Goal: Task Accomplishment & Management: Complete application form

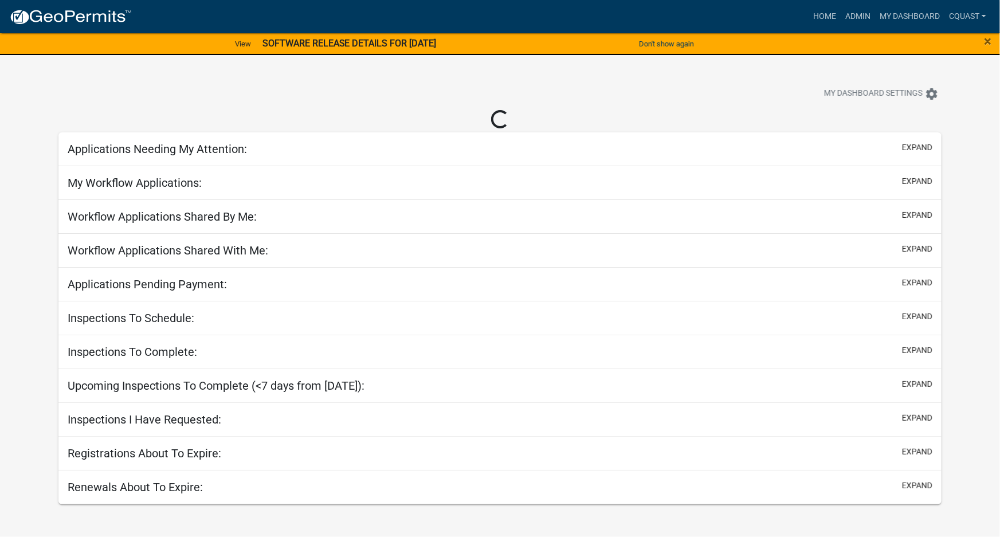
select select "1: 25"
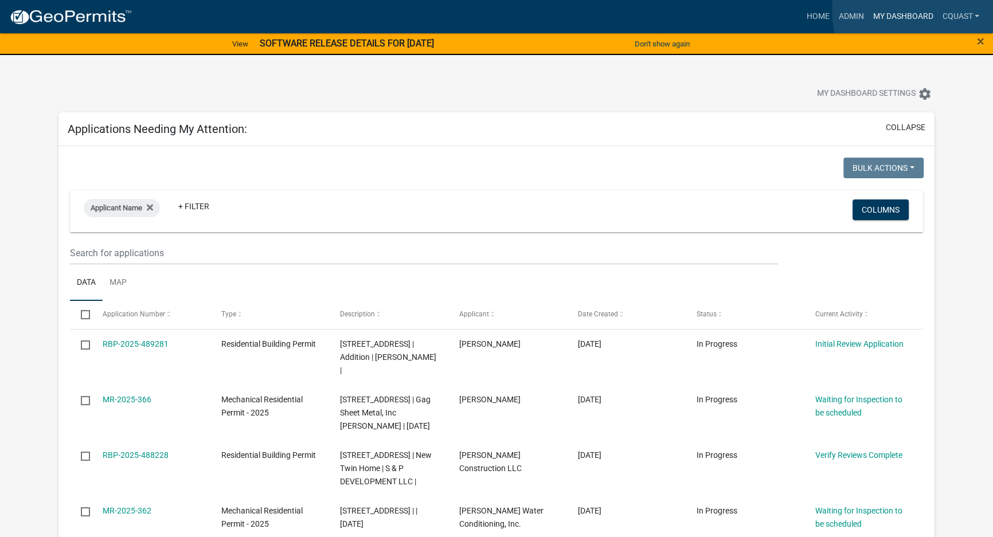
click at [919, 11] on link "My Dashboard" at bounding box center [902, 17] width 69 height 22
click at [824, 17] on link "Home" at bounding box center [817, 17] width 32 height 22
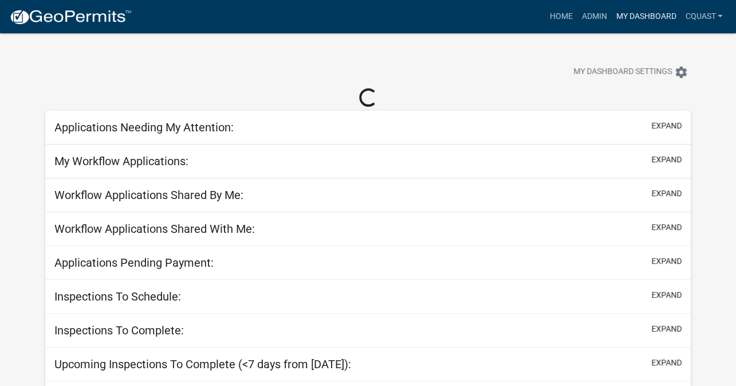
click at [668, 19] on link "My Dashboard" at bounding box center [646, 17] width 69 height 22
select select "1: 25"
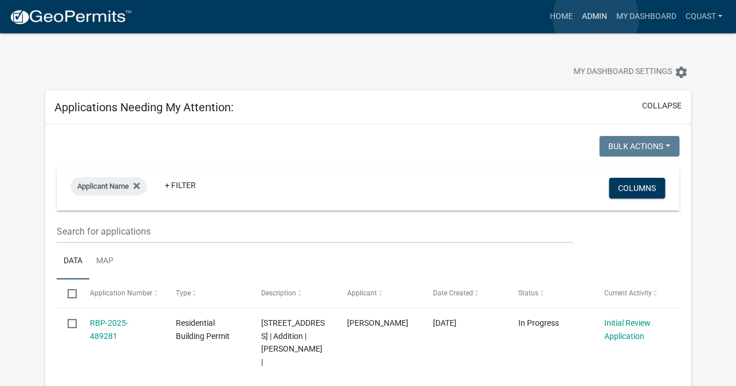
click at [596, 18] on link "Admin" at bounding box center [594, 17] width 34 height 22
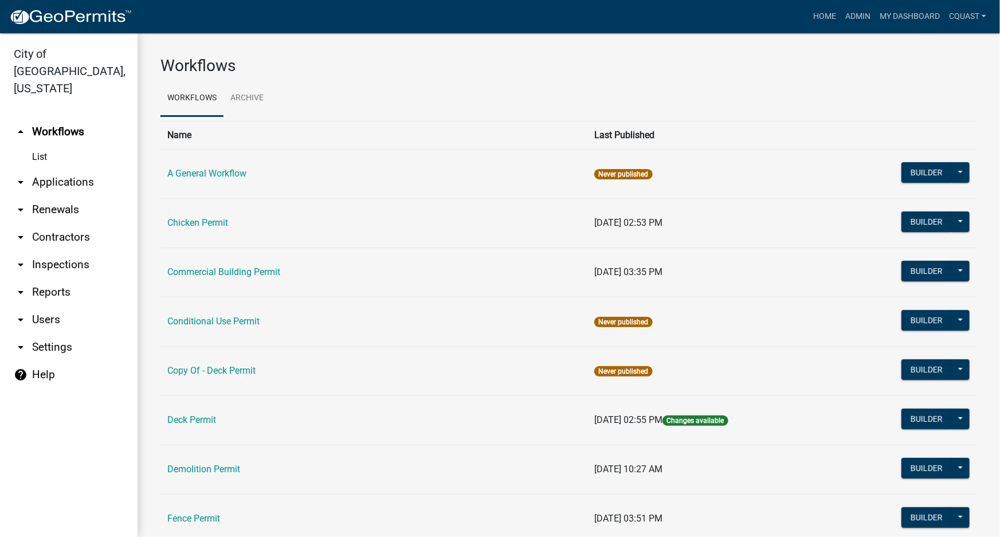
click at [57, 146] on link "List" at bounding box center [69, 157] width 138 height 23
drag, startPoint x: 60, startPoint y: 165, endPoint x: 66, endPoint y: 166, distance: 5.8
click at [61, 168] on link "arrow_drop_down Applications" at bounding box center [69, 182] width 138 height 28
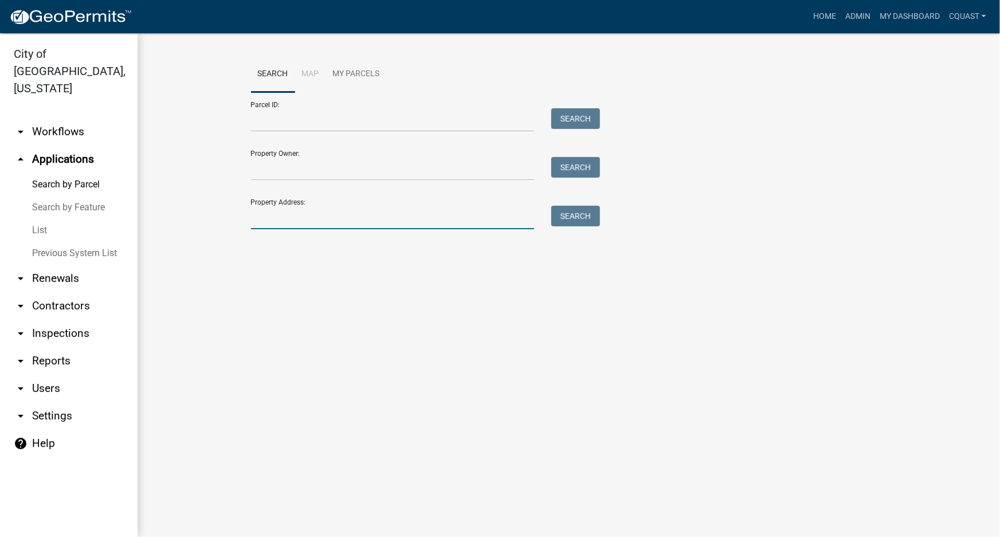
click at [390, 226] on input "Property Address:" at bounding box center [393, 217] width 284 height 23
click at [587, 212] on button "Search" at bounding box center [575, 216] width 49 height 21
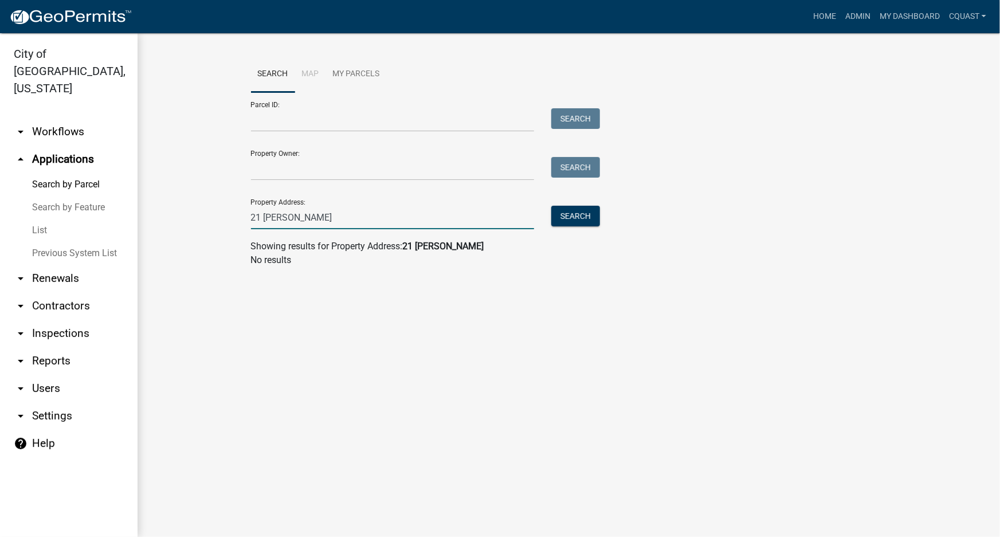
click at [335, 221] on input "21 roselyn" at bounding box center [393, 217] width 284 height 23
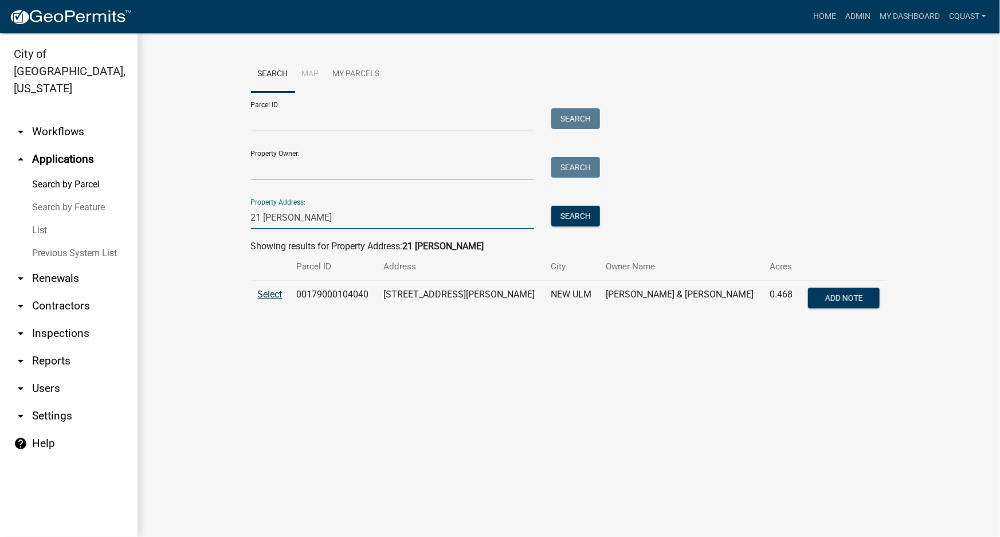
type input "21 roslyn"
click at [273, 292] on span "Select" at bounding box center [270, 294] width 25 height 11
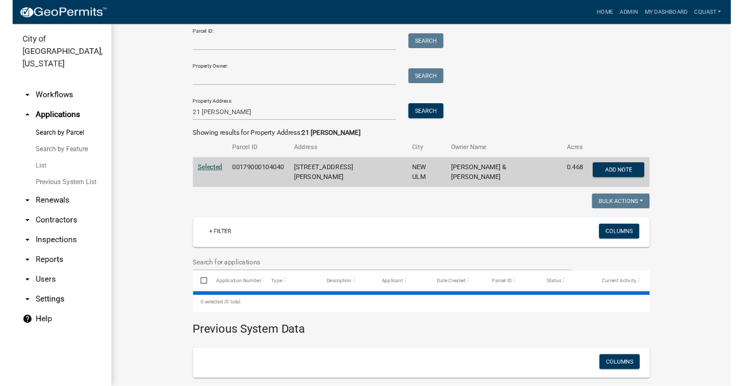
scroll to position [218, 0]
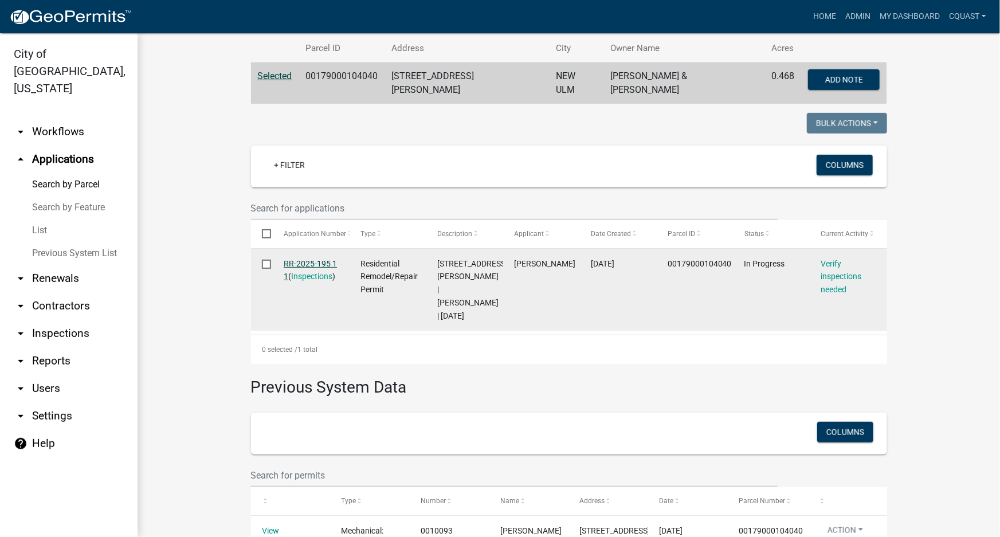
click at [304, 259] on link "RR-2025-195 1 1" at bounding box center [310, 270] width 53 height 22
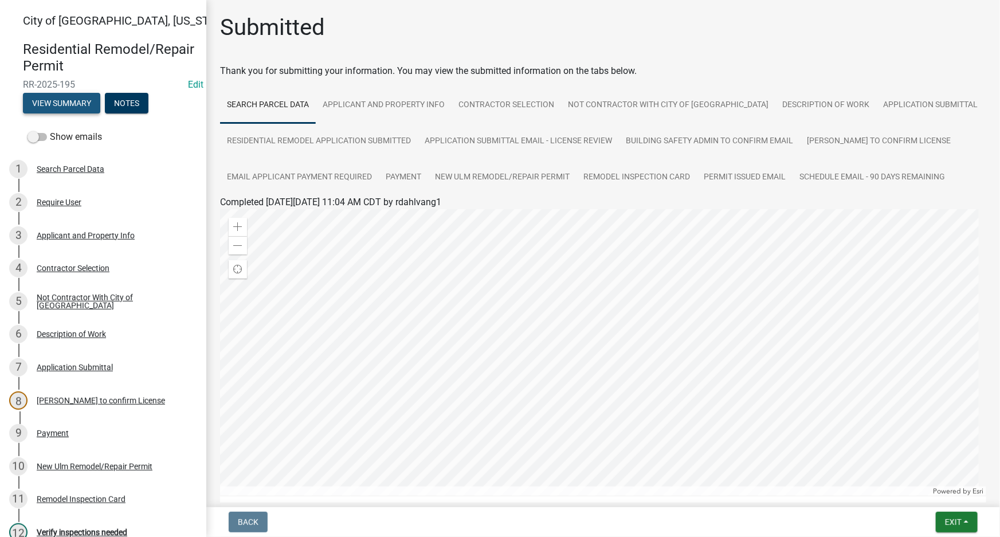
click at [92, 109] on button "View Summary" at bounding box center [61, 103] width 77 height 21
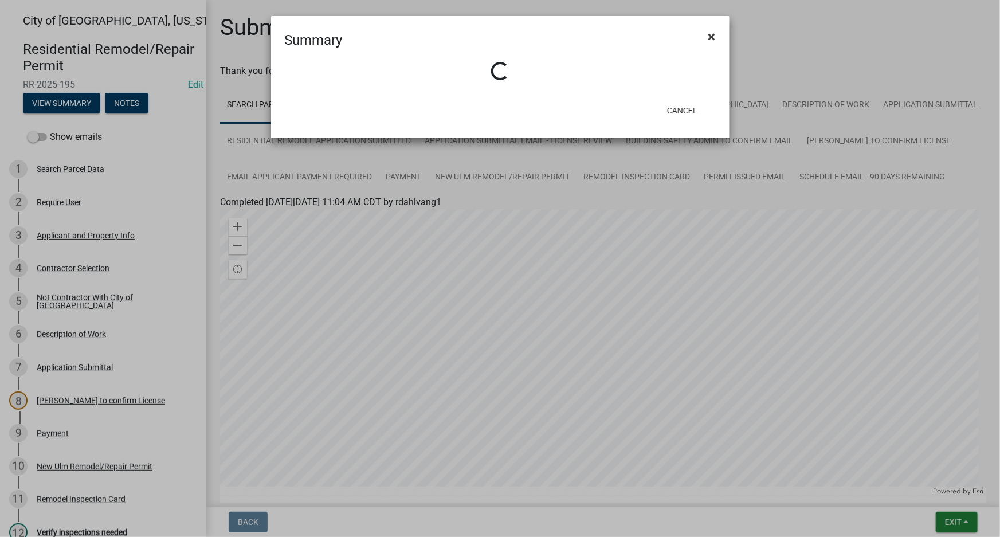
click at [708, 37] on span "×" at bounding box center [711, 37] width 7 height 16
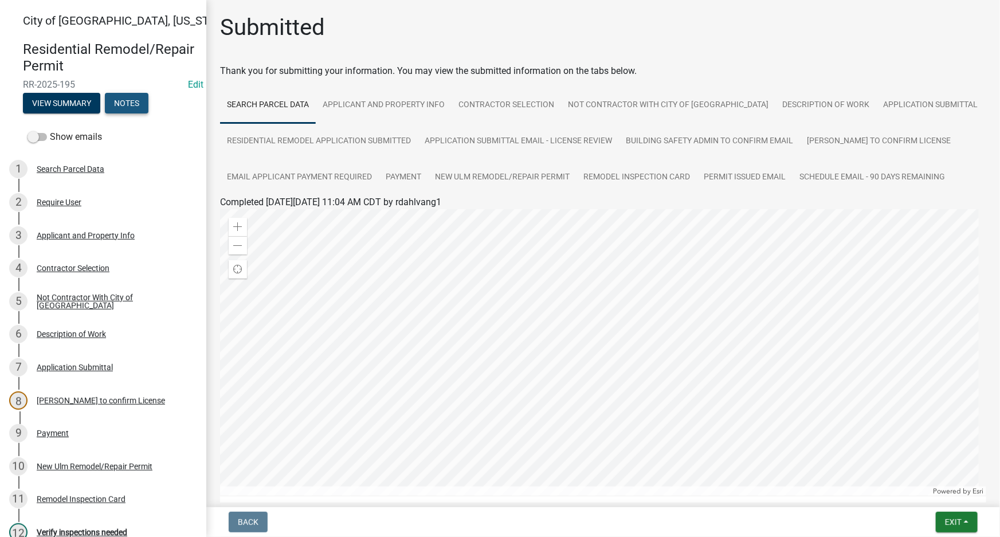
click at [125, 103] on button "Notes" at bounding box center [127, 103] width 44 height 21
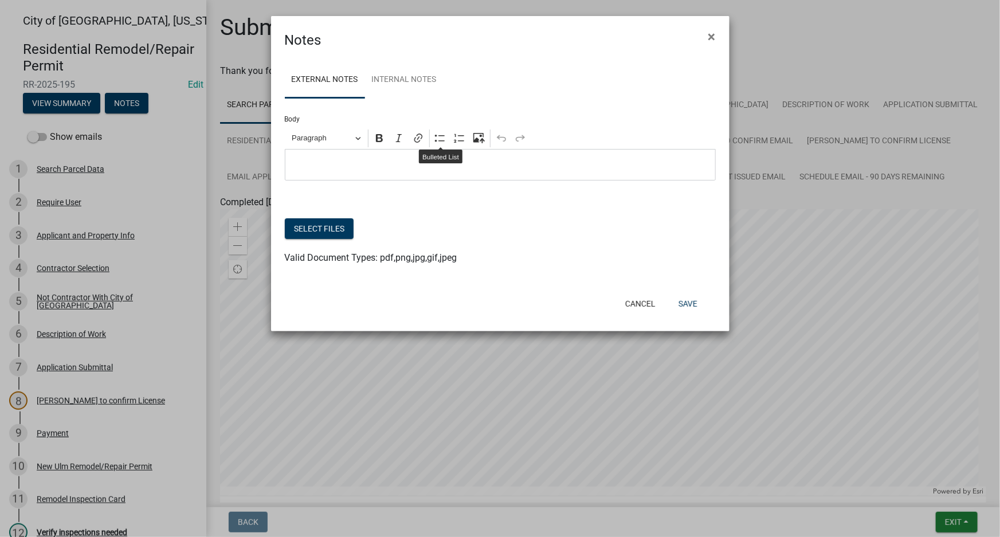
click at [394, 163] on p "Editor editing area: main. Press Alt+0 for help." at bounding box center [500, 165] width 419 height 14
click at [693, 299] on button "Save" at bounding box center [687, 303] width 37 height 21
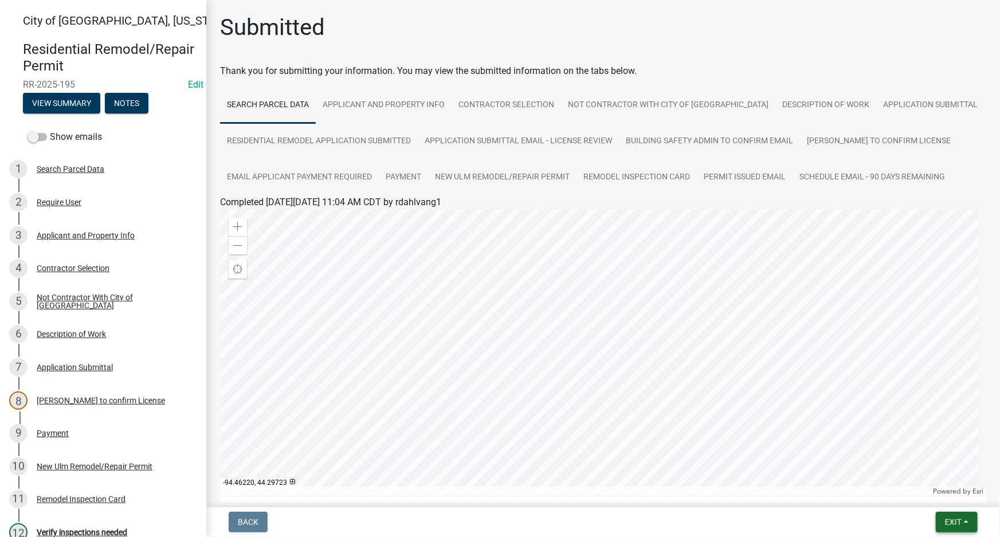
click at [736, 385] on button "Exit" at bounding box center [957, 522] width 42 height 21
click at [736, 385] on button "Save" at bounding box center [932, 465] width 92 height 28
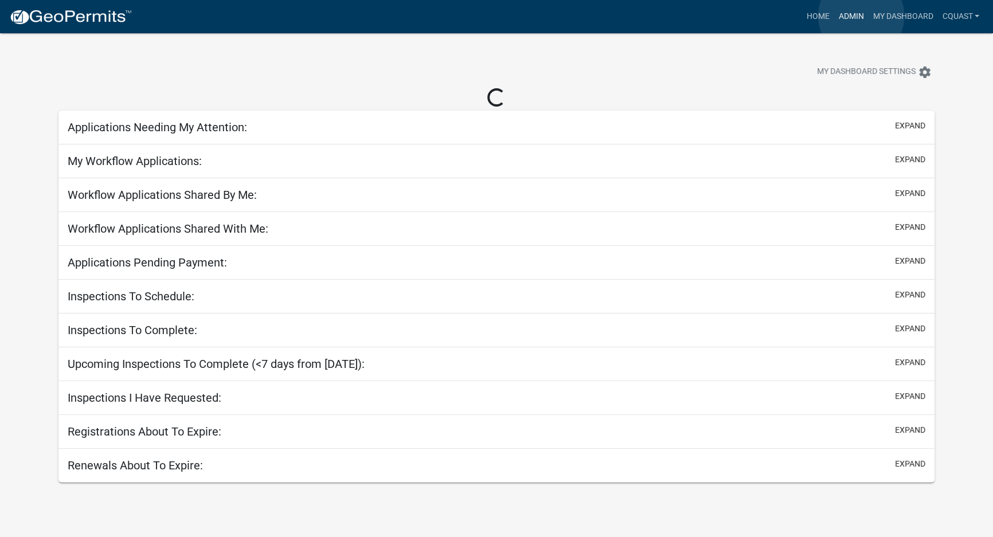
click at [861, 16] on link "Admin" at bounding box center [850, 17] width 34 height 22
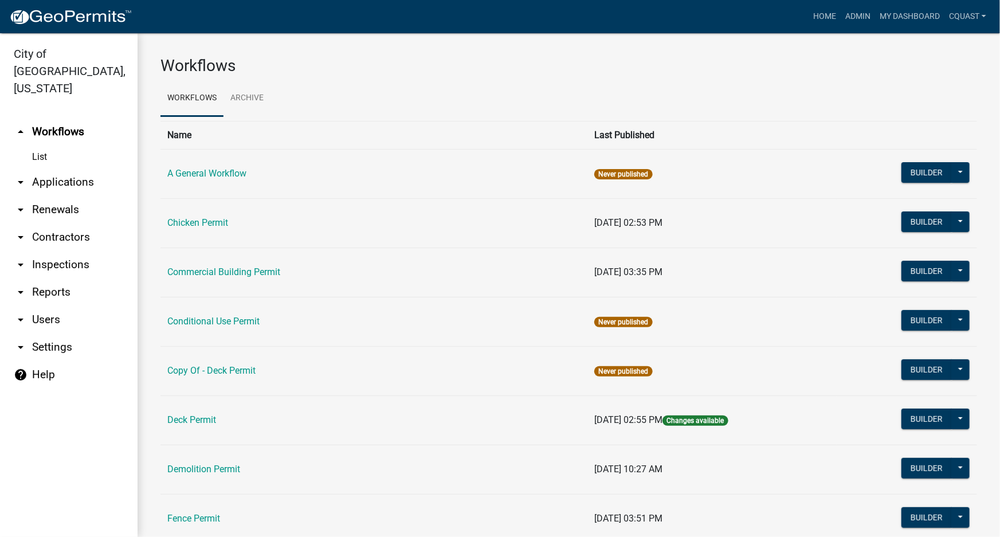
click at [56, 168] on link "arrow_drop_down Applications" at bounding box center [69, 182] width 138 height 28
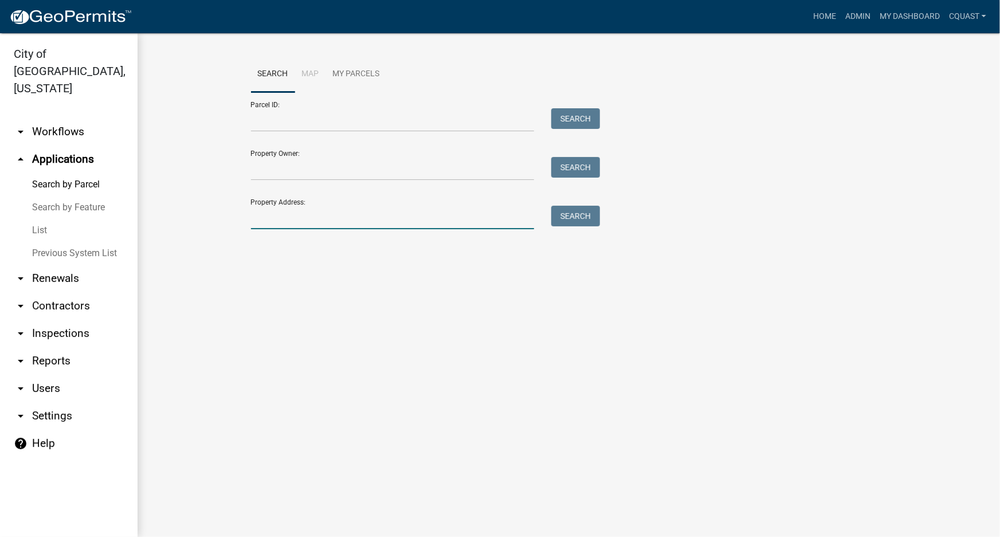
click at [327, 212] on input "Property Address:" at bounding box center [393, 217] width 284 height 23
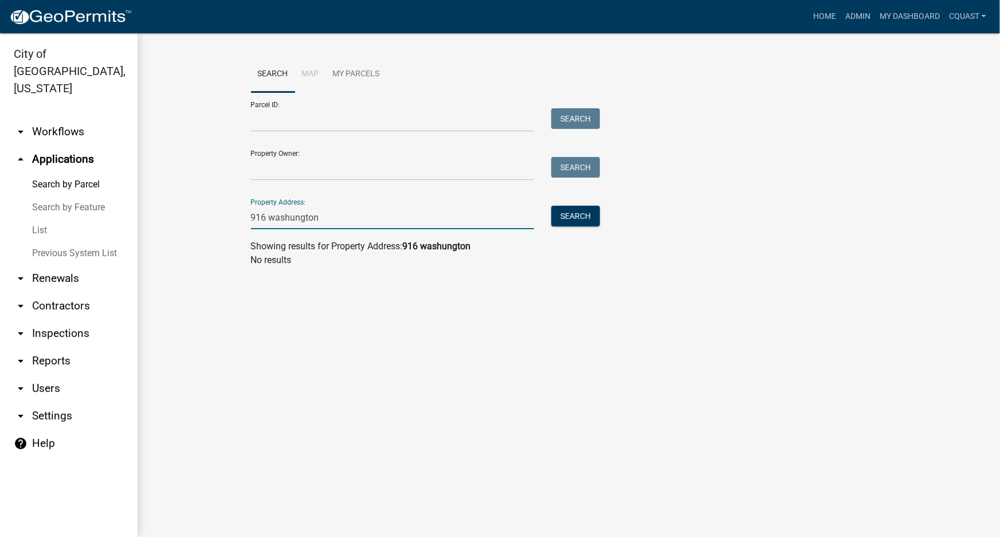
click at [309, 218] on input "916 washungton" at bounding box center [393, 217] width 284 height 23
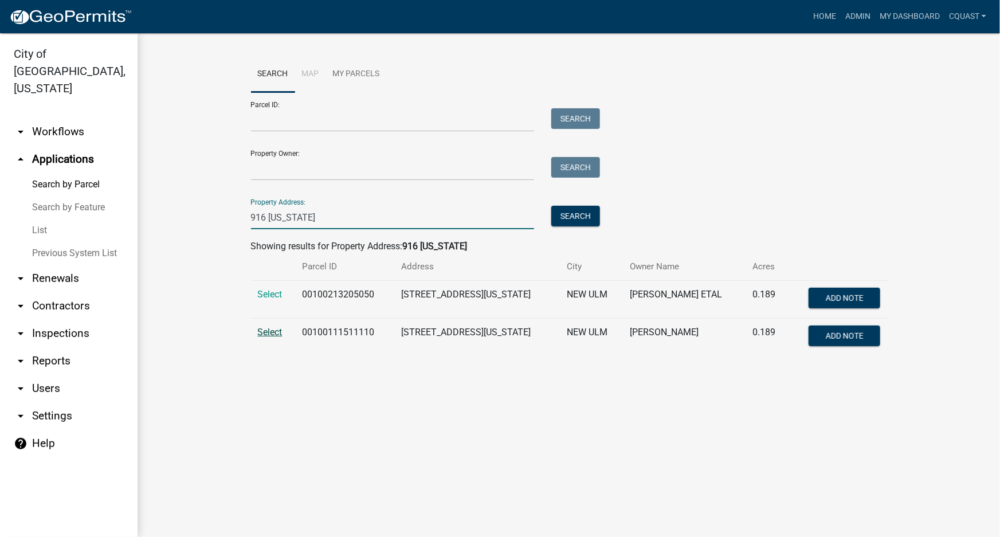
type input "916 [US_STATE]"
click at [275, 331] on span "Select" at bounding box center [270, 332] width 25 height 11
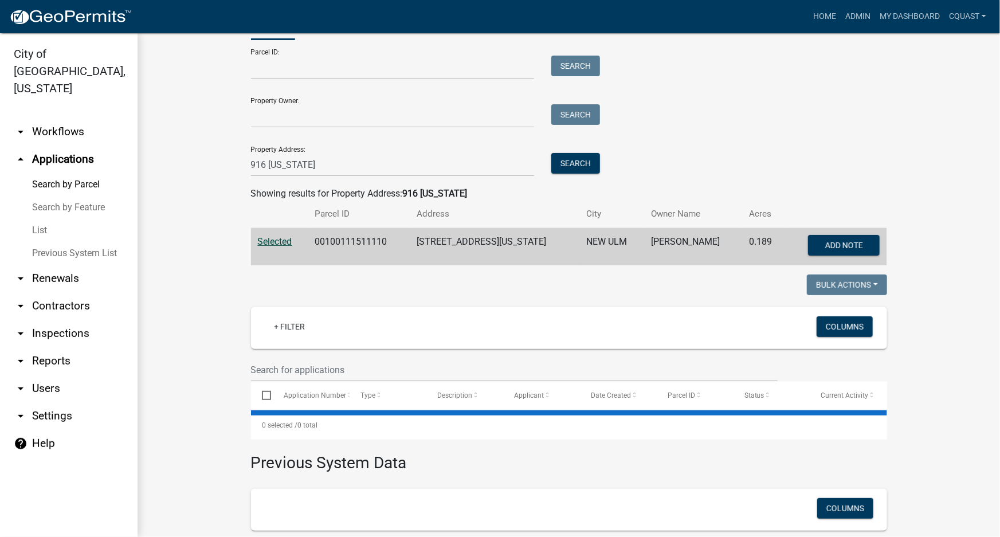
scroll to position [159, 0]
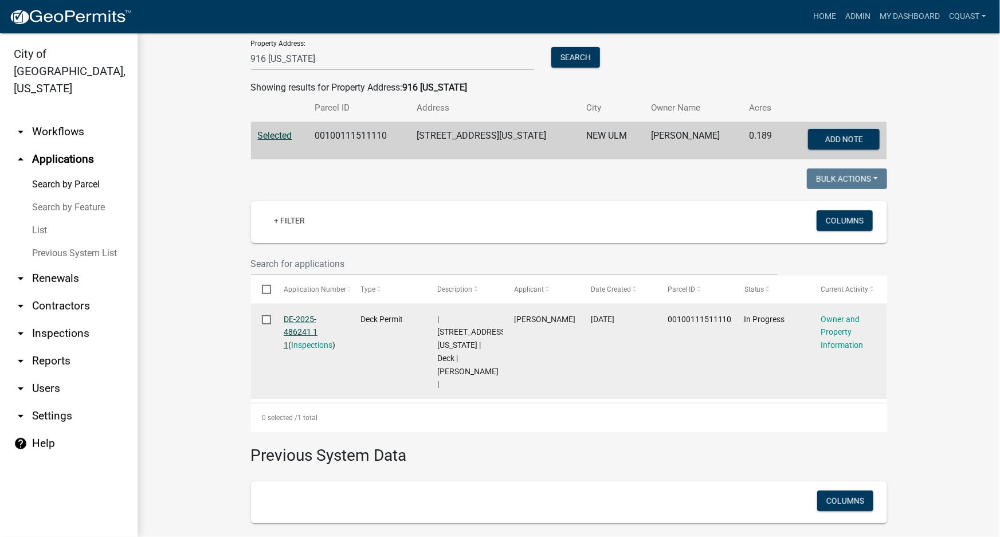
click at [297, 328] on link "DE-2025-486241 1 1" at bounding box center [301, 333] width 34 height 36
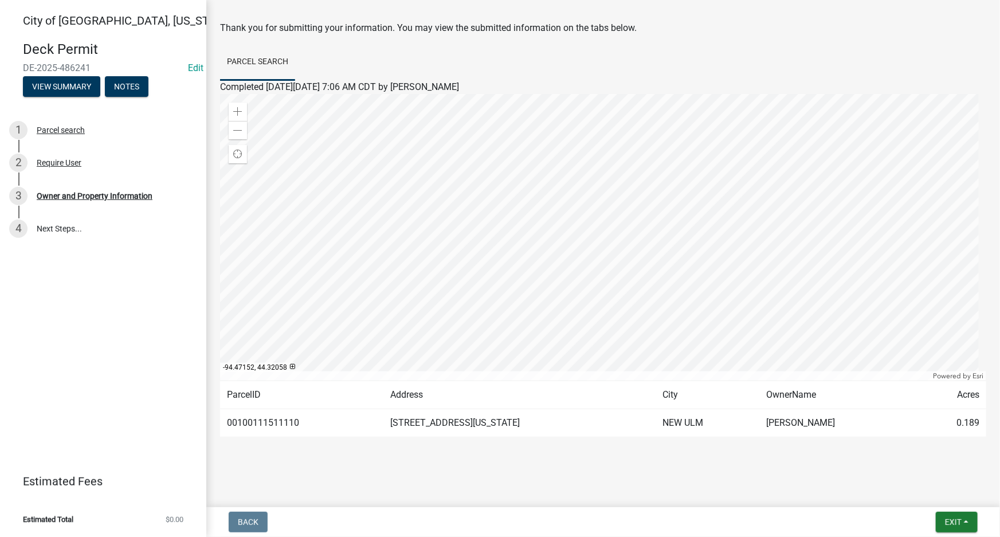
scroll to position [44, 0]
click at [63, 197] on div "Owner and Property Information" at bounding box center [95, 196] width 116 height 8
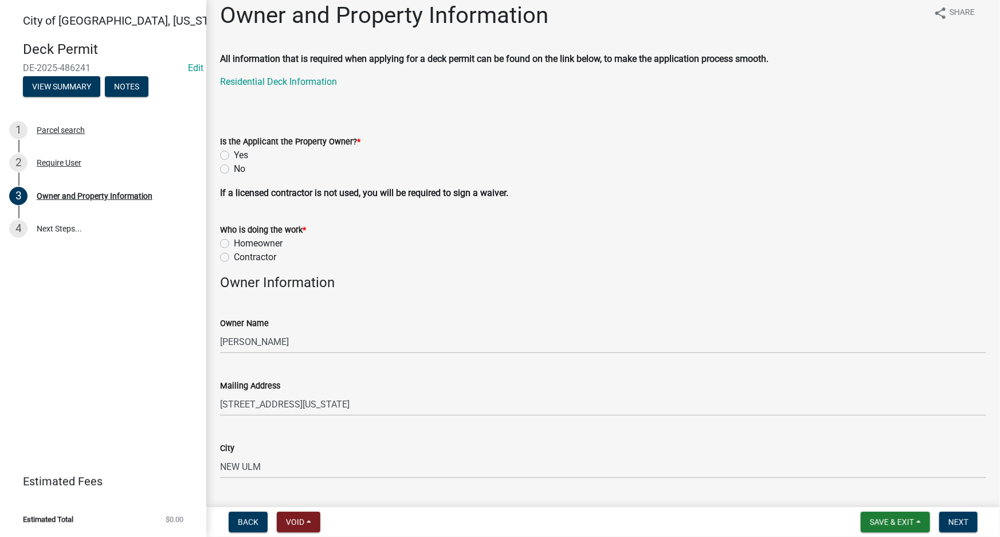
scroll to position [0, 0]
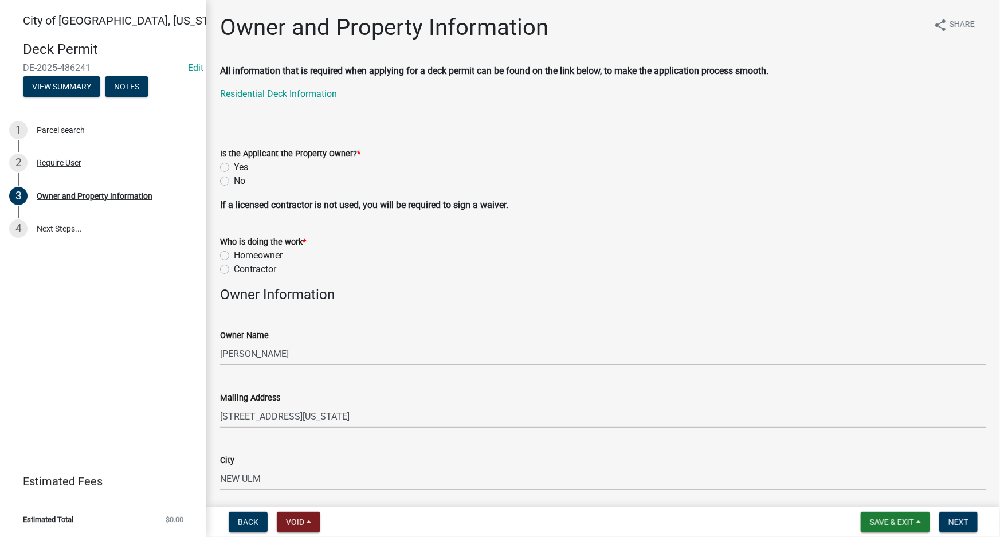
click at [234, 167] on label "Yes" at bounding box center [241, 167] width 14 height 14
click at [234, 167] on input "Yes" at bounding box center [237, 163] width 7 height 7
radio input "true"
click at [234, 270] on label "Contractor" at bounding box center [255, 269] width 42 height 14
click at [234, 270] on input "Contractor" at bounding box center [237, 265] width 7 height 7
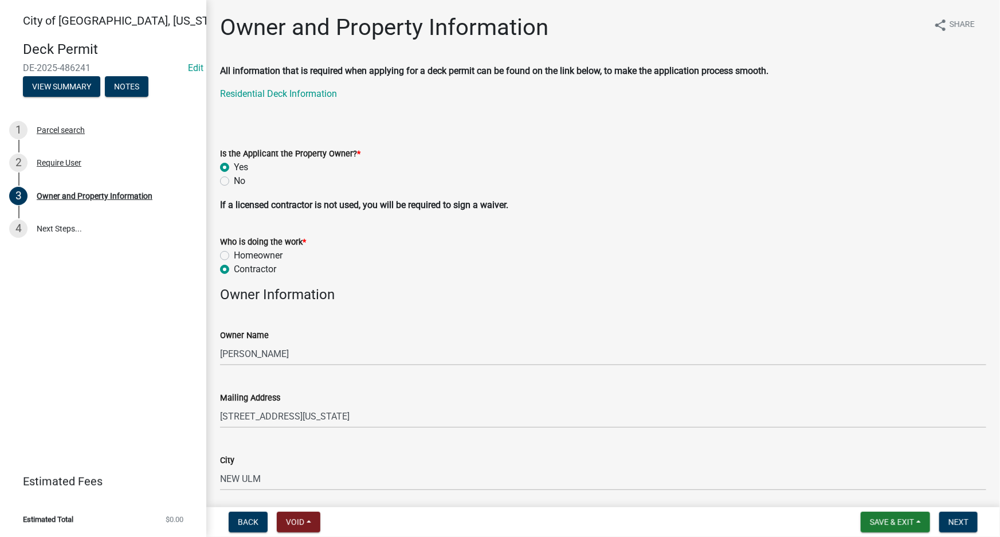
radio input "true"
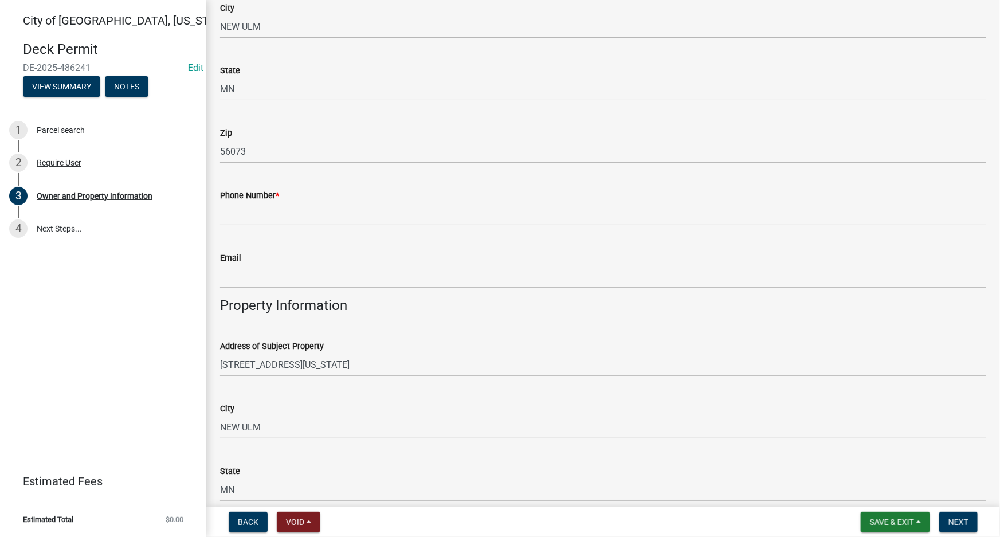
scroll to position [521, 0]
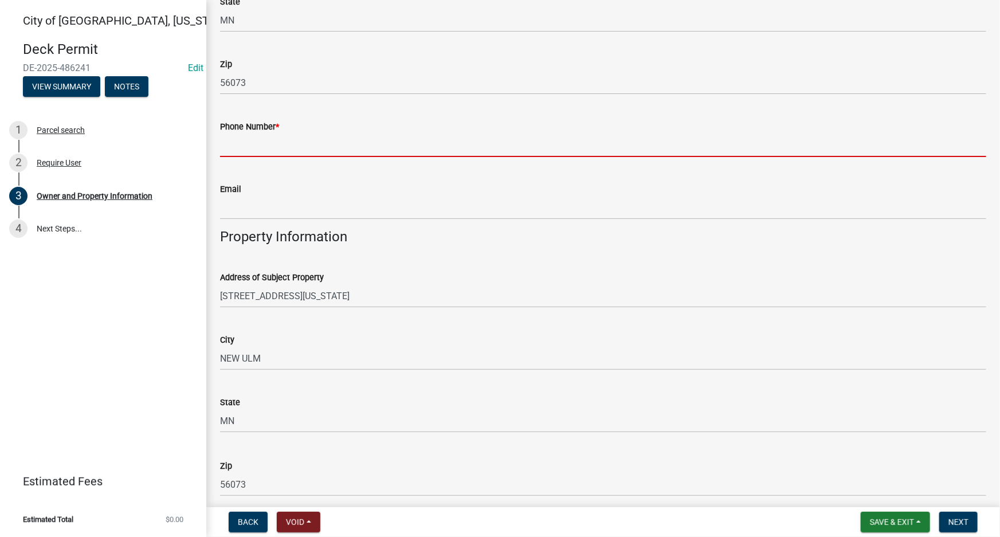
click at [316, 141] on input "Phone Number *" at bounding box center [603, 145] width 766 height 23
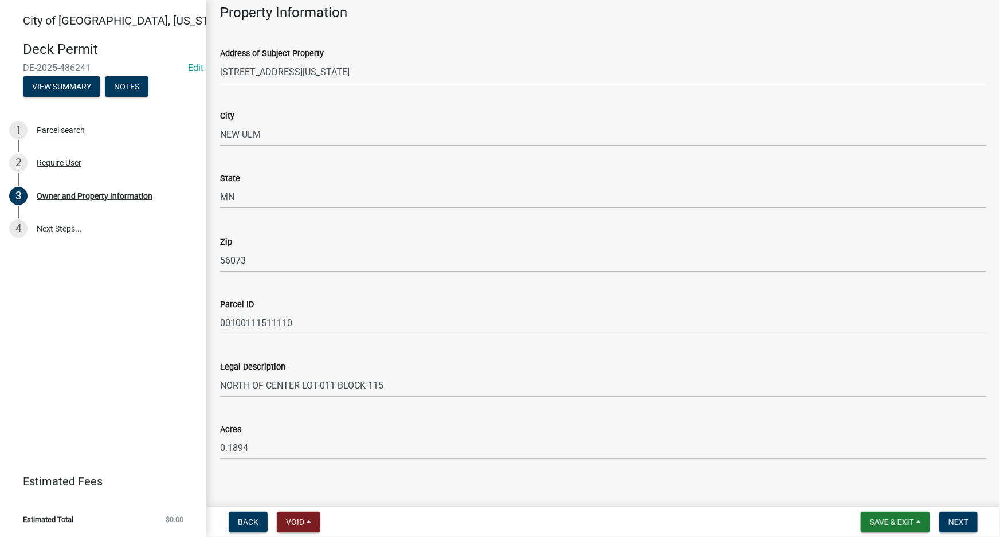
scroll to position [755, 0]
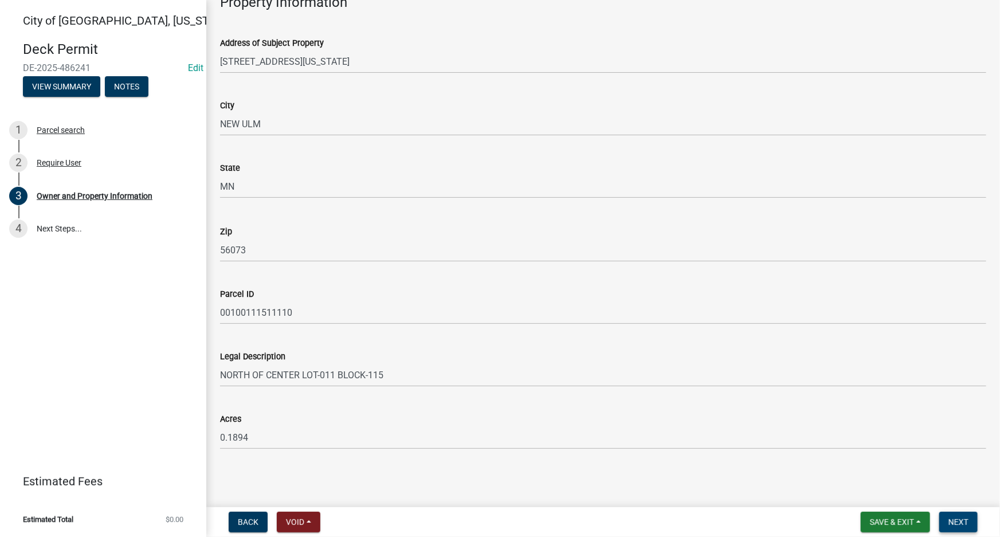
type input "5073545828"
click at [961, 515] on button "Next" at bounding box center [958, 522] width 38 height 21
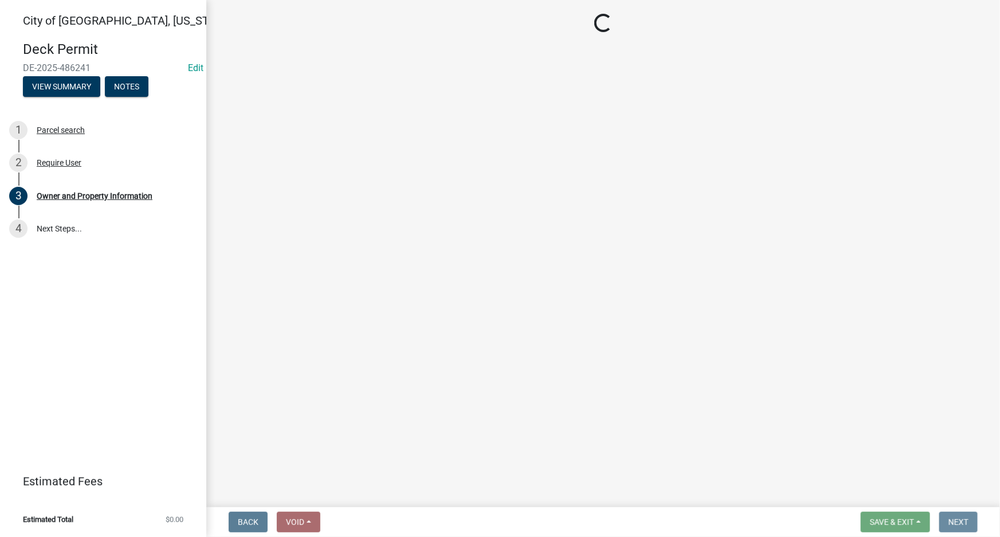
scroll to position [0, 0]
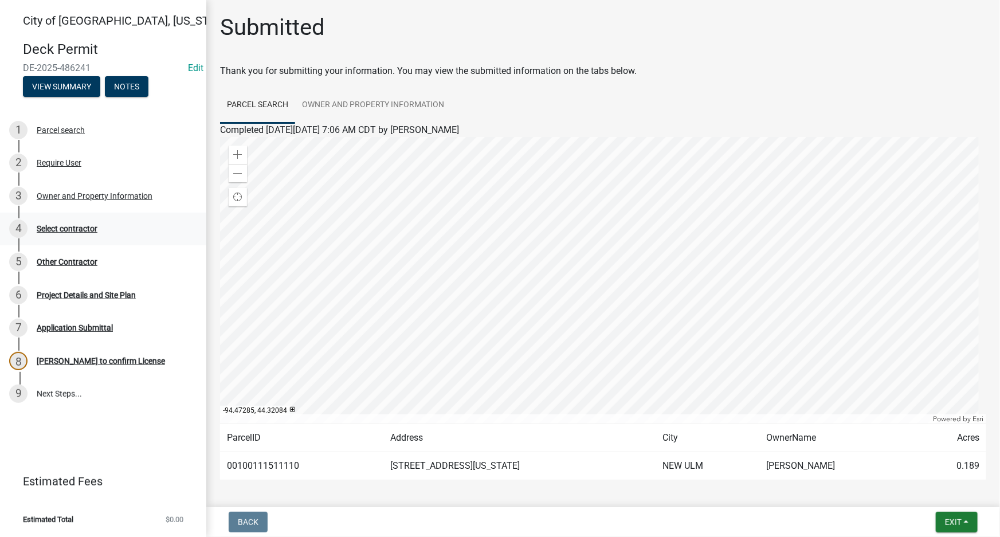
click at [57, 226] on div "Select contractor" at bounding box center [67, 229] width 61 height 8
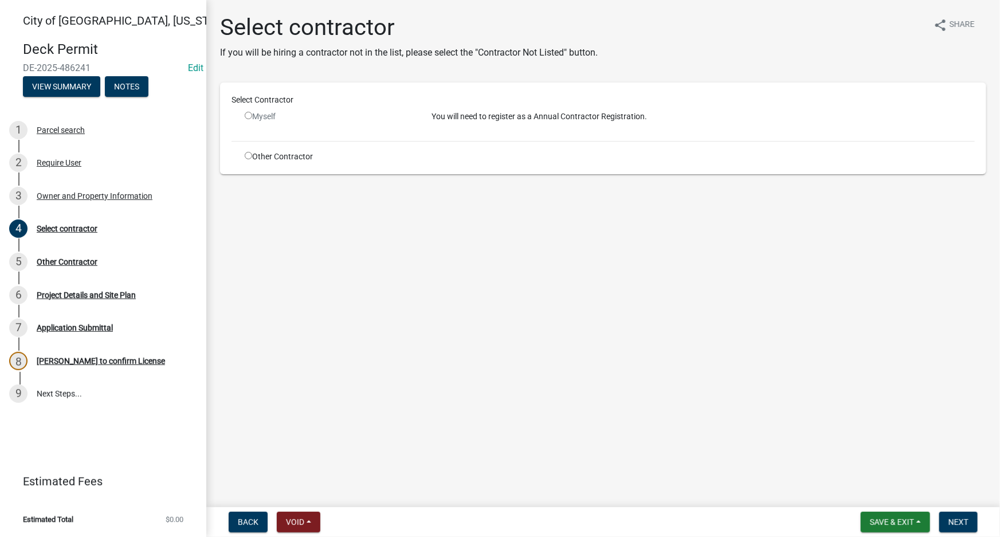
click at [245, 153] on input "radio" at bounding box center [248, 155] width 7 height 7
radio input "true"
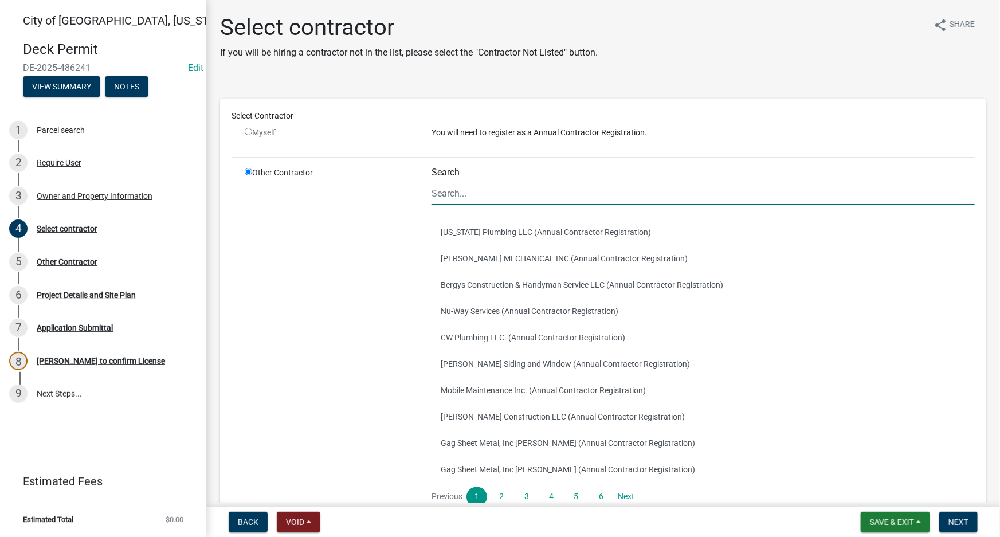
click at [465, 197] on input "Search" at bounding box center [703, 193] width 543 height 23
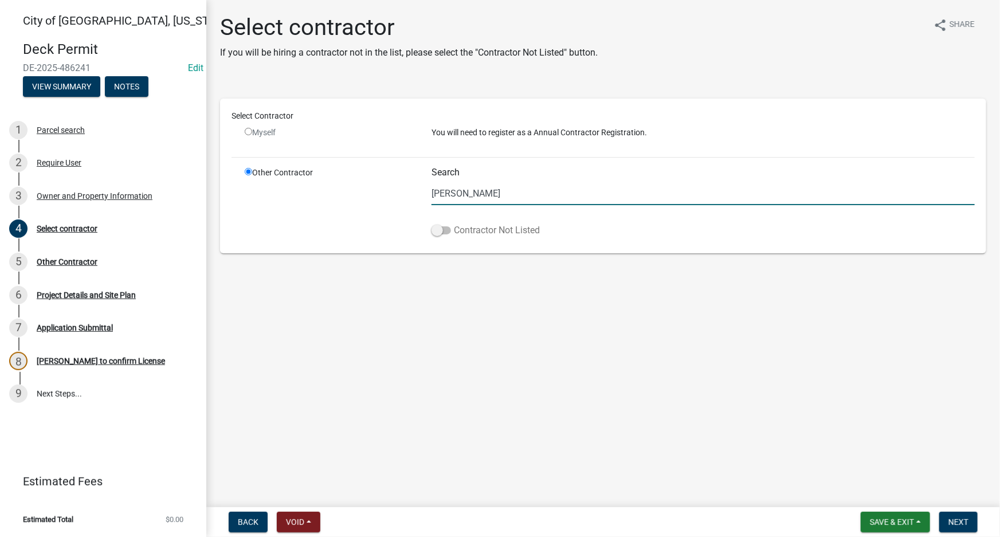
type input "deinhart"
click at [440, 229] on span at bounding box center [441, 230] width 19 height 8
click at [454, 224] on input "Contractor Not Listed" at bounding box center [454, 224] width 0 height 0
click at [965, 524] on span "Next" at bounding box center [959, 522] width 20 height 9
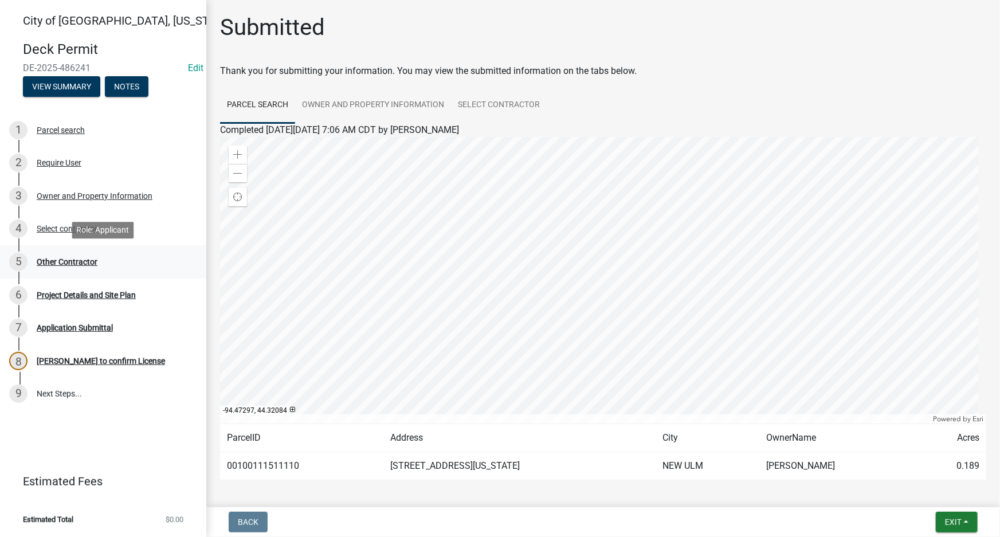
click at [79, 262] on div "Other Contractor" at bounding box center [67, 262] width 61 height 8
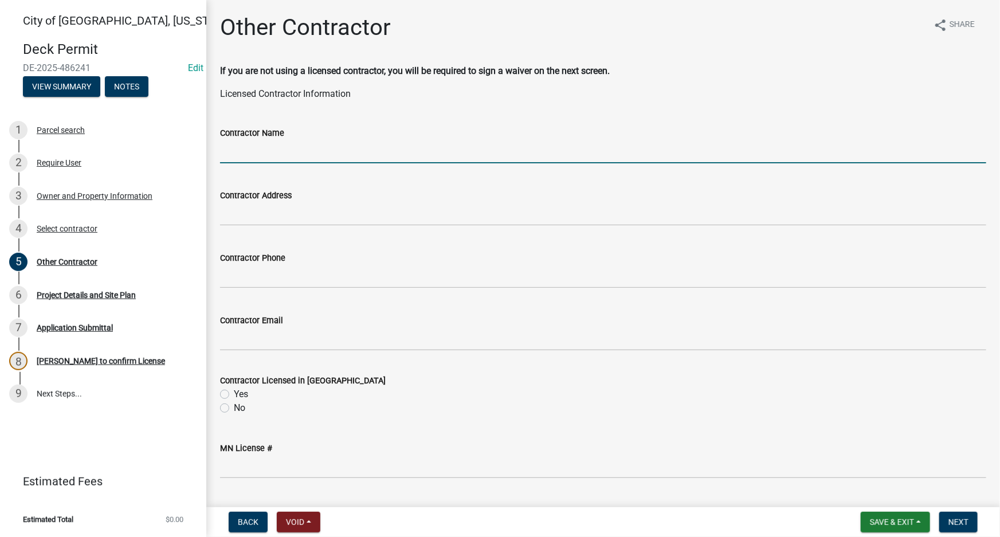
click at [327, 161] on input "Contractor Name" at bounding box center [603, 151] width 766 height 23
click at [563, 156] on input "Contractor Name" at bounding box center [603, 151] width 766 height 23
type input "deinhart construction"
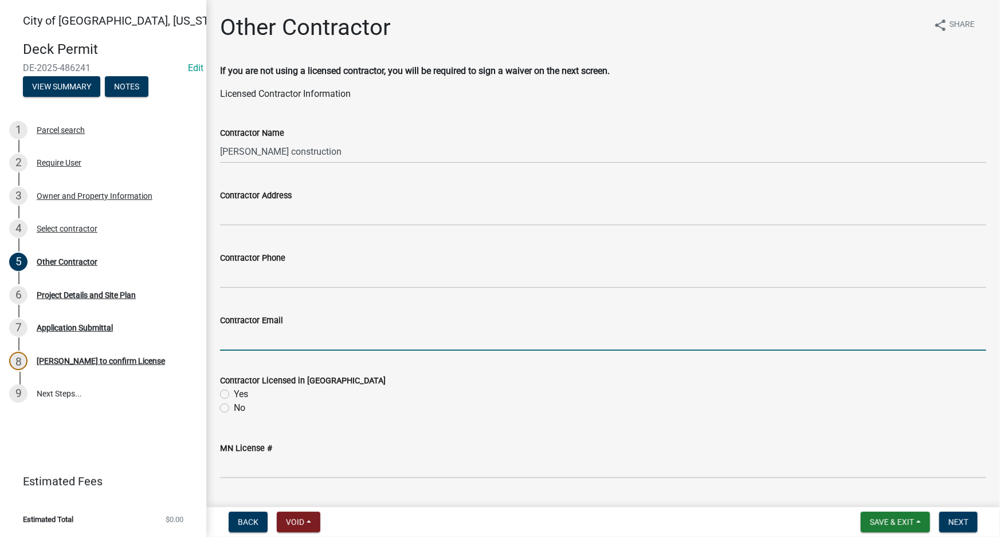
click at [234, 395] on label "Yes" at bounding box center [241, 394] width 14 height 14
click at [234, 395] on input "Yes" at bounding box center [237, 390] width 7 height 7
radio input "true"
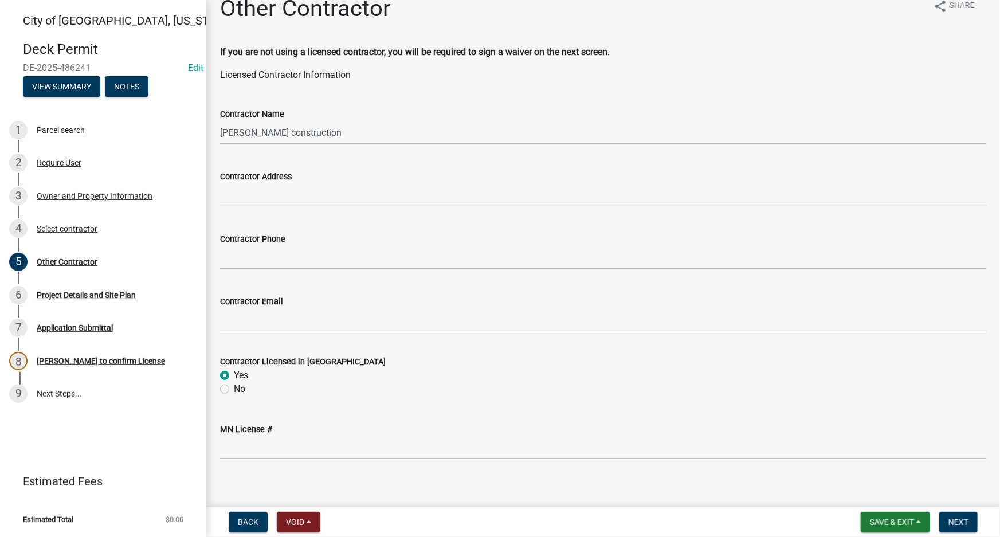
scroll to position [29, 0]
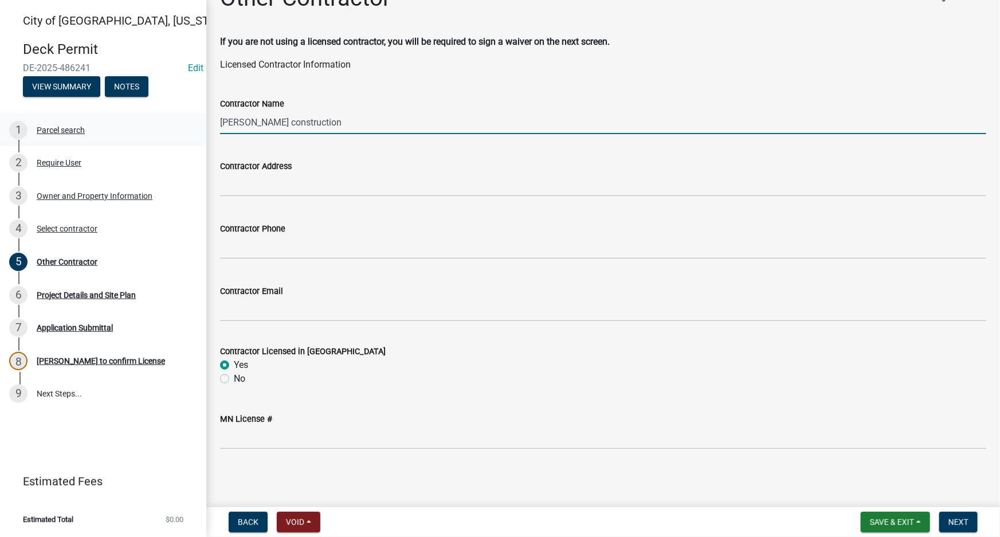
drag, startPoint x: 328, startPoint y: 122, endPoint x: 183, endPoint y: 120, distance: 144.4
click at [183, 120] on div "City of New Ulm, Minnesota Deck Permit DE-2025-486241 Edit View Summary Notes 1…" at bounding box center [500, 268] width 1000 height 537
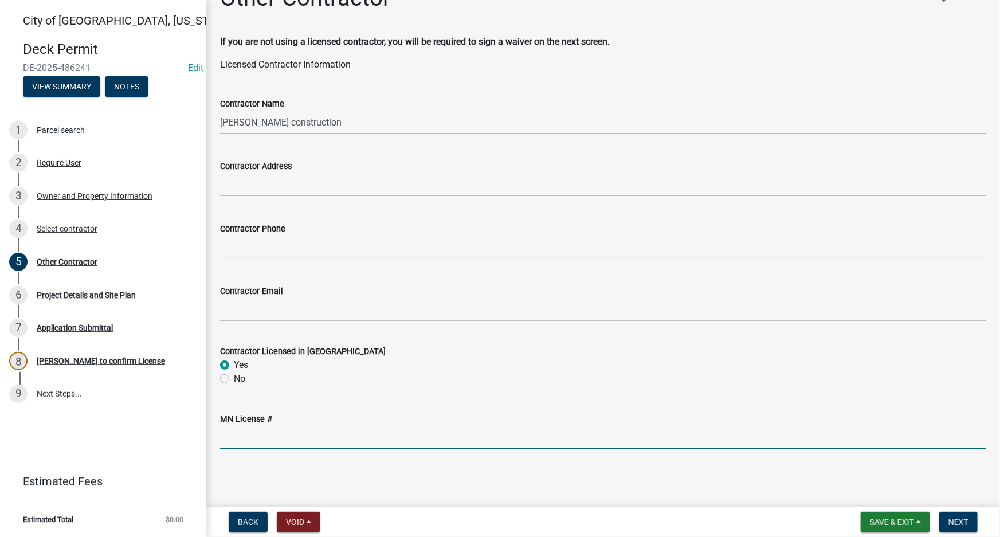
click at [319, 434] on input "MN License #" at bounding box center [603, 437] width 766 height 23
type input "5078-"
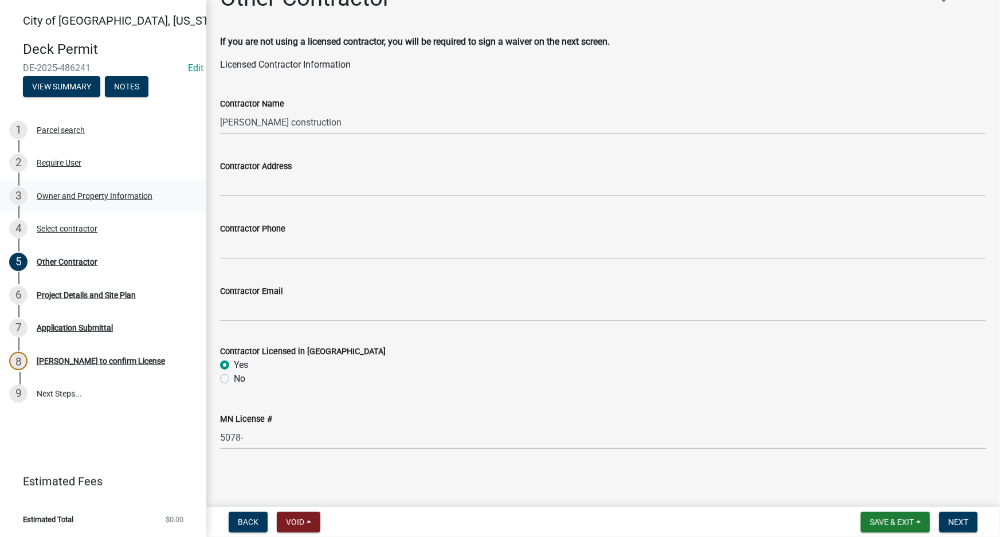
click at [75, 205] on div "3 Owner and Property Information" at bounding box center [98, 196] width 179 height 18
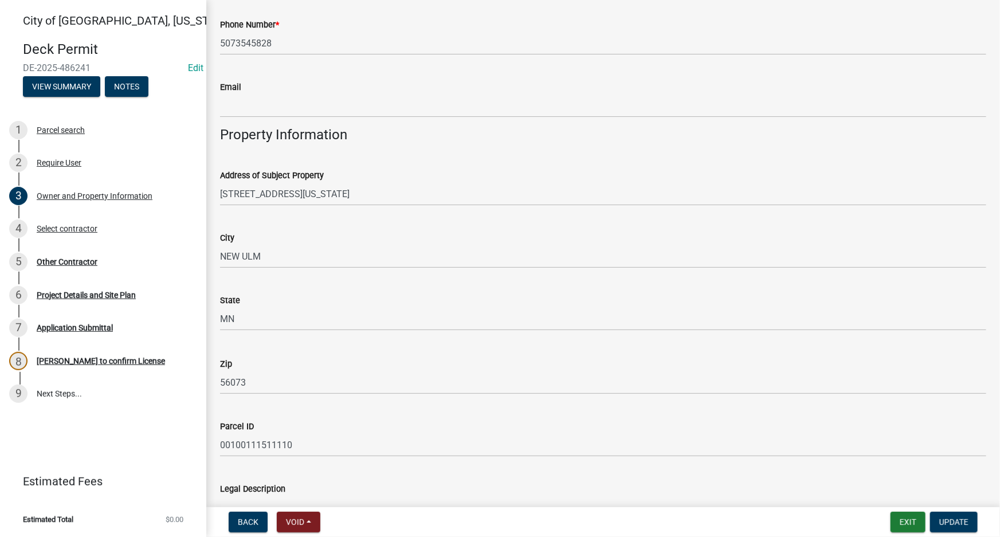
scroll to position [755, 0]
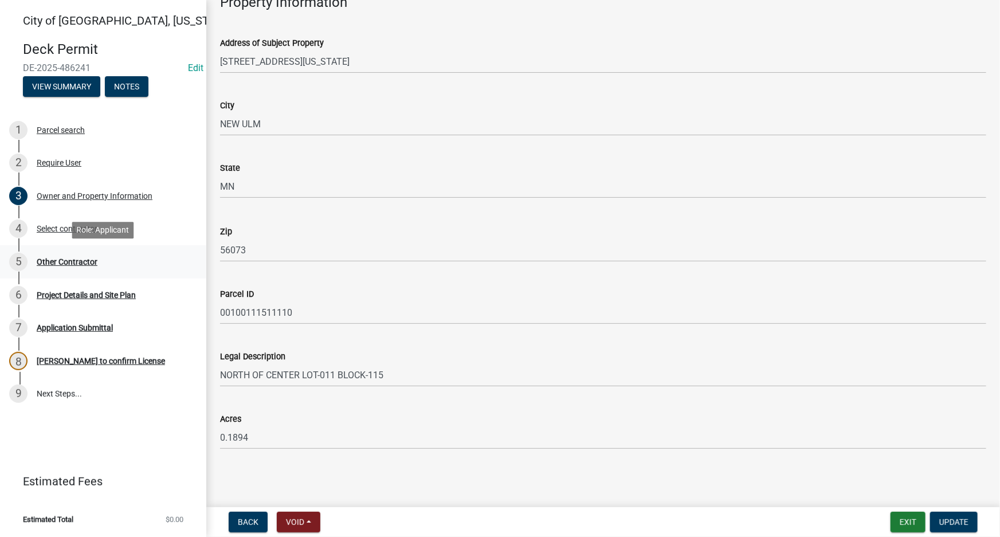
click at [59, 262] on div "Other Contractor" at bounding box center [67, 262] width 61 height 8
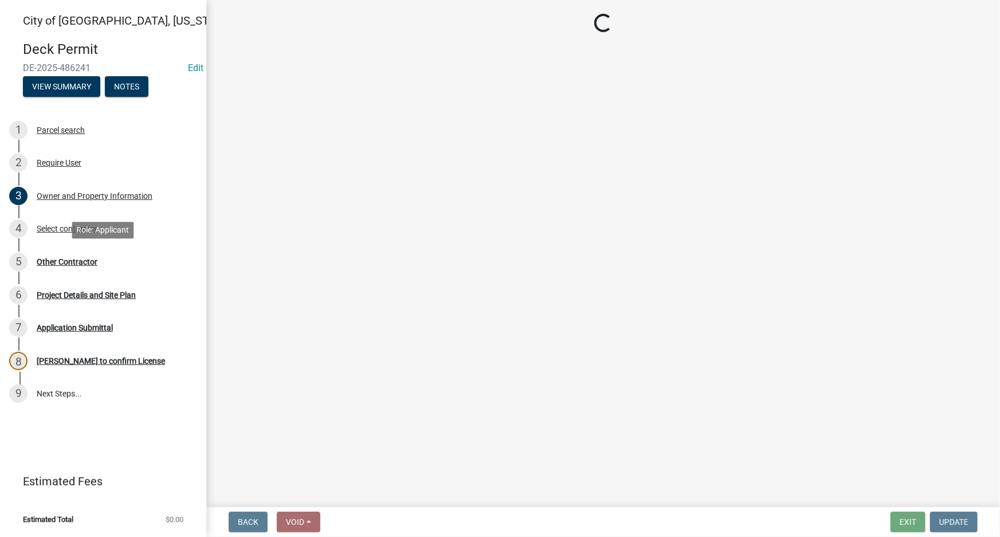
scroll to position [0, 0]
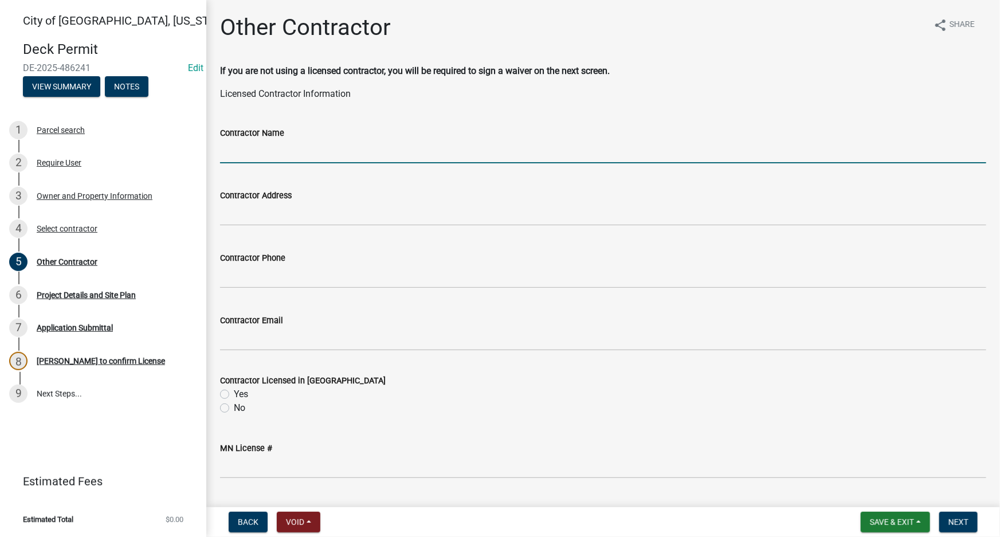
click at [563, 152] on input "Contractor Name" at bounding box center [603, 151] width 766 height 23
type input "Deinhart Construction"
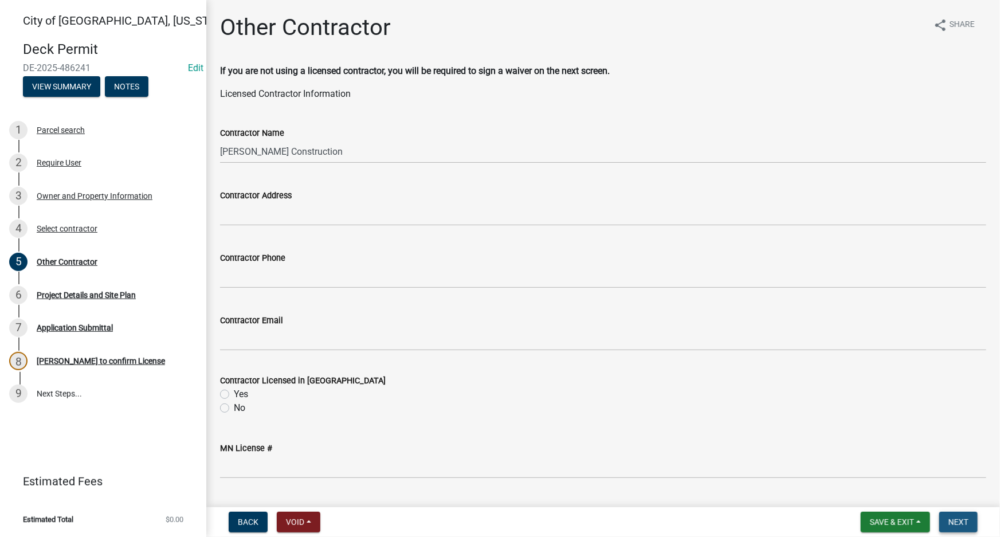
click at [967, 518] on span "Next" at bounding box center [959, 522] width 20 height 9
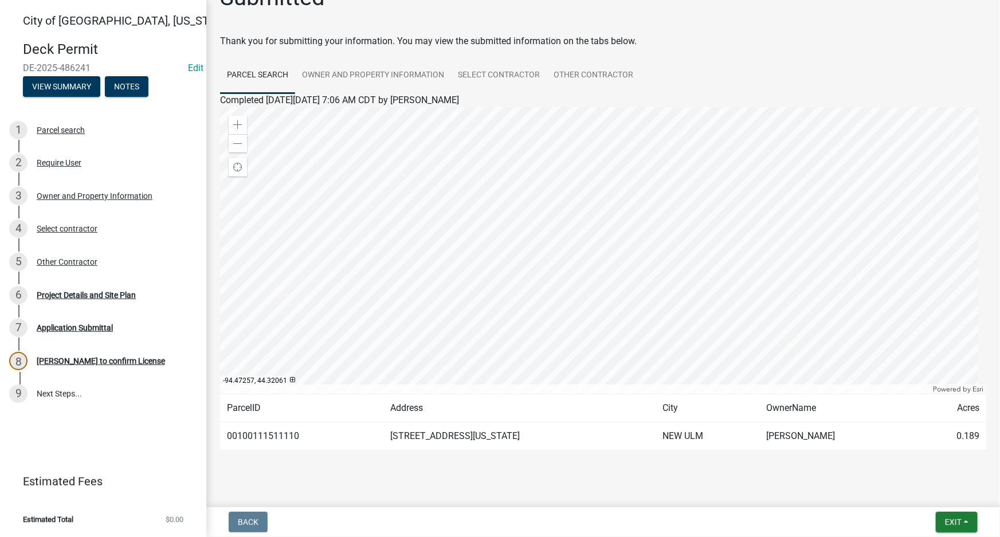
scroll to position [44, 0]
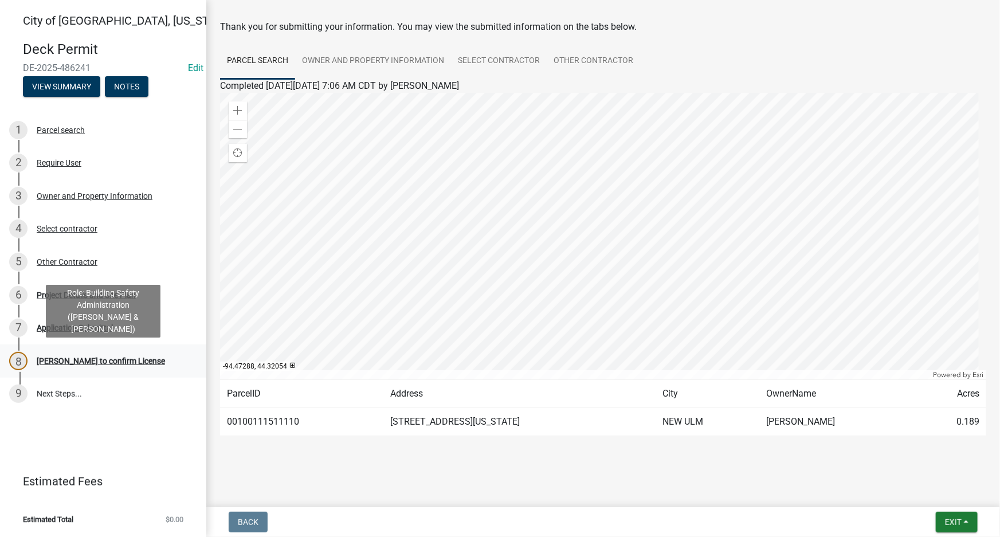
click at [106, 353] on div "8 Beth to confirm License" at bounding box center [98, 361] width 179 height 18
click at [122, 367] on div "8 Beth to confirm License" at bounding box center [98, 361] width 179 height 18
click at [72, 333] on div "7 Application Submittal" at bounding box center [98, 328] width 179 height 18
click at [72, 363] on div "[PERSON_NAME] to confirm License" at bounding box center [101, 361] width 128 height 8
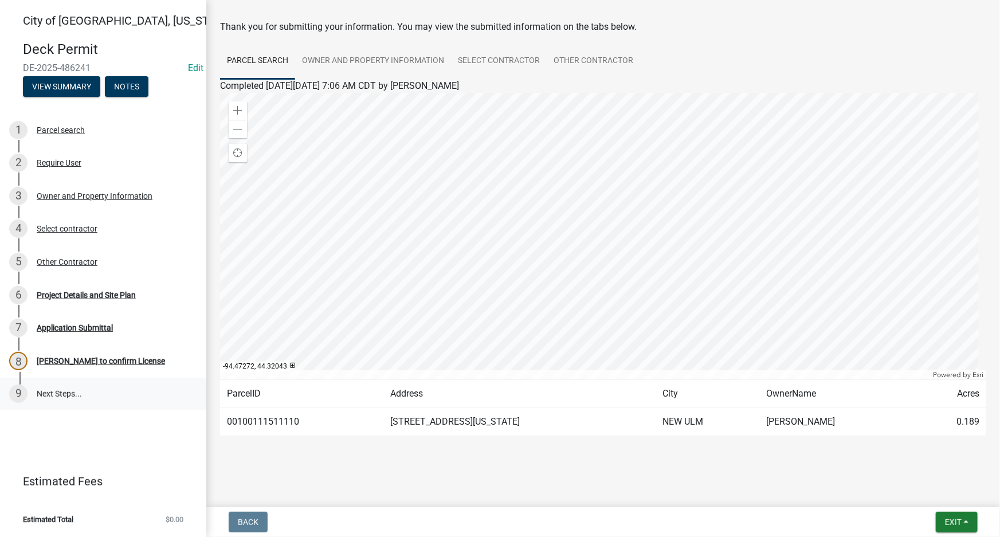
click at [75, 392] on link "9 Next Steps..." at bounding box center [103, 394] width 206 height 33
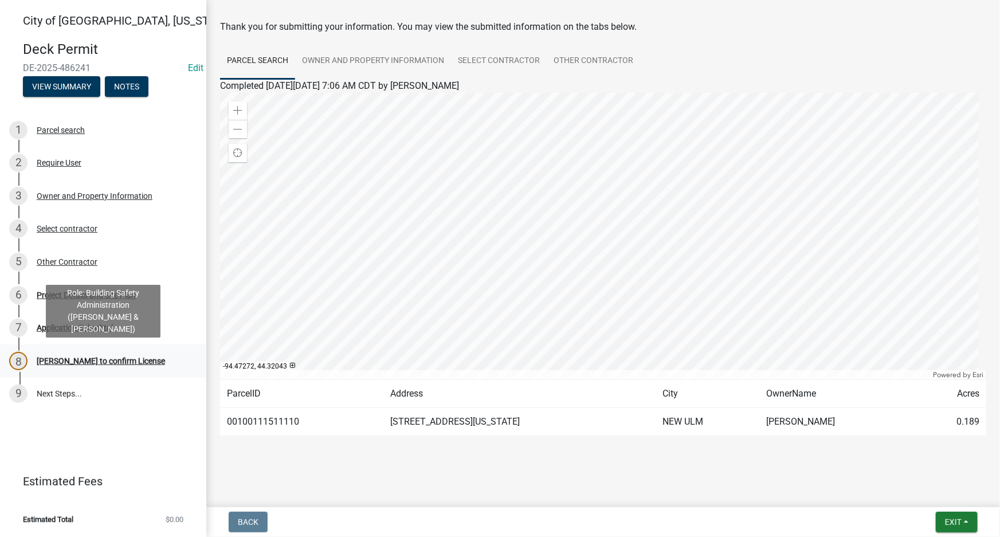
click at [82, 362] on div "[PERSON_NAME] to confirm License" at bounding box center [101, 361] width 128 height 8
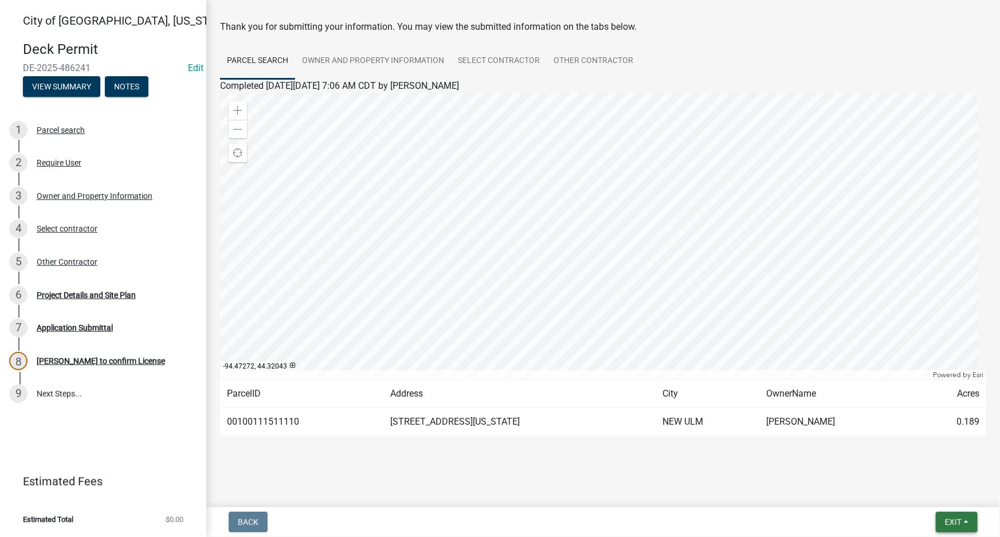
click at [959, 522] on span "Exit" at bounding box center [953, 522] width 17 height 9
click at [917, 464] on button "Save" at bounding box center [932, 465] width 92 height 28
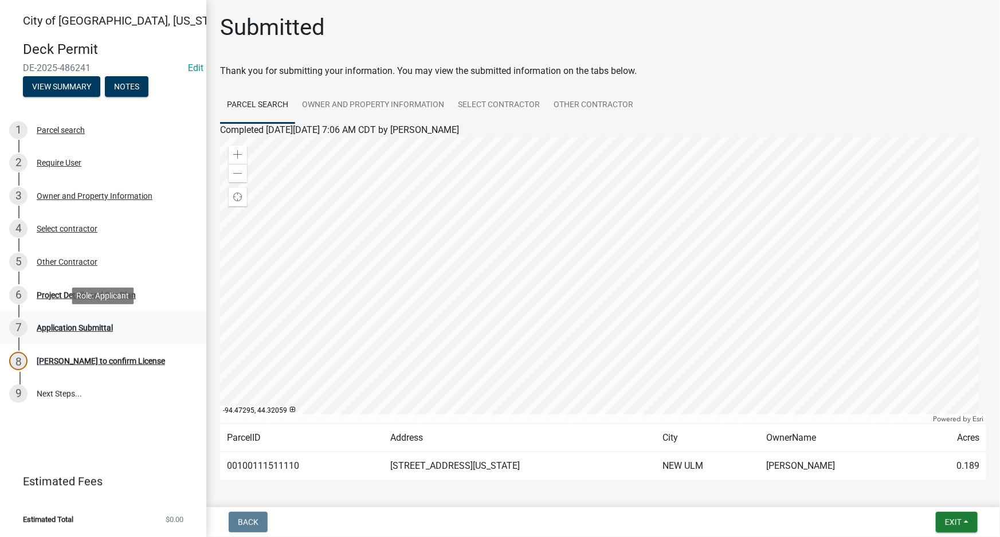
click at [84, 329] on div "Application Submittal" at bounding box center [75, 328] width 76 height 8
click at [95, 365] on div "[PERSON_NAME] to confirm License" at bounding box center [101, 361] width 128 height 8
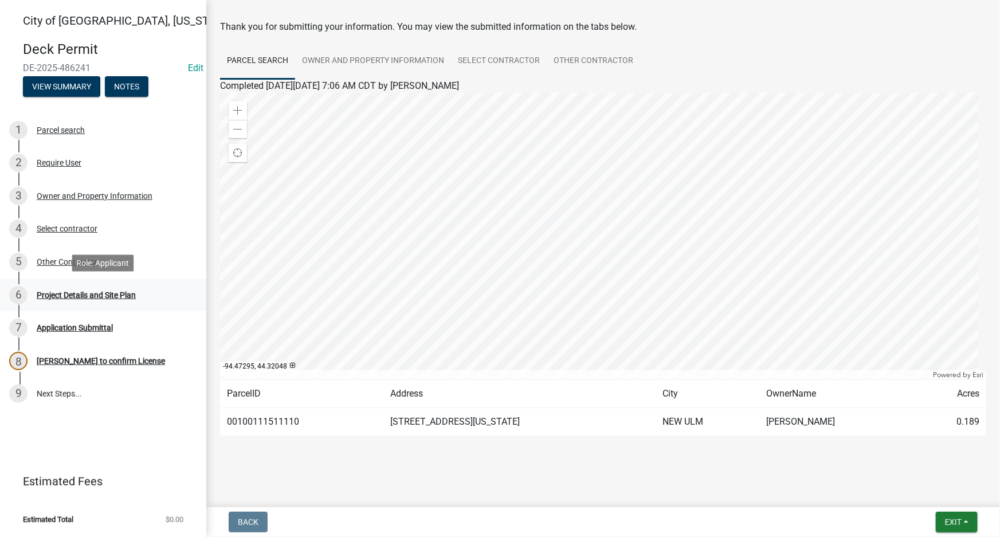
click at [66, 287] on div "6 Project Details and Site Plan" at bounding box center [98, 295] width 179 height 18
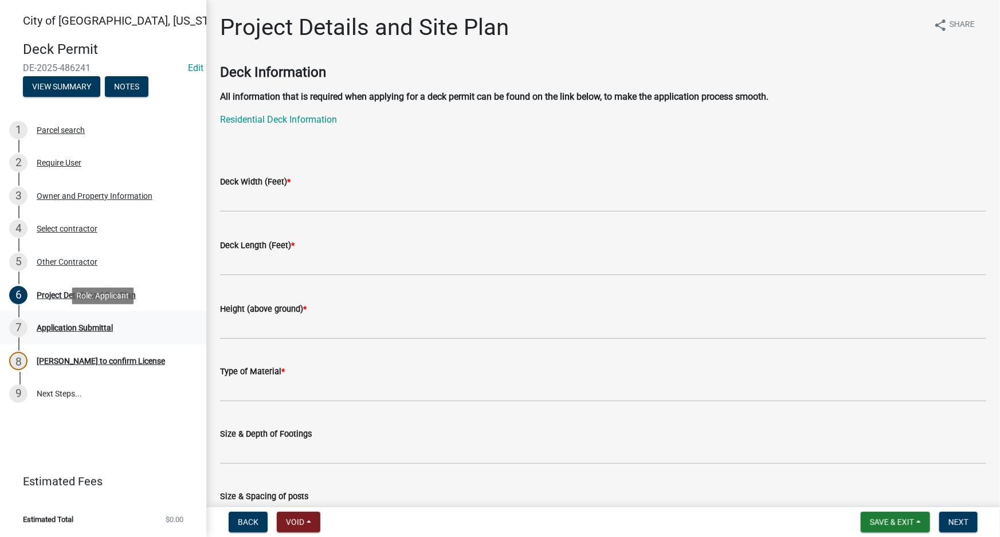
click at [107, 326] on div "Application Submittal" at bounding box center [75, 328] width 76 height 8
click at [47, 256] on div "5 Other Contractor" at bounding box center [98, 262] width 179 height 18
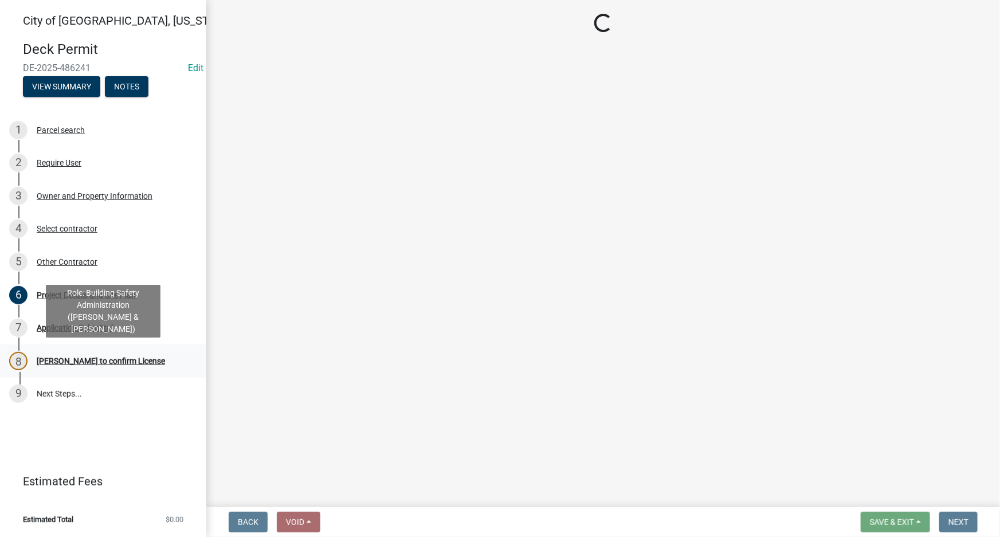
click at [64, 370] on link "8 Beth to confirm License" at bounding box center [103, 360] width 206 height 33
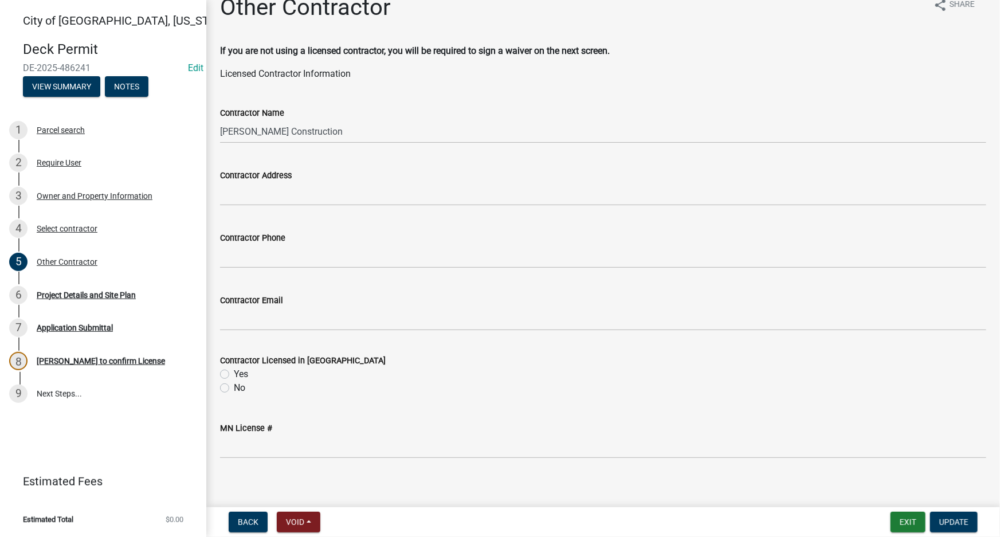
scroll to position [29, 0]
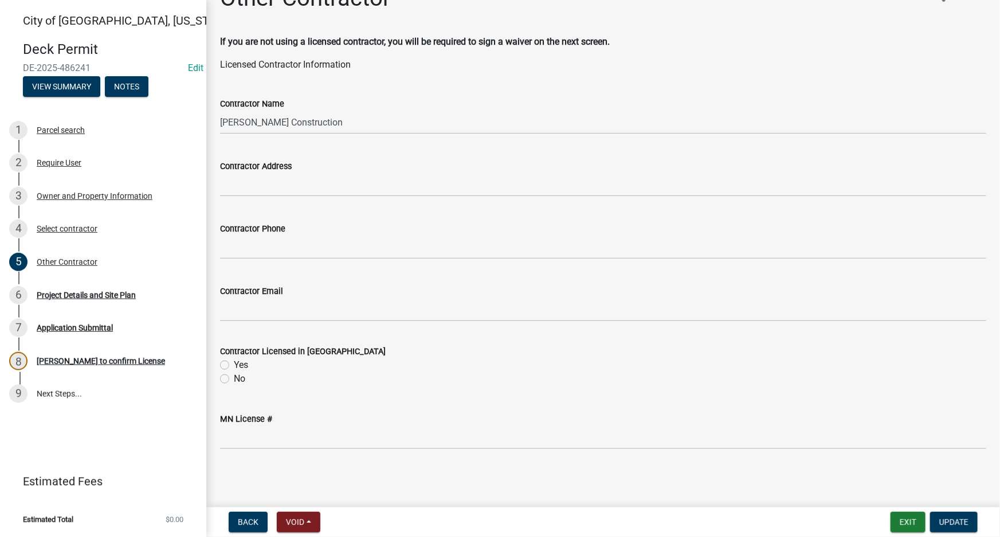
click at [234, 366] on label "Yes" at bounding box center [241, 365] width 14 height 14
click at [234, 366] on input "Yes" at bounding box center [237, 361] width 7 height 7
radio input "true"
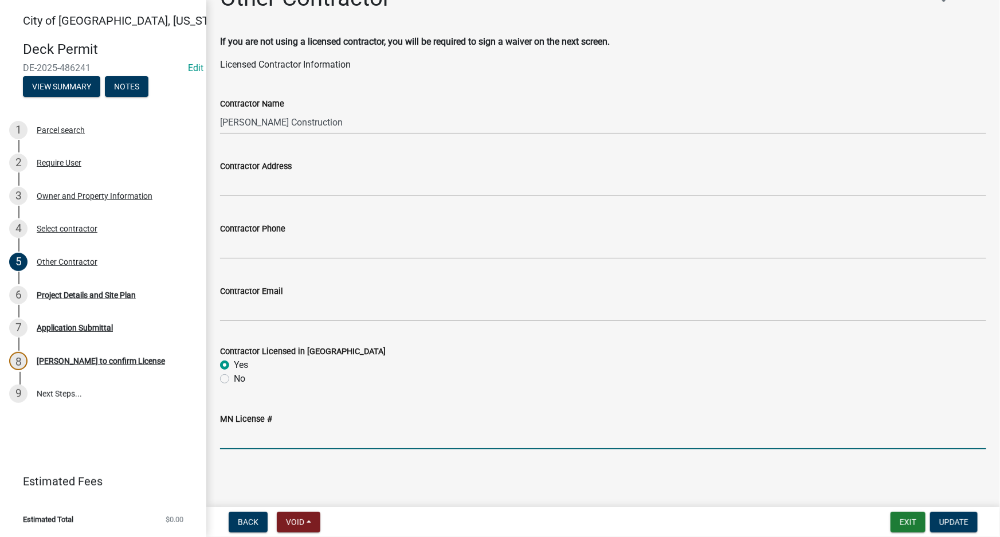
click at [309, 438] on input "MN License #" at bounding box center [603, 437] width 766 height 23
type input "5078-"
click at [951, 526] on span "Update" at bounding box center [953, 522] width 29 height 9
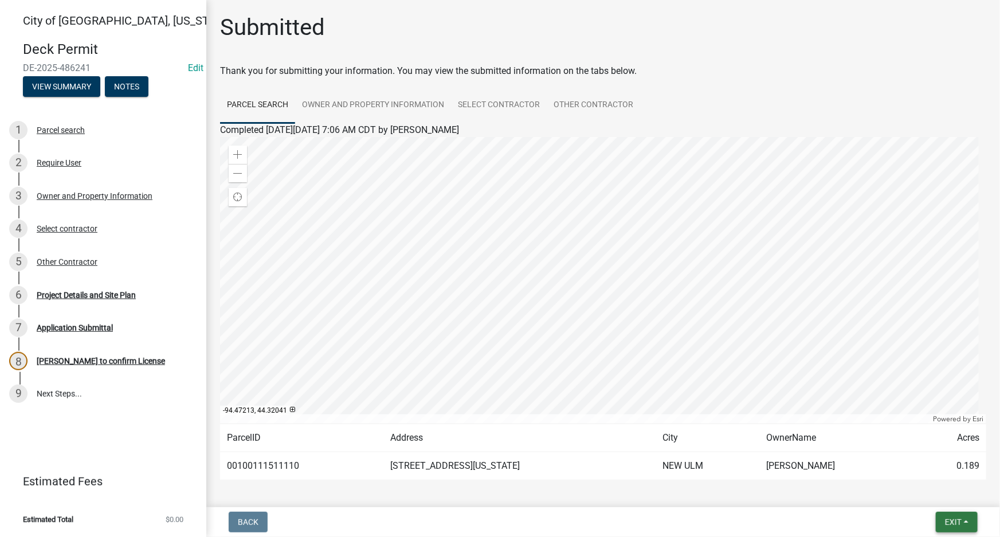
click at [951, 522] on span "Exit" at bounding box center [953, 522] width 17 height 9
click at [933, 496] on button "Save & Exit" at bounding box center [932, 493] width 92 height 28
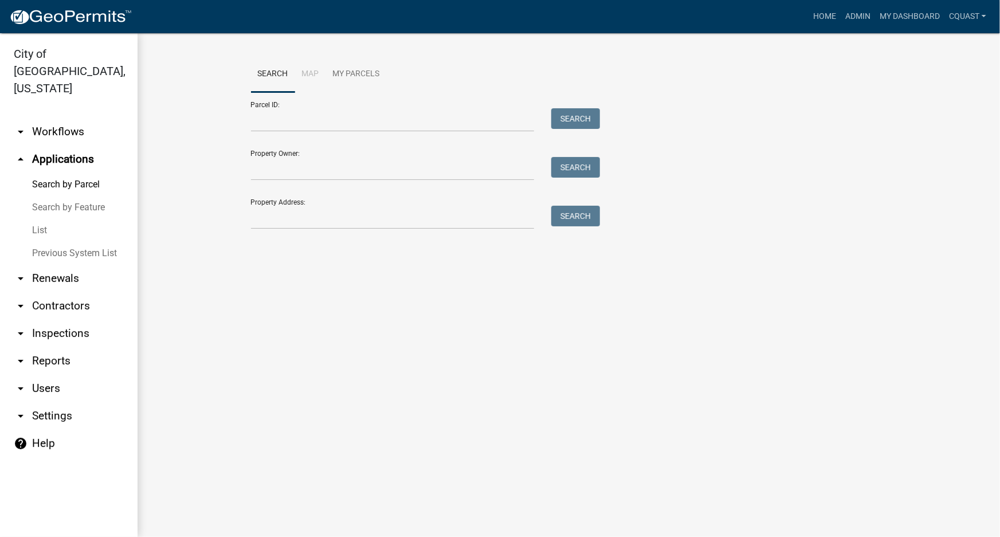
click at [930, 492] on main "Search Map My Parcels Parcel ID: Search Property Owner: Search Property Address…" at bounding box center [569, 285] width 863 height 504
click at [861, 12] on link "Admin" at bounding box center [858, 17] width 34 height 22
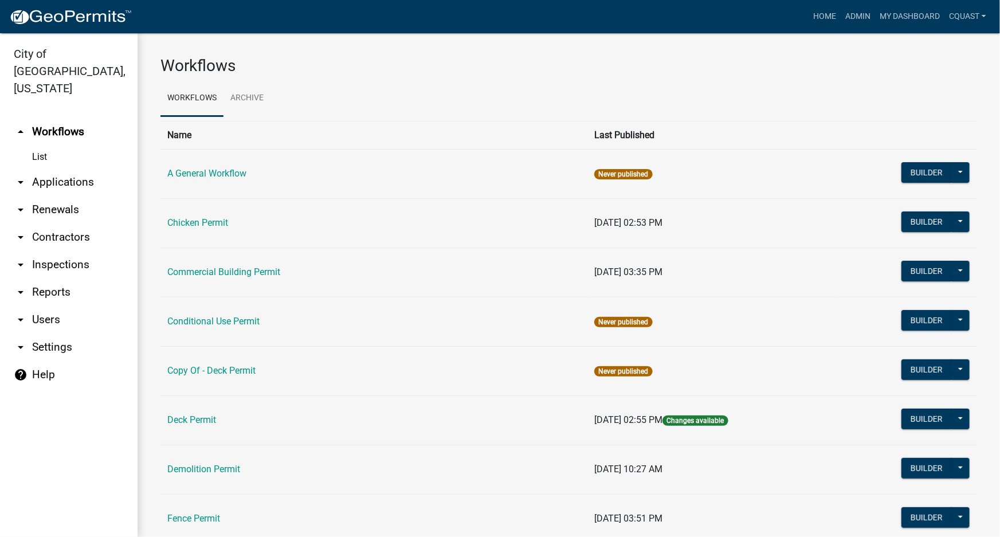
click at [63, 171] on link "arrow_drop_down Applications" at bounding box center [69, 182] width 138 height 28
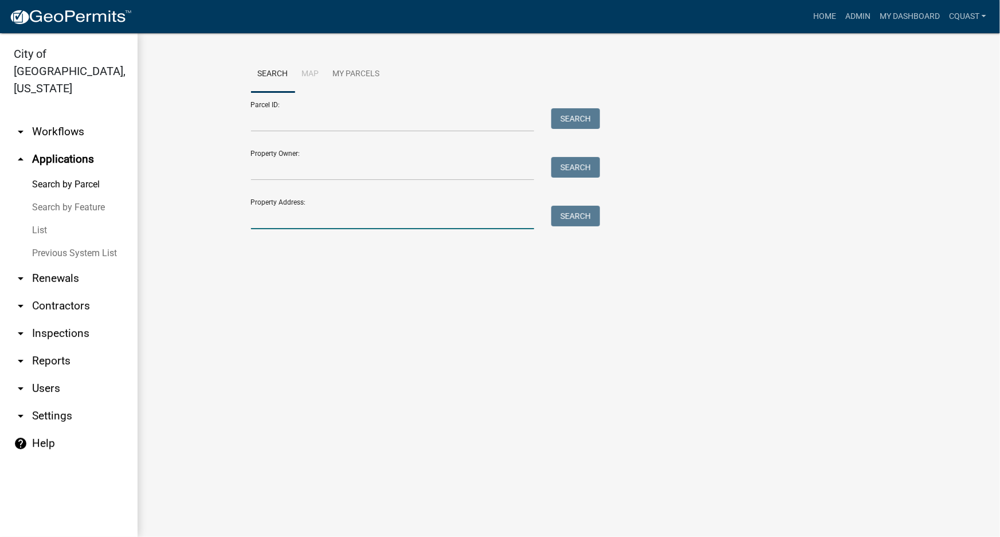
click at [361, 220] on input "Property Address:" at bounding box center [393, 217] width 284 height 23
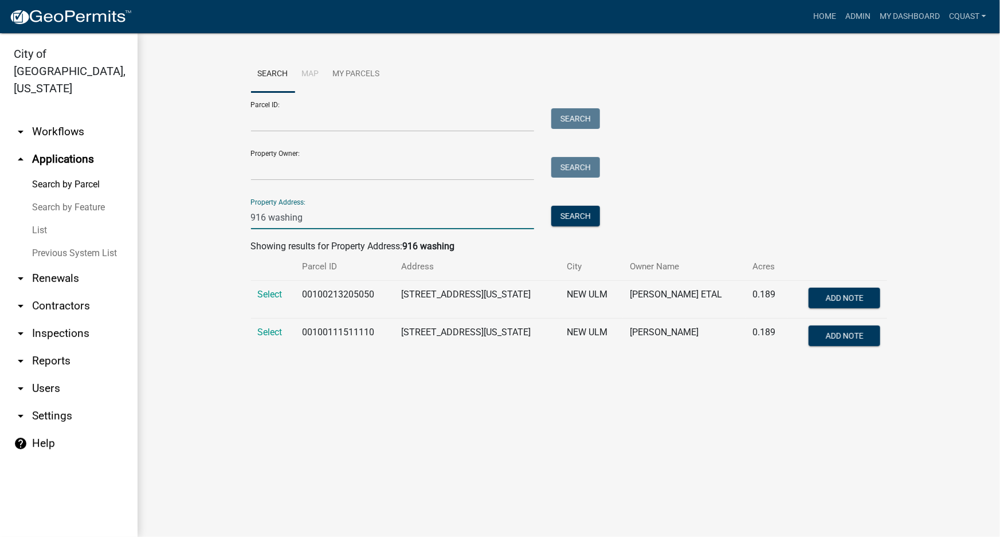
type input "916 washing"
click at [334, 345] on td "00100111511110" at bounding box center [344, 338] width 99 height 38
click at [269, 331] on span "Select" at bounding box center [270, 332] width 25 height 11
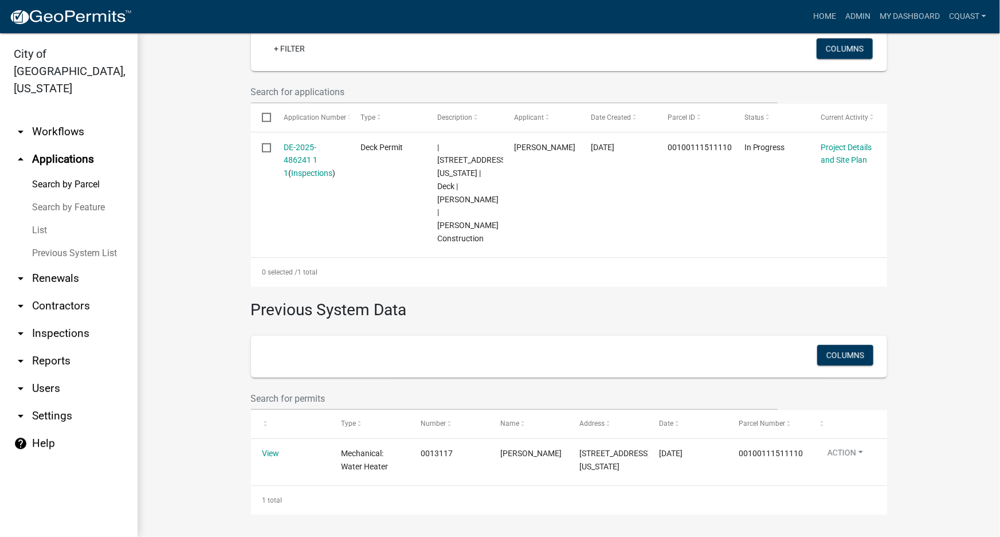
scroll to position [343, 0]
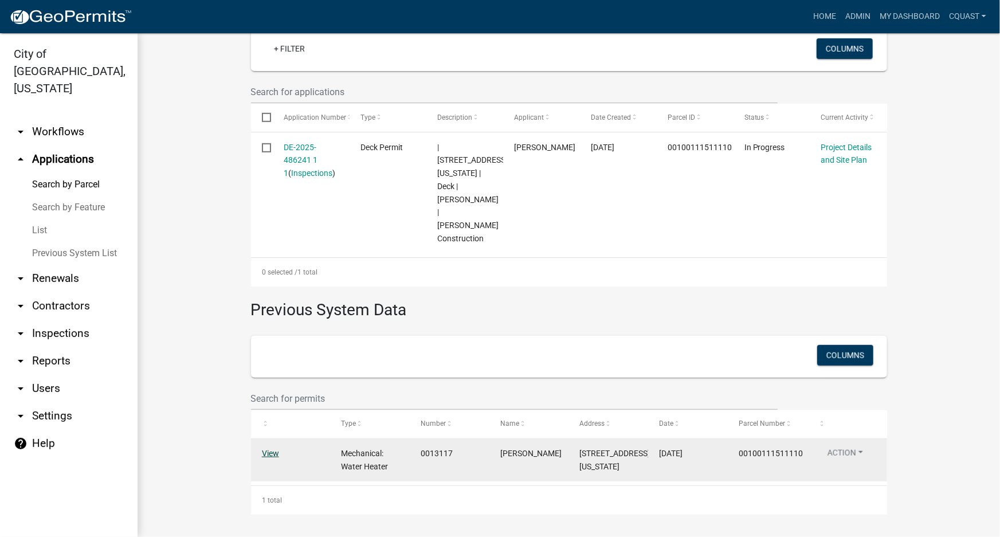
click at [262, 449] on link "View" at bounding box center [270, 453] width 17 height 9
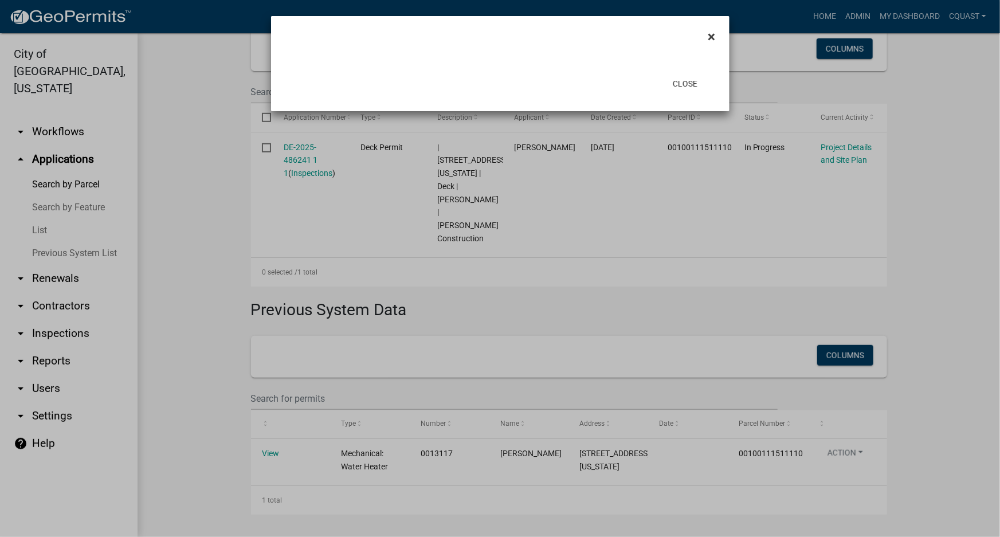
click at [714, 32] on span "×" at bounding box center [711, 37] width 7 height 16
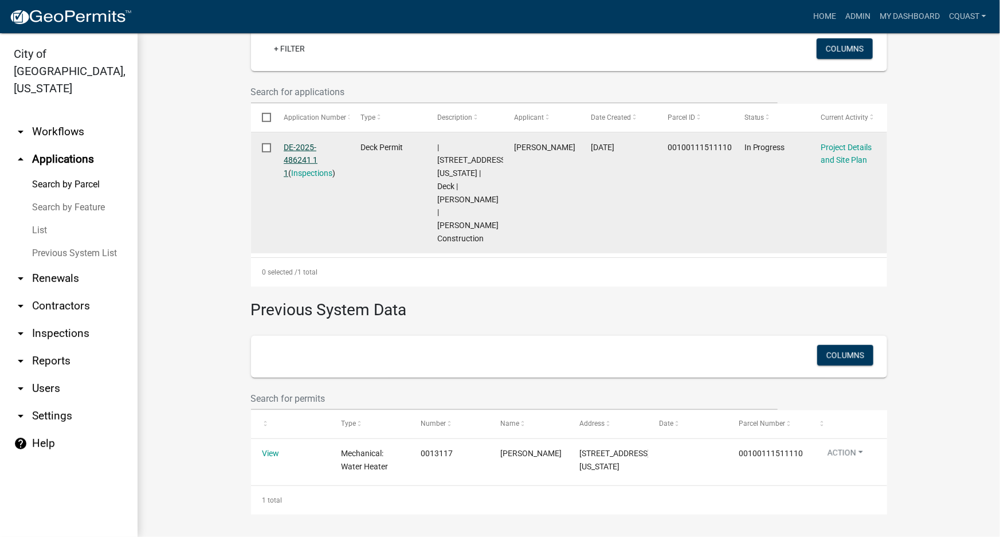
click at [304, 143] on link "DE-2025-486241 1 1" at bounding box center [301, 161] width 34 height 36
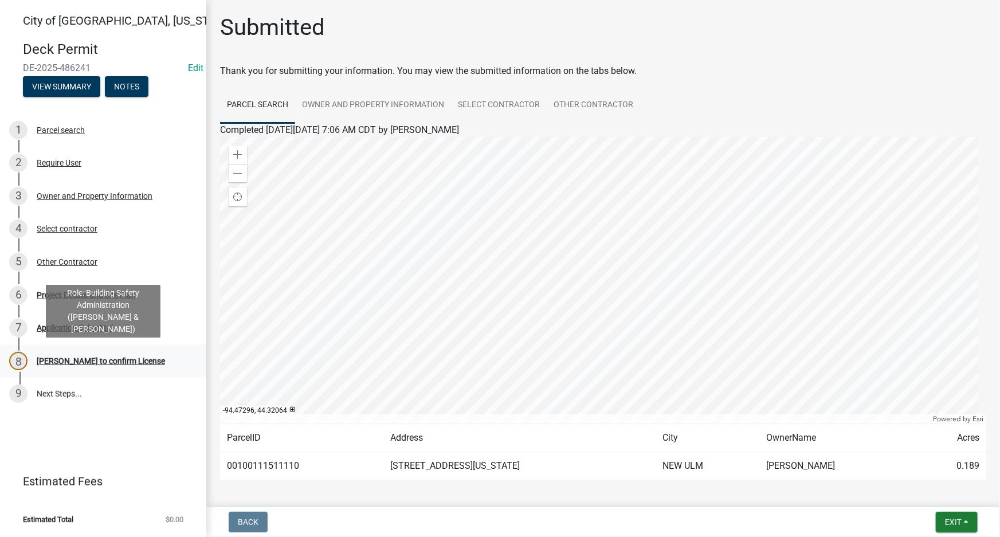
click at [83, 358] on div "[PERSON_NAME] to confirm License" at bounding box center [101, 361] width 128 height 8
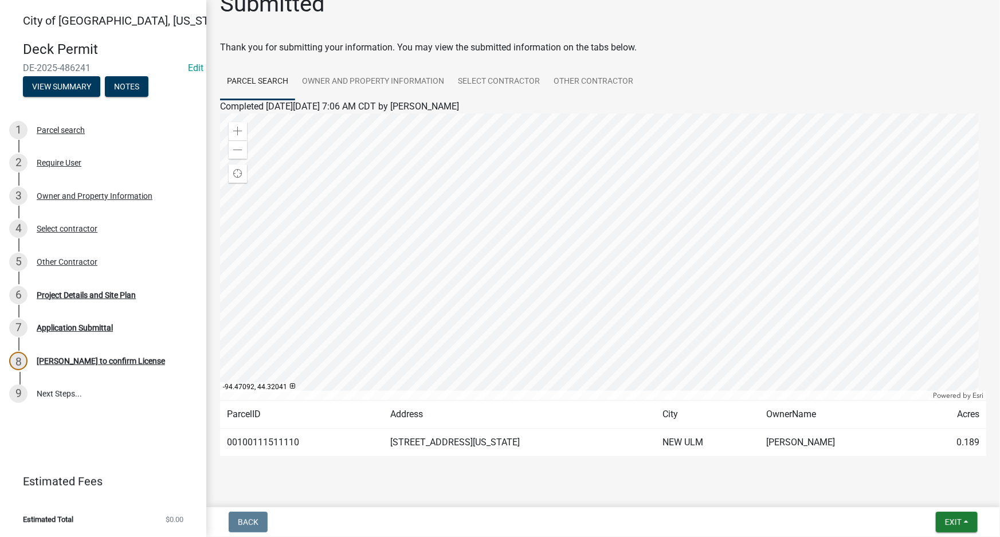
scroll to position [44, 0]
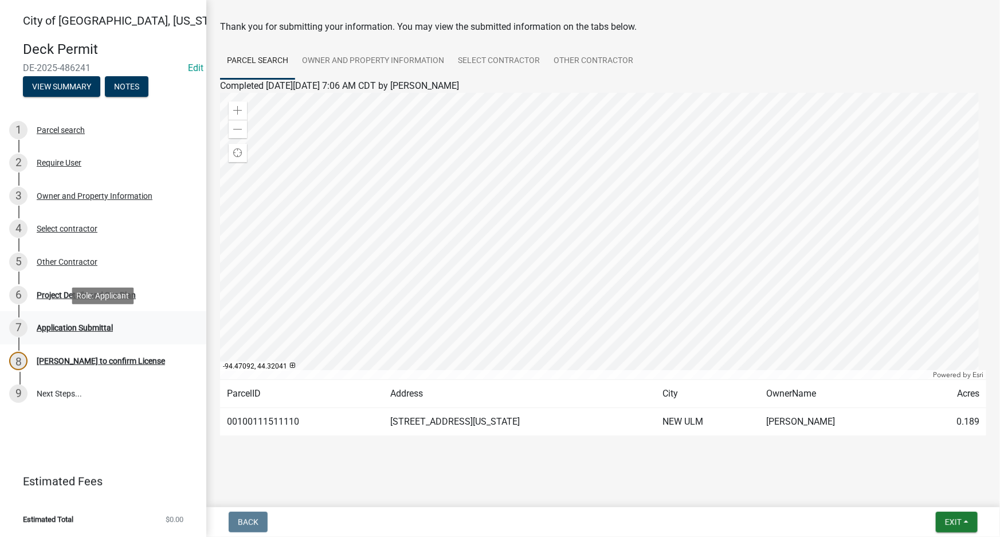
click at [91, 328] on div "Application Submittal" at bounding box center [75, 328] width 76 height 8
click at [55, 330] on div "Application Submittal" at bounding box center [75, 328] width 76 height 8
click at [51, 349] on link "8 Beth to confirm License" at bounding box center [103, 360] width 206 height 33
click at [46, 359] on div "[PERSON_NAME] to confirm License" at bounding box center [101, 361] width 128 height 8
click at [83, 327] on div "Application Submittal" at bounding box center [75, 328] width 76 height 8
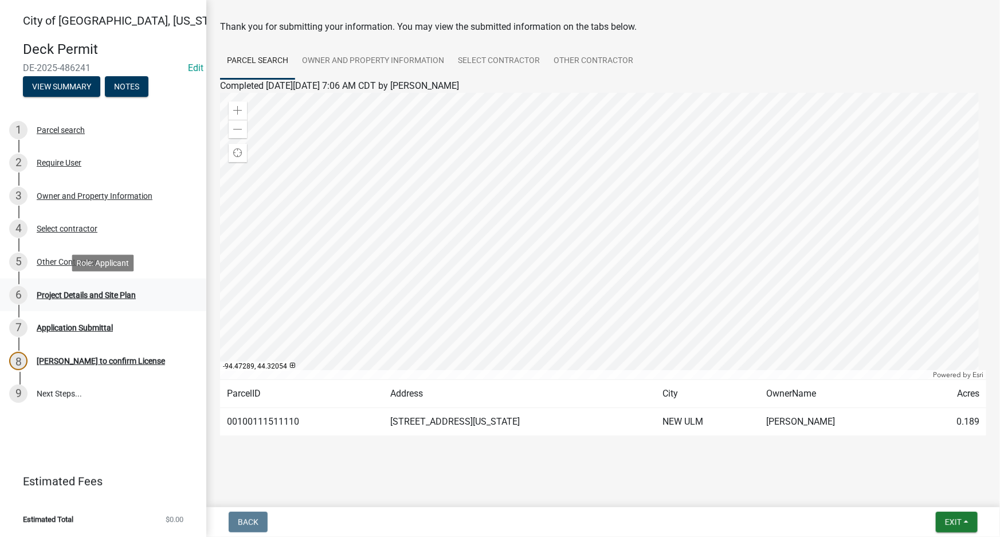
click at [79, 297] on div "Project Details and Site Plan" at bounding box center [86, 295] width 99 height 8
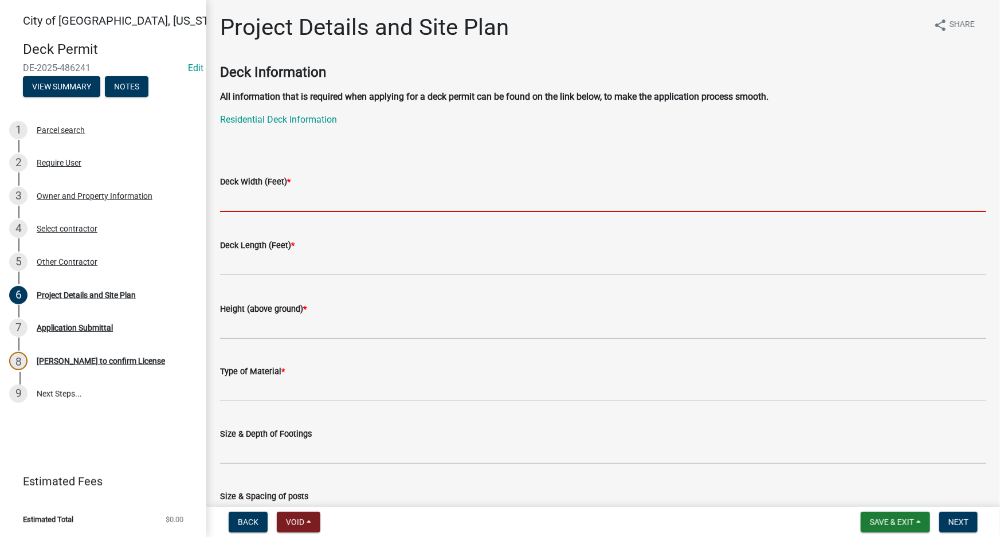
click at [428, 196] on input "text" at bounding box center [603, 200] width 766 height 23
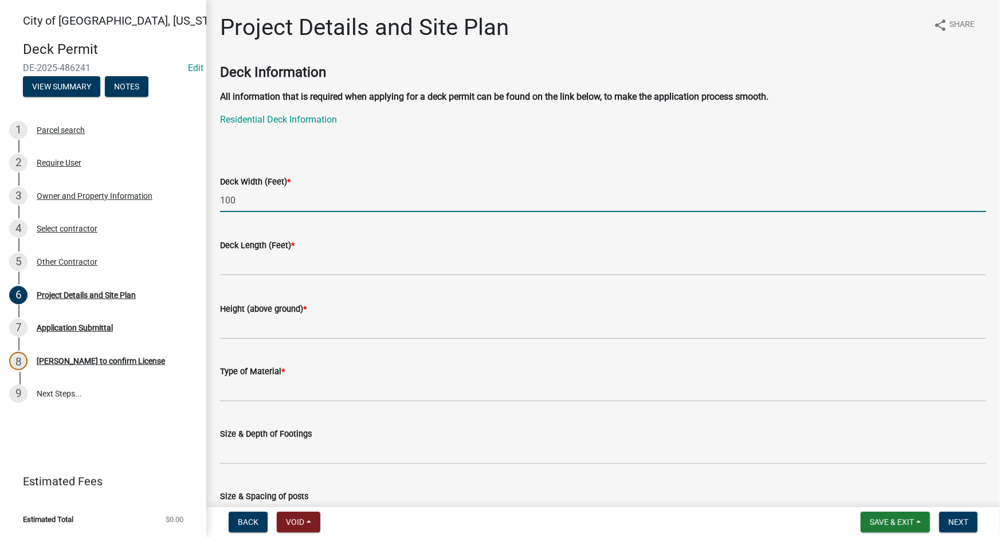
type input "100"
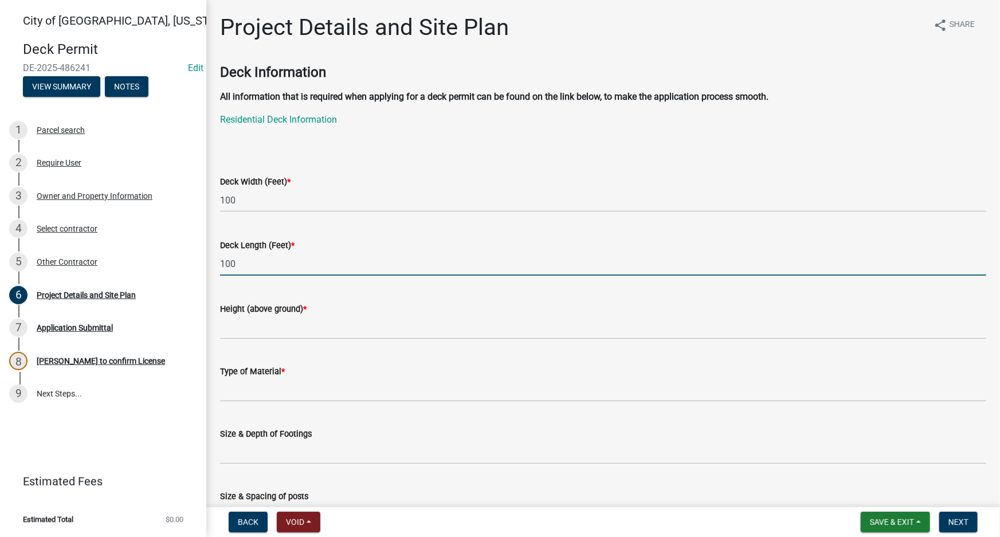
type input "100"
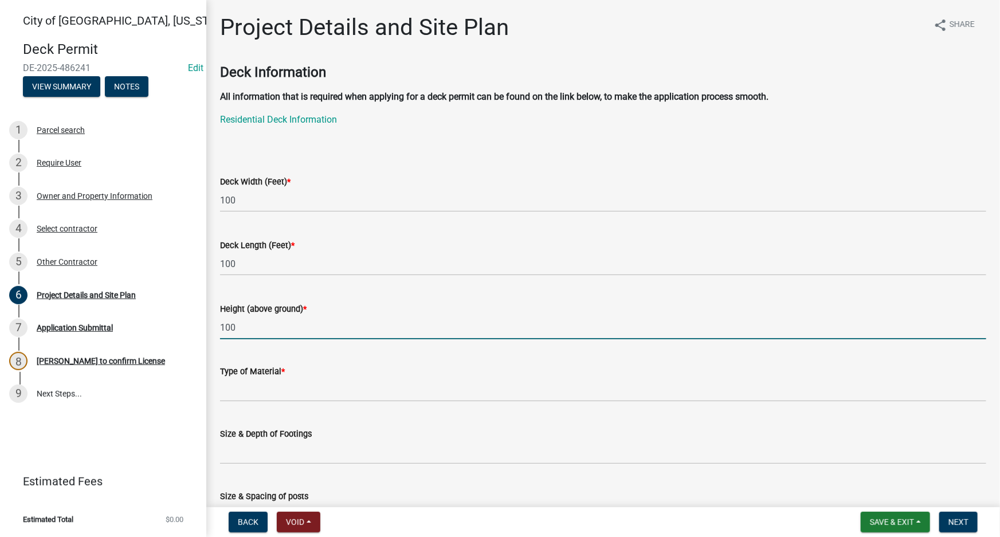
type input "100"
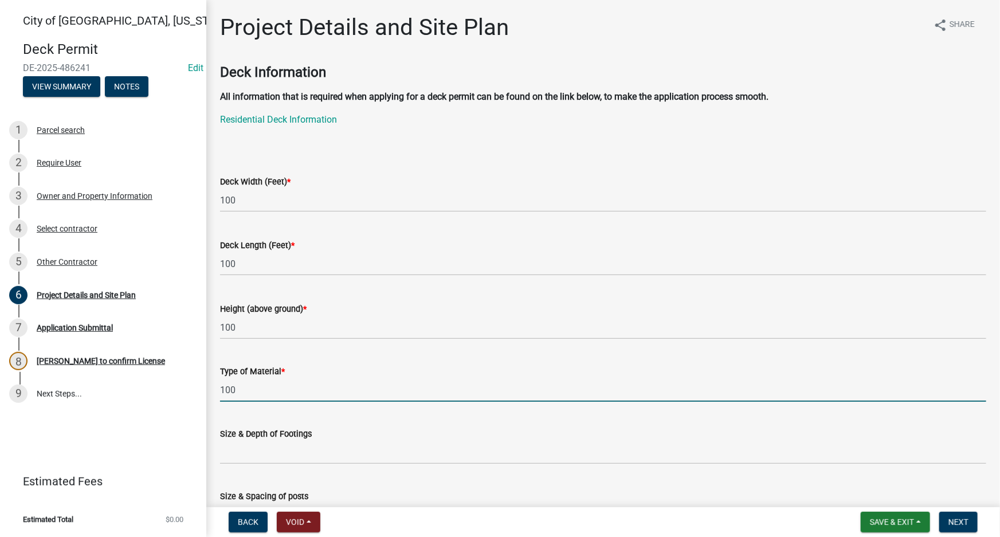
type input "100"
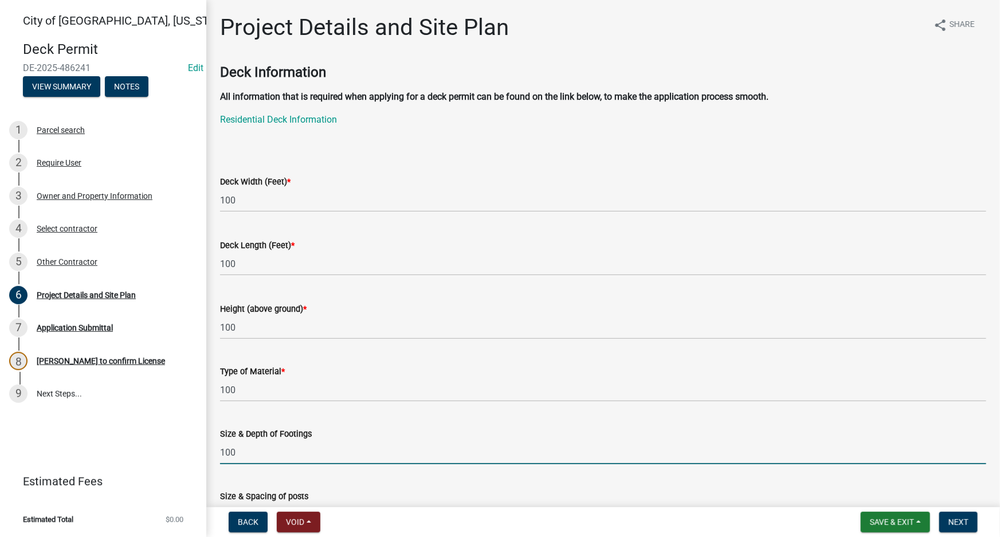
type input "100"
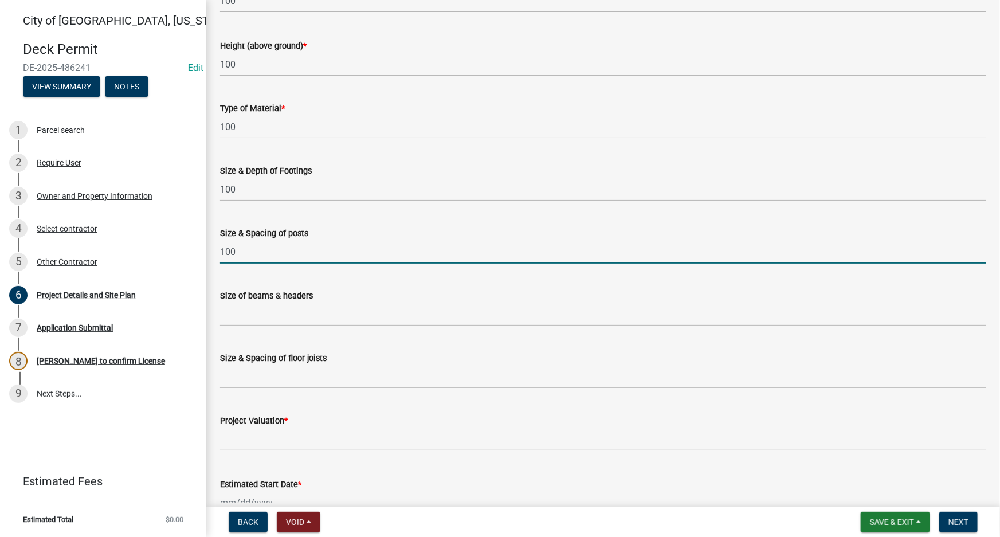
type input "100"
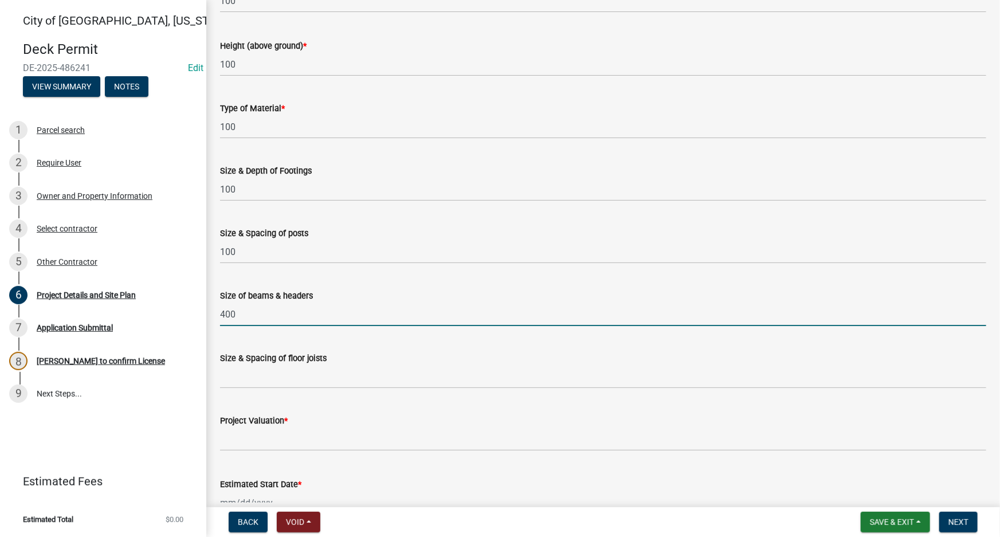
type input "400"
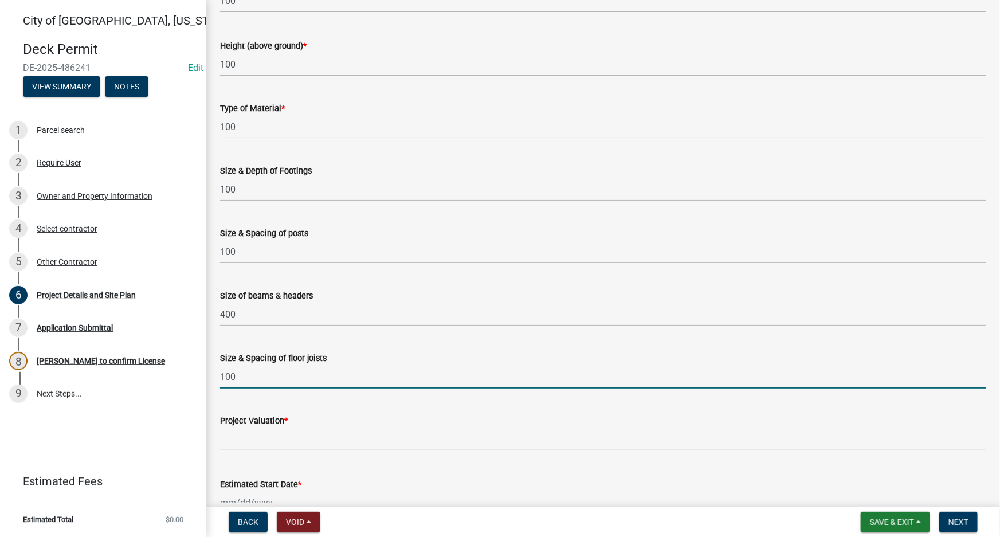
type input "100"
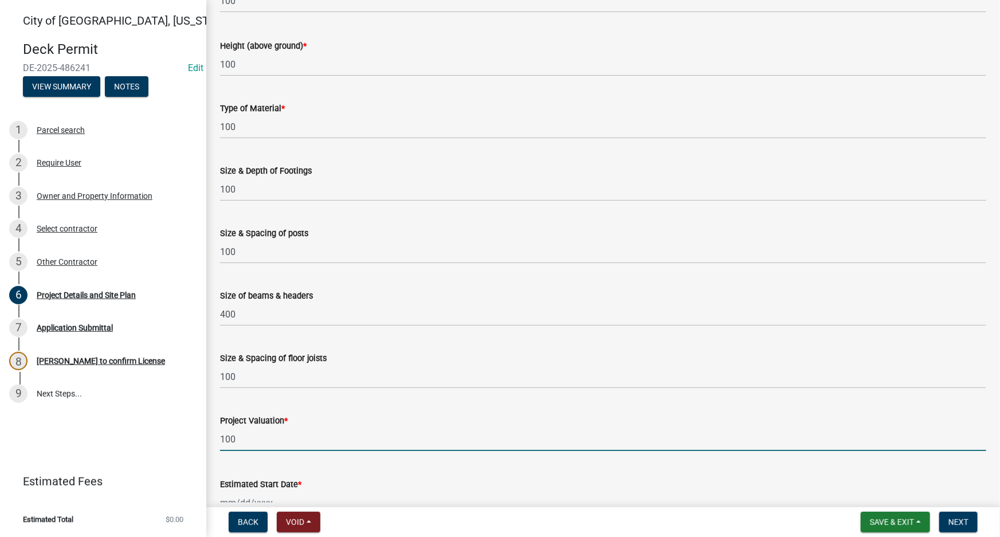
type input "100"
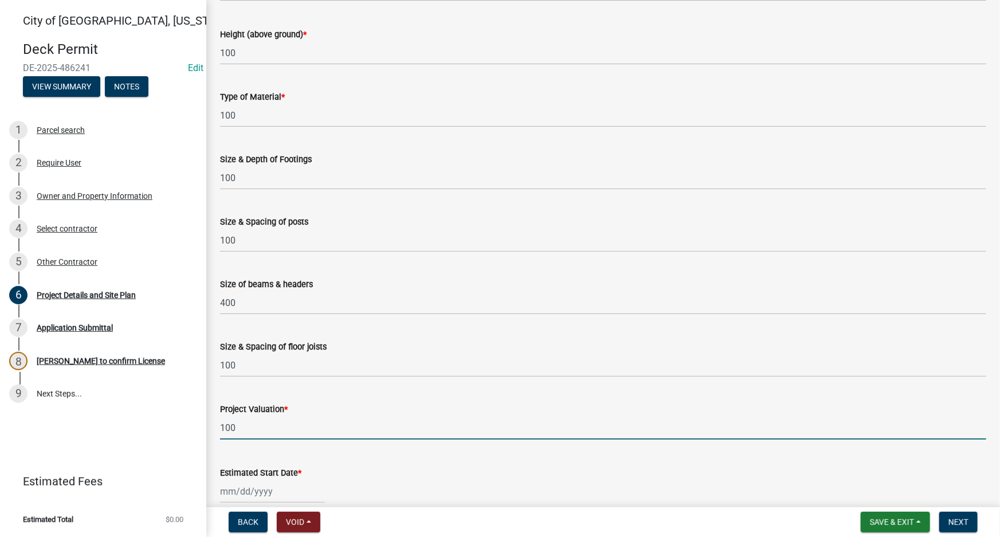
select select "10"
select select "2025"
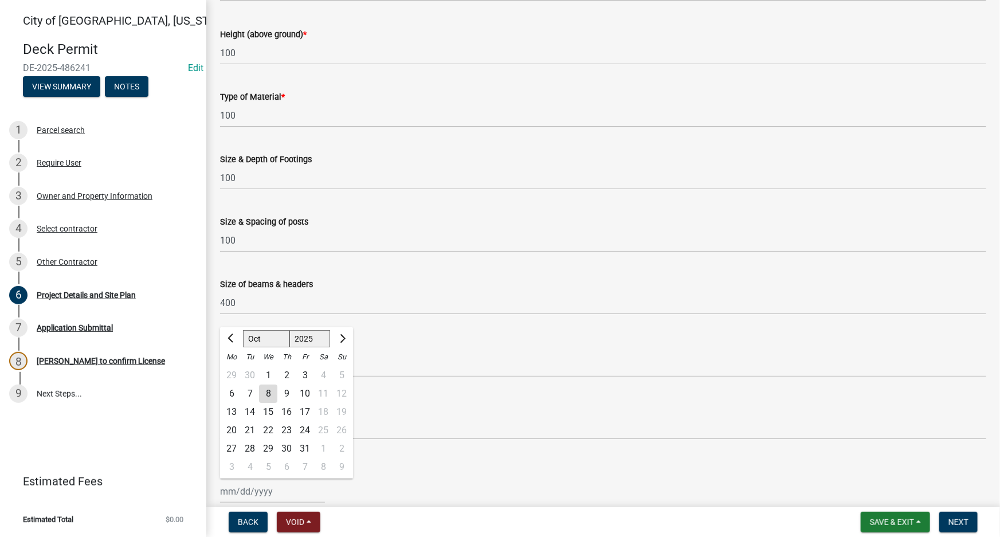
click at [508, 461] on div "Estimated Start Date * Jan Feb Mar Apr May Jun Jul Aug Sep Oct Nov Dec 1525 152…" at bounding box center [603, 476] width 766 height 53
select select "10"
select select "2025"
click at [289, 495] on div "Jan Feb Mar Apr May Jun Jul Aug Sep Oct Nov Dec 1525 1526 1527 1528 1529 1530 1…" at bounding box center [272, 491] width 105 height 23
click at [269, 391] on div "8" at bounding box center [268, 394] width 18 height 18
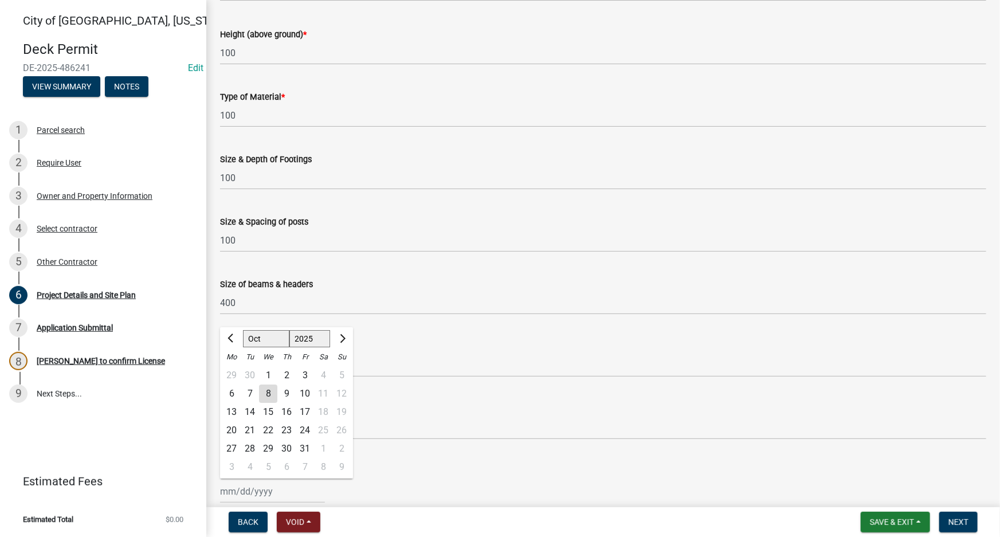
type input "10/08/2025"
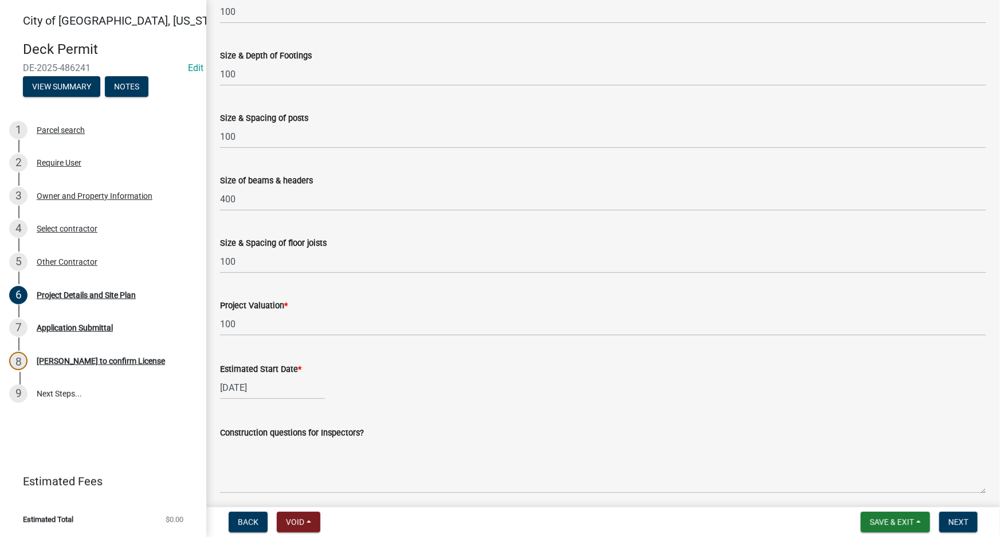
scroll to position [483, 0]
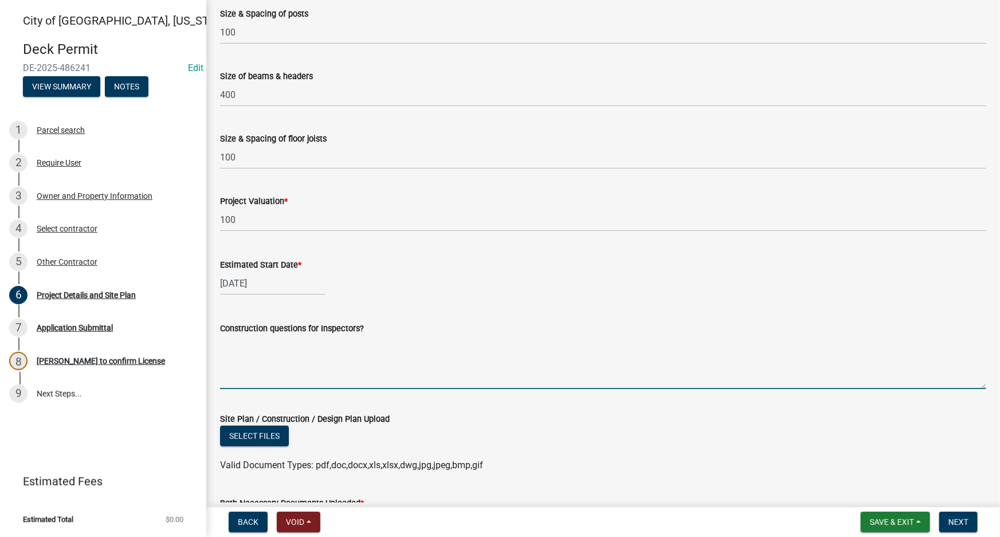
click at [493, 381] on textarea "Construction questions for Inspectors?" at bounding box center [603, 362] width 766 height 54
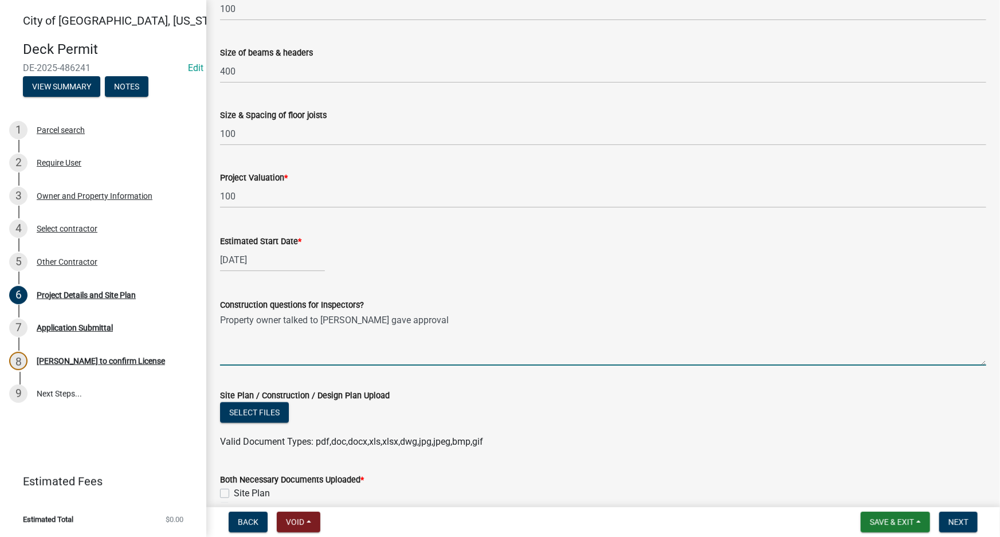
scroll to position [552, 0]
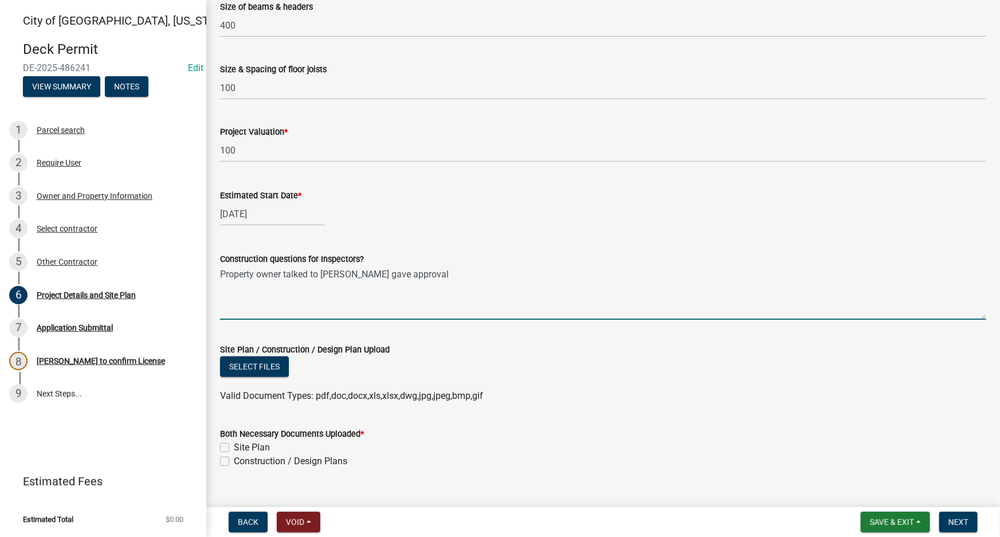
type textarea "Property owner talked to Mike - Mike gave approval"
click at [234, 446] on label "Site Plan" at bounding box center [252, 448] width 36 height 14
click at [234, 446] on input "Site Plan" at bounding box center [237, 444] width 7 height 7
checkbox input "true"
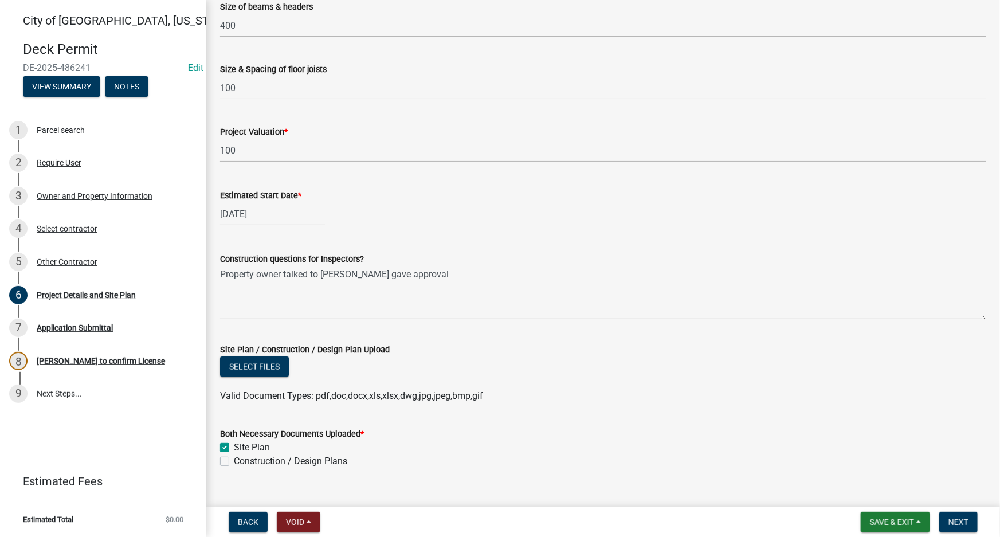
click at [234, 461] on label "Construction / Design Plans" at bounding box center [290, 461] width 113 height 14
click at [234, 461] on input "Construction / Design Plans" at bounding box center [237, 457] width 7 height 7
checkbox input "true"
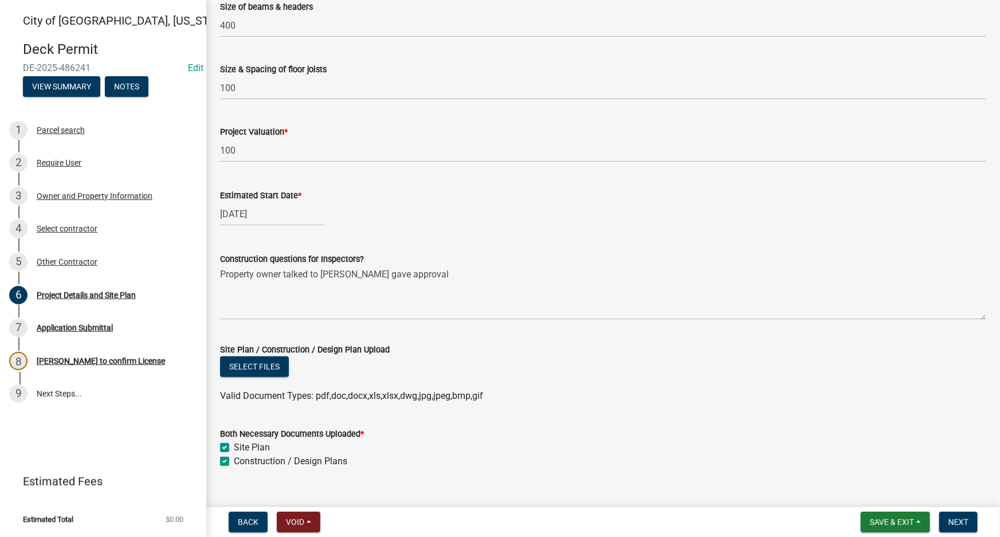
click at [979, 518] on form "Save & Exit Save Save & Exit Next" at bounding box center [919, 522] width 126 height 21
click at [972, 523] on button "Next" at bounding box center [958, 522] width 38 height 21
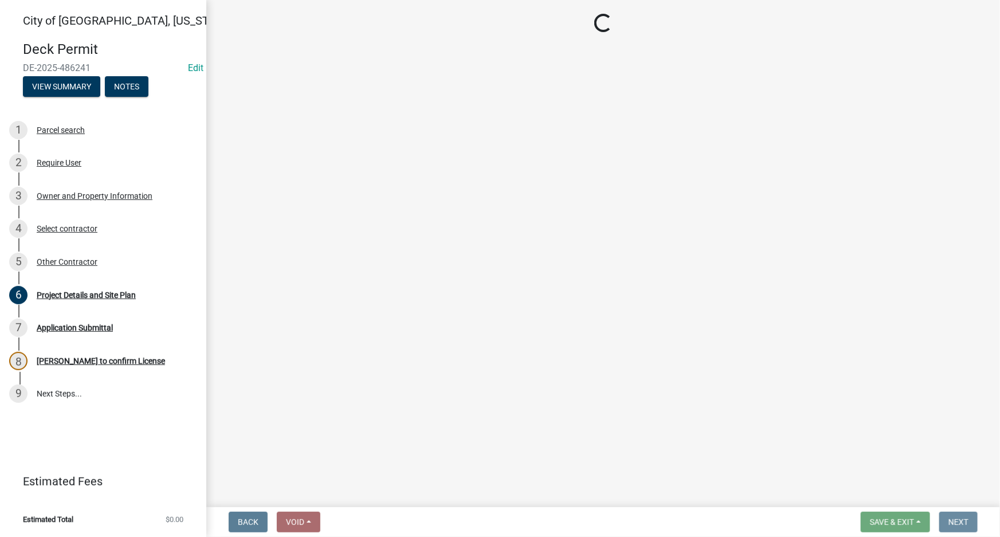
scroll to position [0, 0]
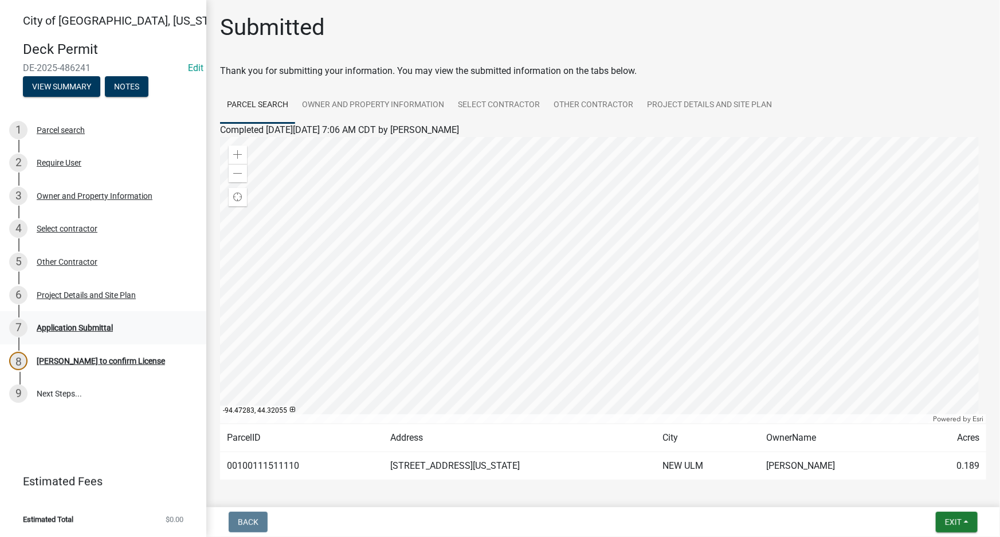
click at [98, 330] on div "Application Submittal" at bounding box center [75, 328] width 76 height 8
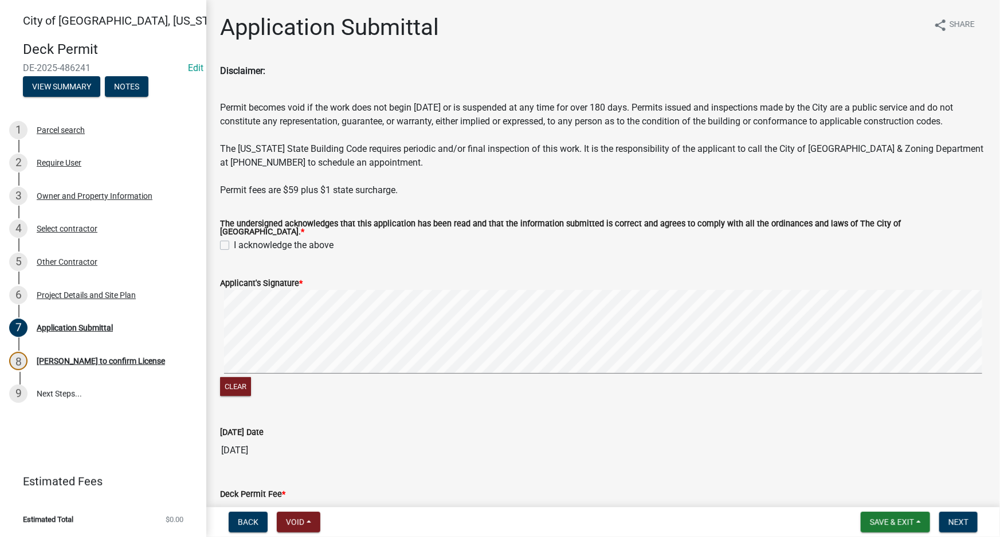
click at [231, 252] on div "I acknowledge the above" at bounding box center [603, 245] width 766 height 14
click at [234, 252] on label "I acknowledge the above" at bounding box center [284, 245] width 100 height 14
click at [234, 246] on input "I acknowledge the above" at bounding box center [237, 241] width 7 height 7
checkbox input "true"
drag, startPoint x: 495, startPoint y: 298, endPoint x: 556, endPoint y: 298, distance: 61.3
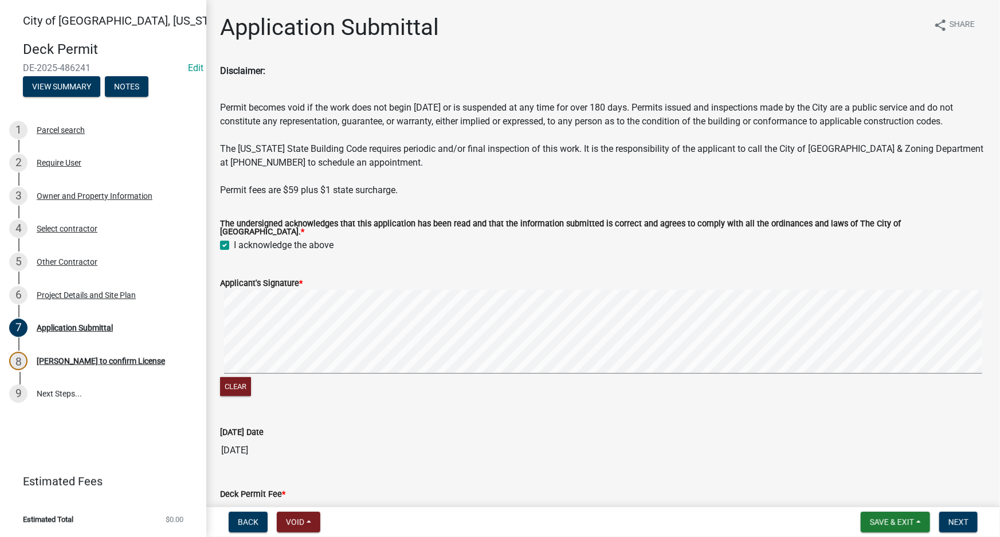
click at [551, 290] on div "Applicant's Signature *" at bounding box center [603, 283] width 766 height 14
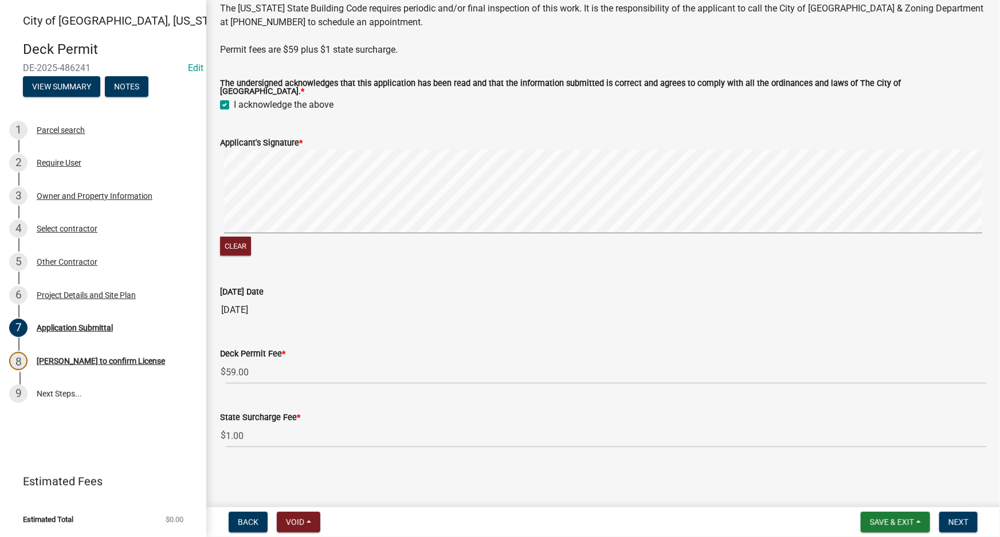
scroll to position [149, 0]
click at [961, 526] on span "Next" at bounding box center [959, 522] width 20 height 9
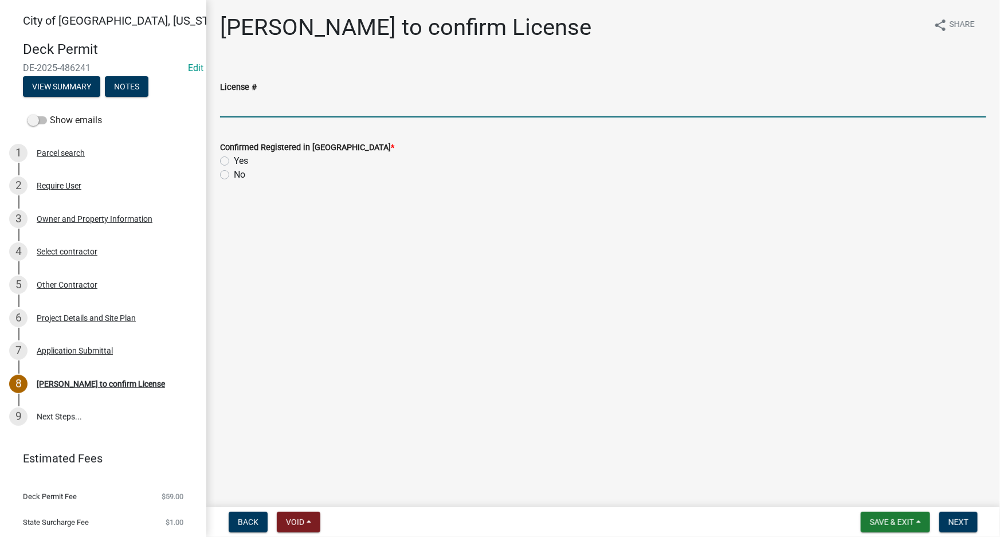
click at [335, 113] on input "License #" at bounding box center [603, 105] width 766 height 23
drag, startPoint x: 224, startPoint y: 164, endPoint x: 259, endPoint y: 182, distance: 39.2
click at [234, 164] on label "Yes" at bounding box center [241, 161] width 14 height 14
click at [234, 162] on input "Yes" at bounding box center [237, 157] width 7 height 7
radio input "true"
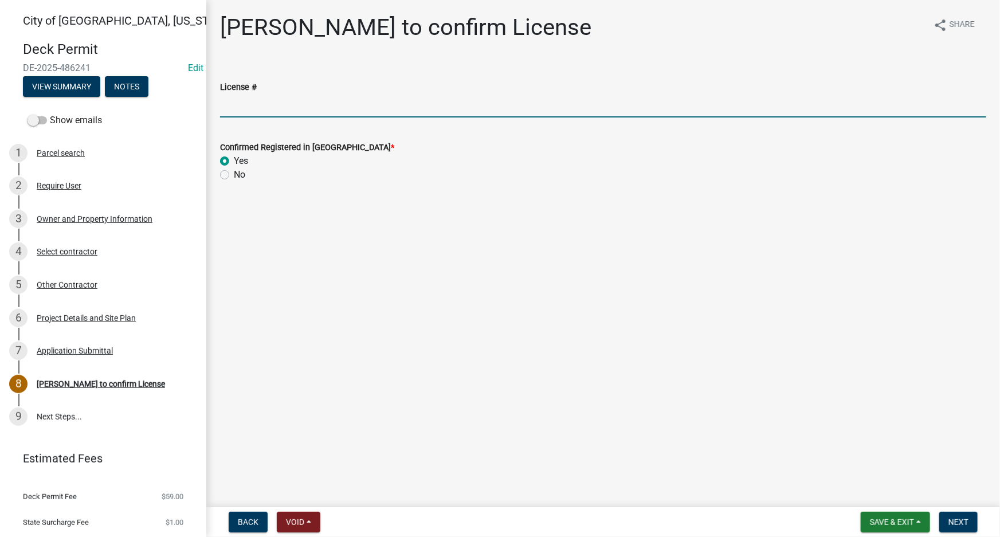
click at [401, 115] on input "License #" at bounding box center [603, 105] width 766 height 23
type input "checked with mike - mike okay'd"
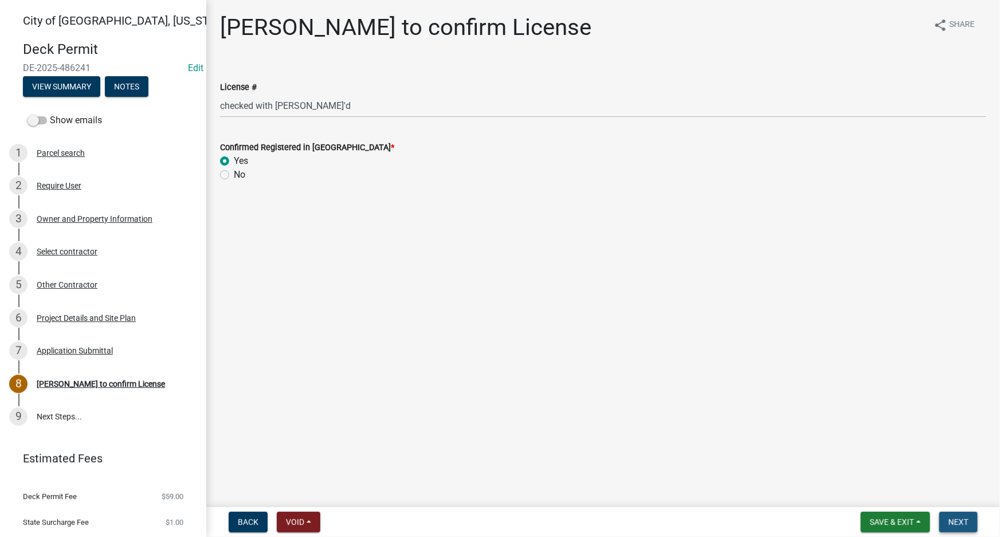
click at [958, 518] on span "Next" at bounding box center [959, 522] width 20 height 9
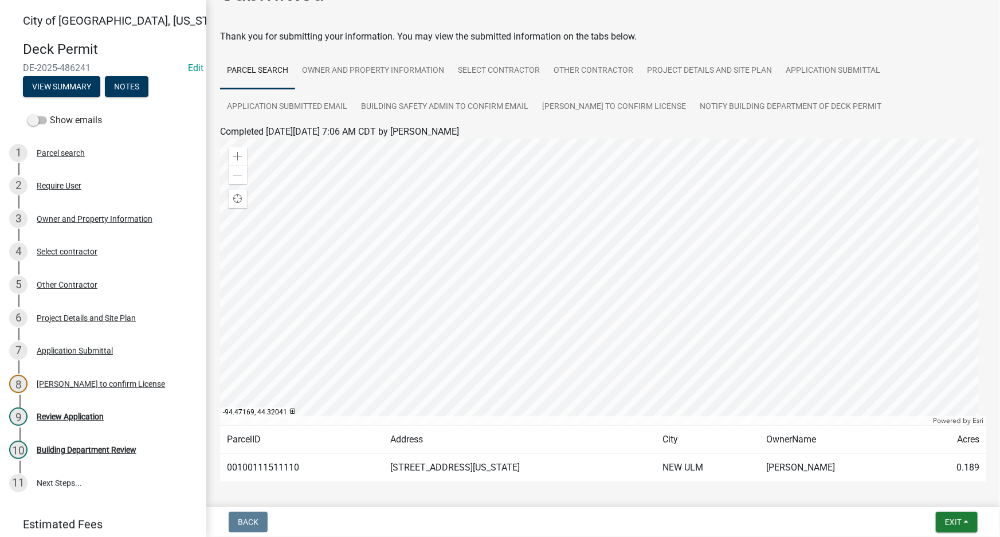
scroll to position [80, 0]
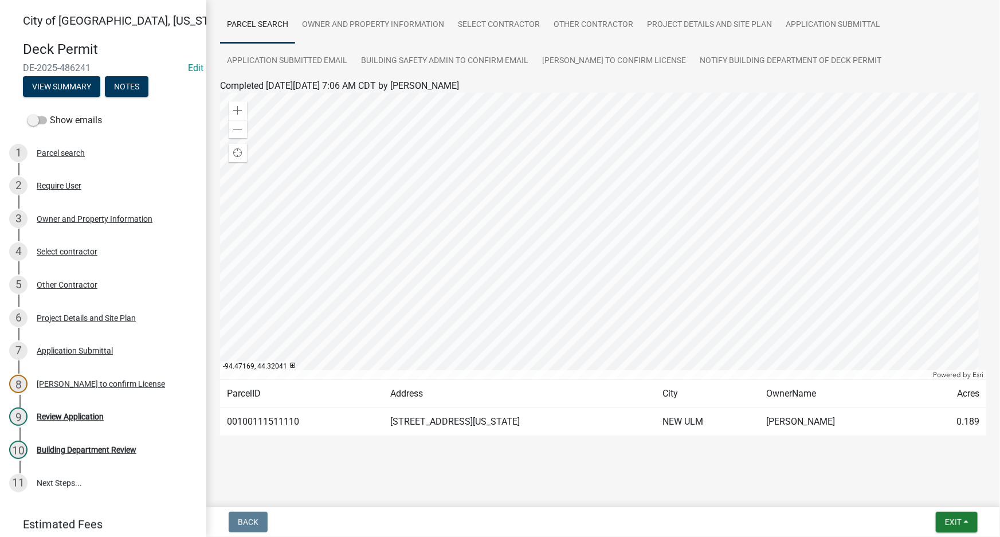
click at [344, 457] on div at bounding box center [603, 452] width 653 height 14
click at [289, 457] on div at bounding box center [286, 452] width 18 height 14
click at [81, 416] on div "Review Application" at bounding box center [70, 417] width 67 height 8
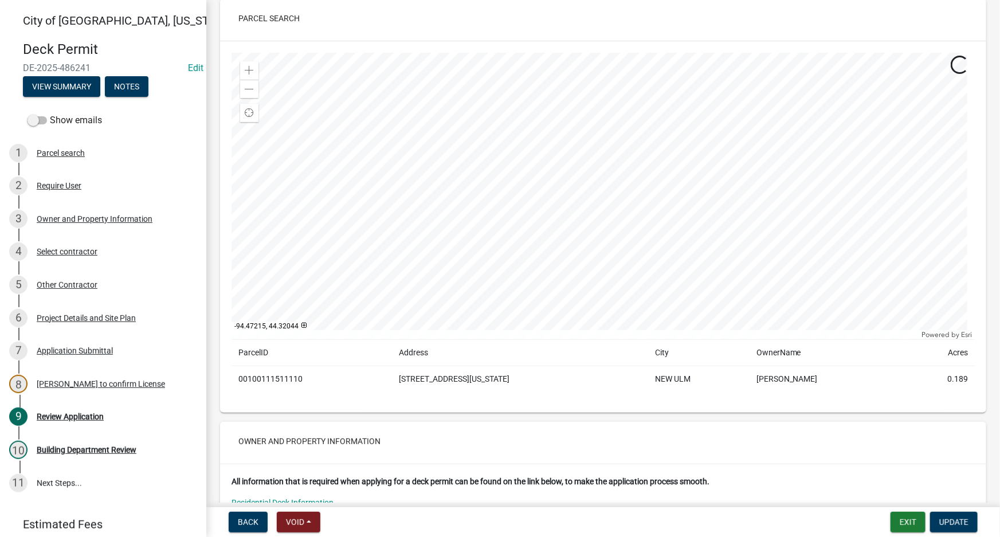
scroll to position [139, 0]
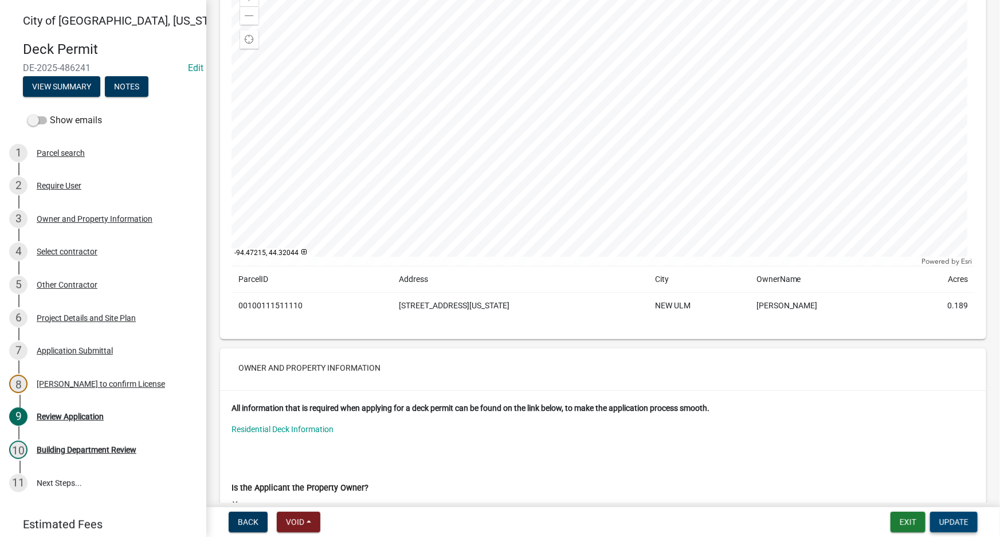
drag, startPoint x: 953, startPoint y: 518, endPoint x: 838, endPoint y: 424, distance: 148.7
click at [876, 454] on wm-app "City of New Ulm, Minnesota Deck Permit DE-2025-486241 Edit View Summary Notes S…" at bounding box center [500, 268] width 1000 height 537
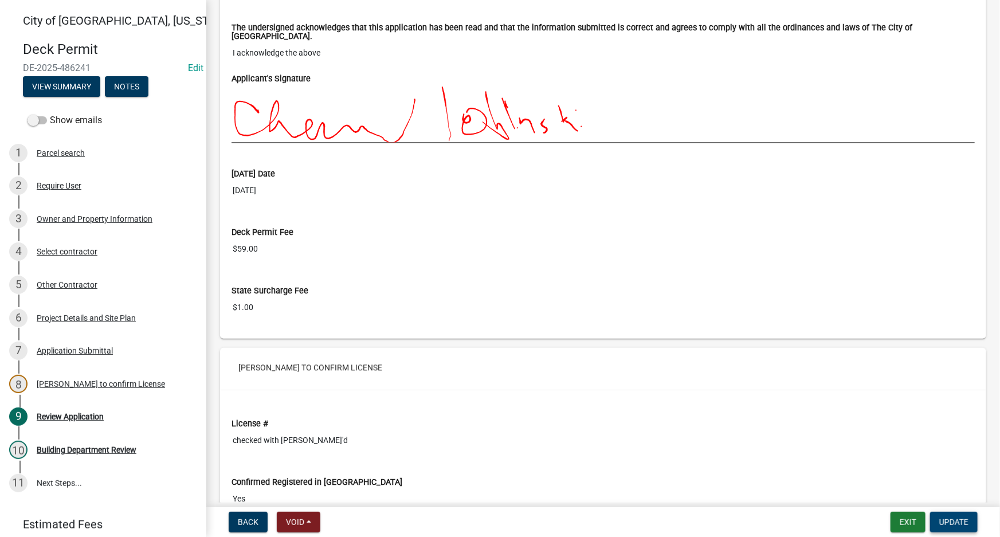
scroll to position [3397, 0]
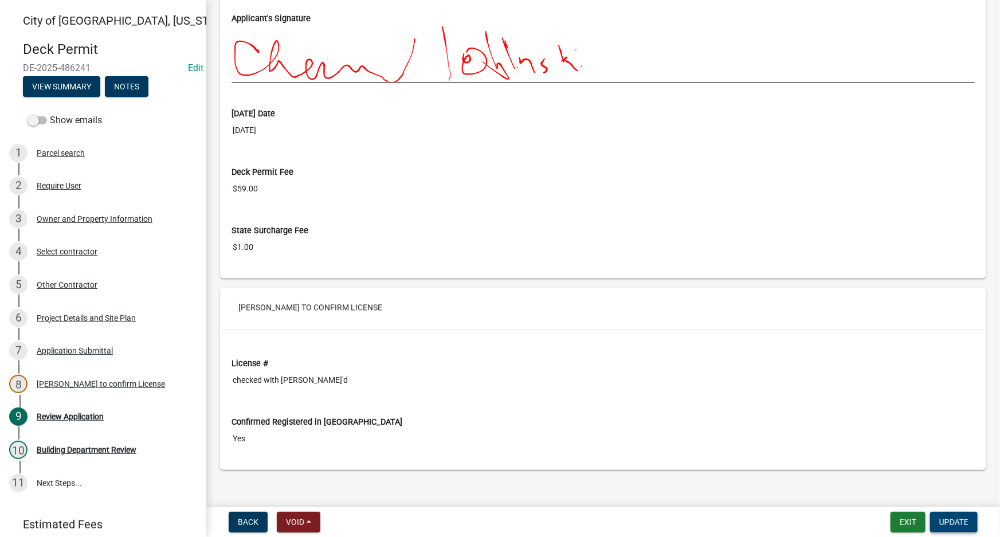
click at [945, 518] on span "Update" at bounding box center [953, 522] width 29 height 9
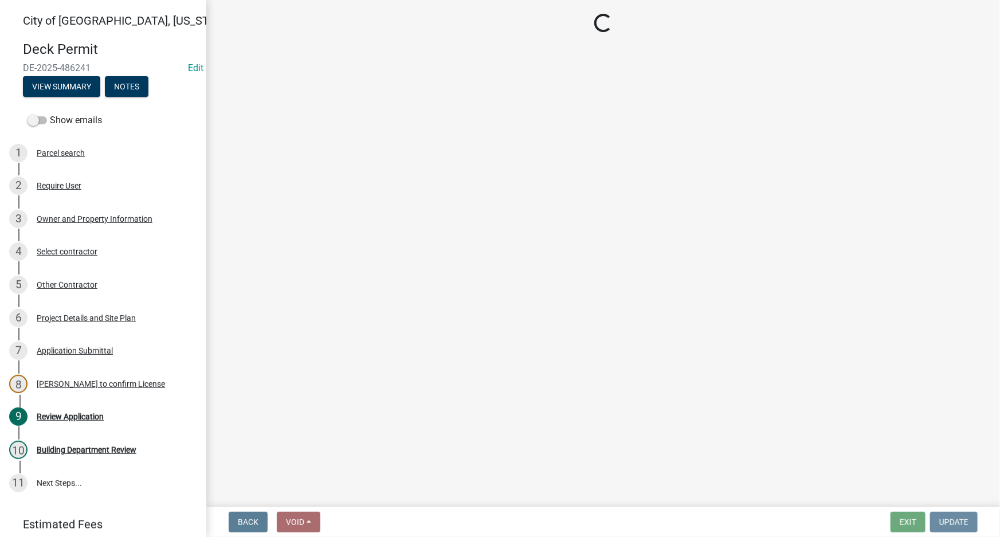
scroll to position [0, 0]
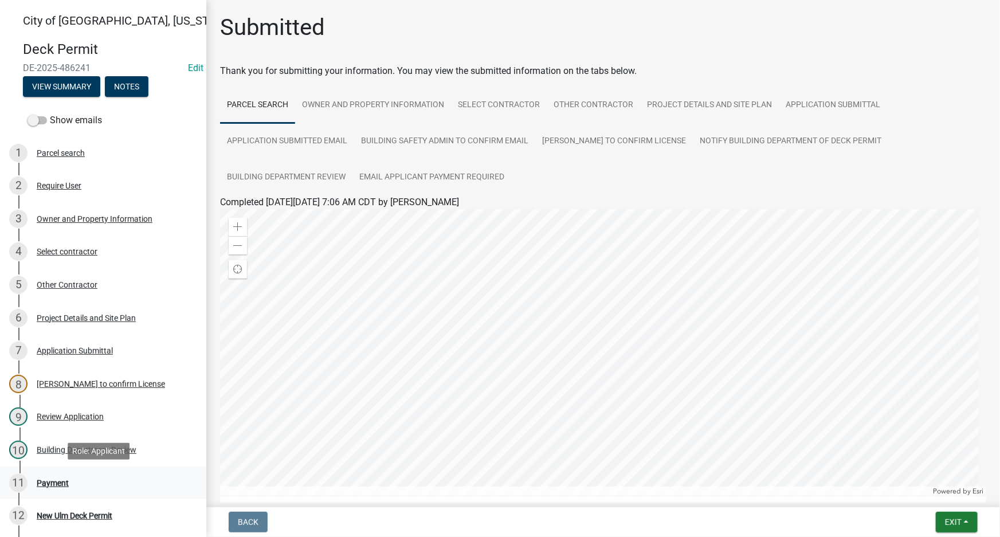
click at [69, 485] on div "11 Payment" at bounding box center [98, 483] width 179 height 18
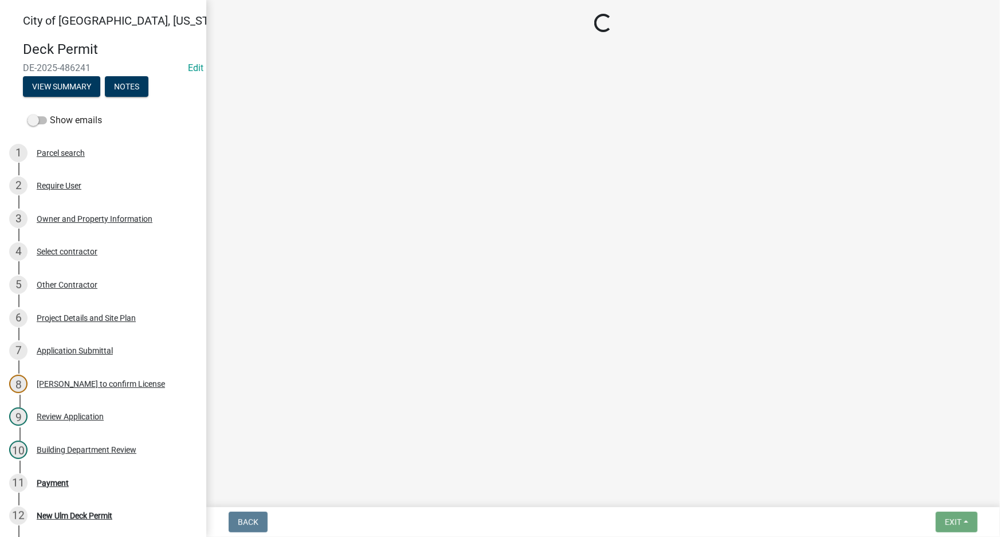
select select "3: 3"
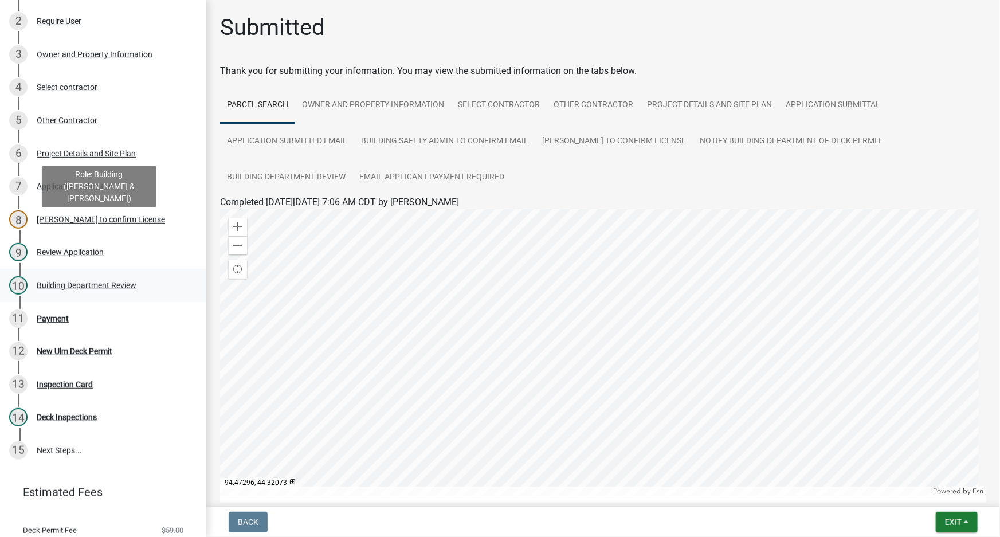
scroll to position [226, 0]
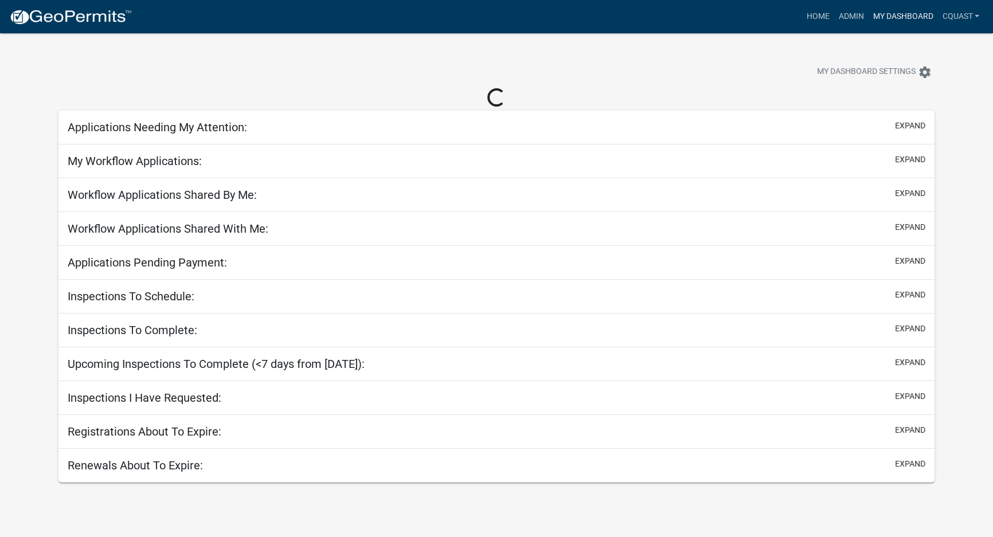
click at [878, 18] on link "My Dashboard" at bounding box center [902, 17] width 69 height 22
click at [848, 16] on link "Admin" at bounding box center [850, 17] width 34 height 22
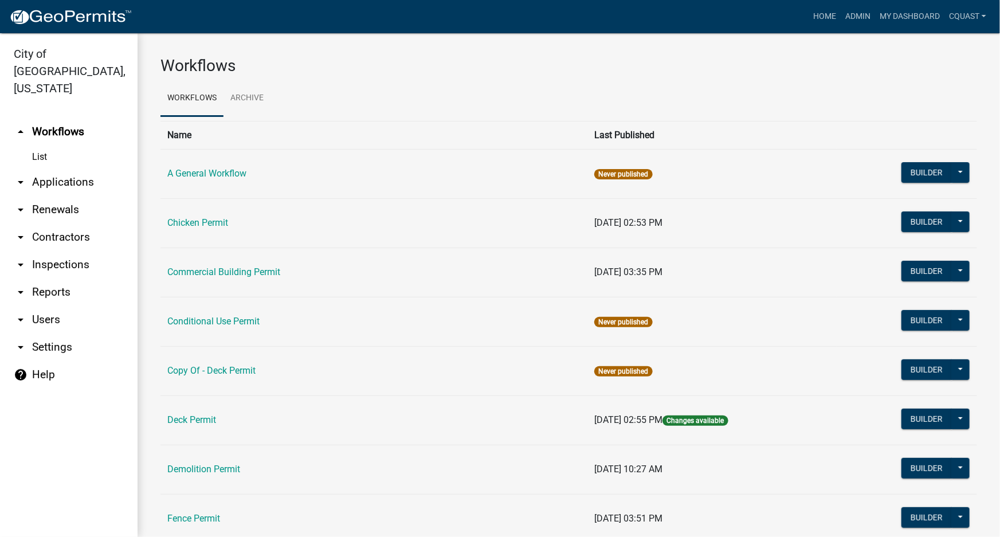
click at [76, 168] on link "arrow_drop_down Applications" at bounding box center [69, 182] width 138 height 28
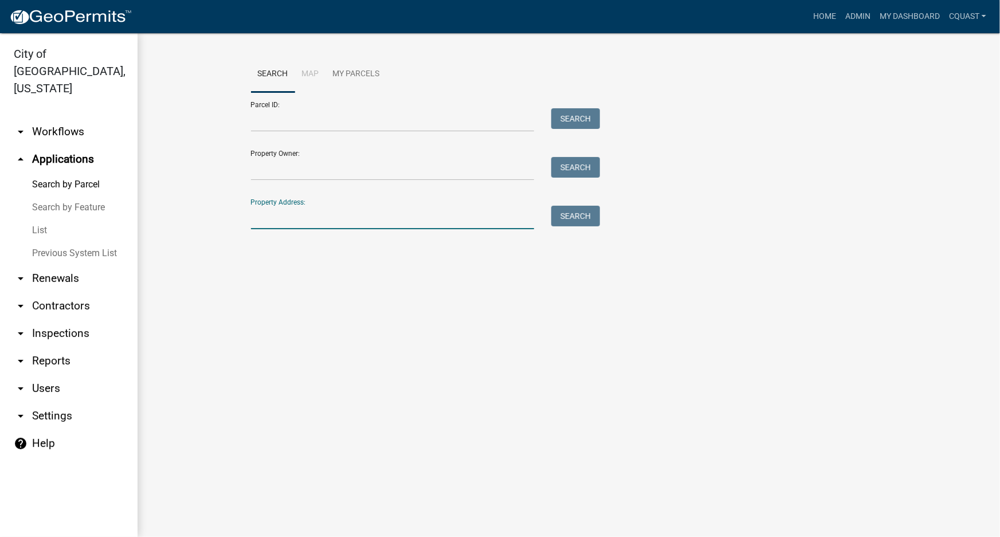
click at [352, 217] on input "Property Address:" at bounding box center [393, 217] width 284 height 23
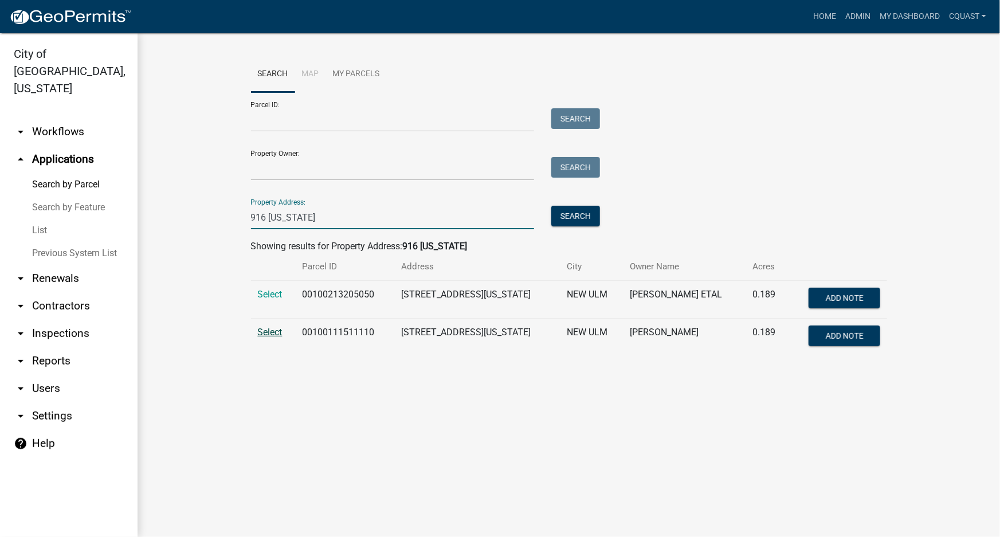
type input "916 [US_STATE]"
click at [267, 332] on span "Select" at bounding box center [270, 332] width 25 height 11
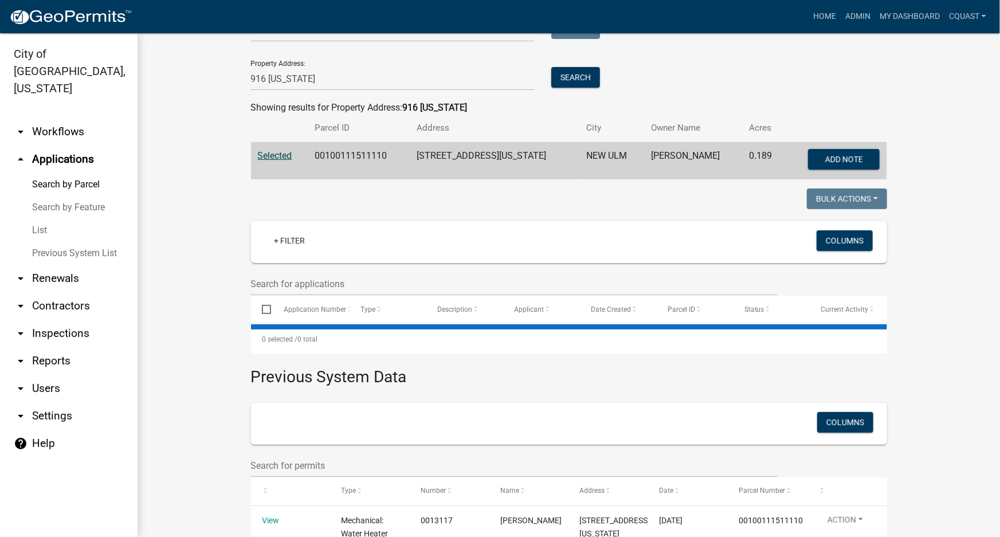
scroll to position [232, 0]
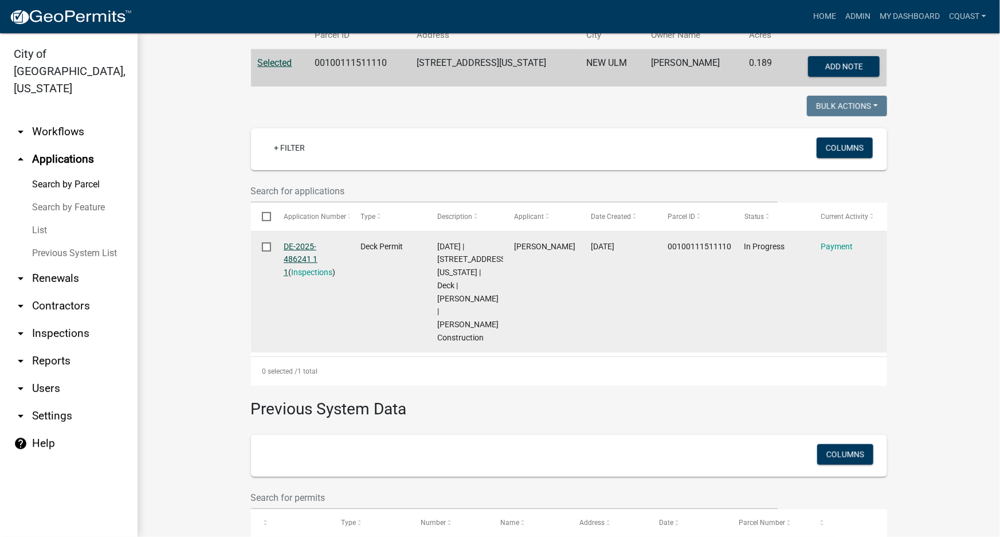
click at [304, 257] on link "DE-2025-486241 1 1" at bounding box center [301, 260] width 34 height 36
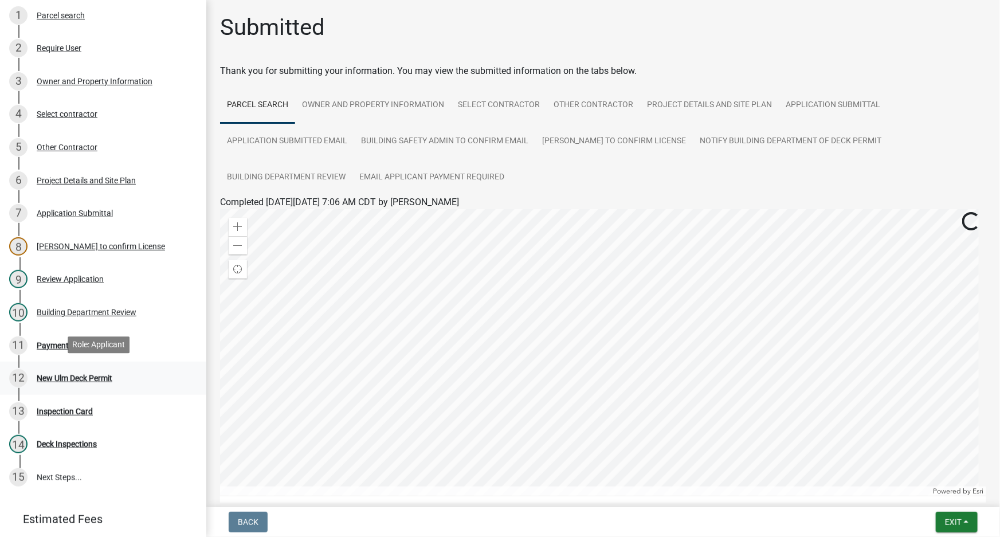
scroll to position [139, 0]
click at [60, 350] on div "11 Payment" at bounding box center [98, 344] width 179 height 18
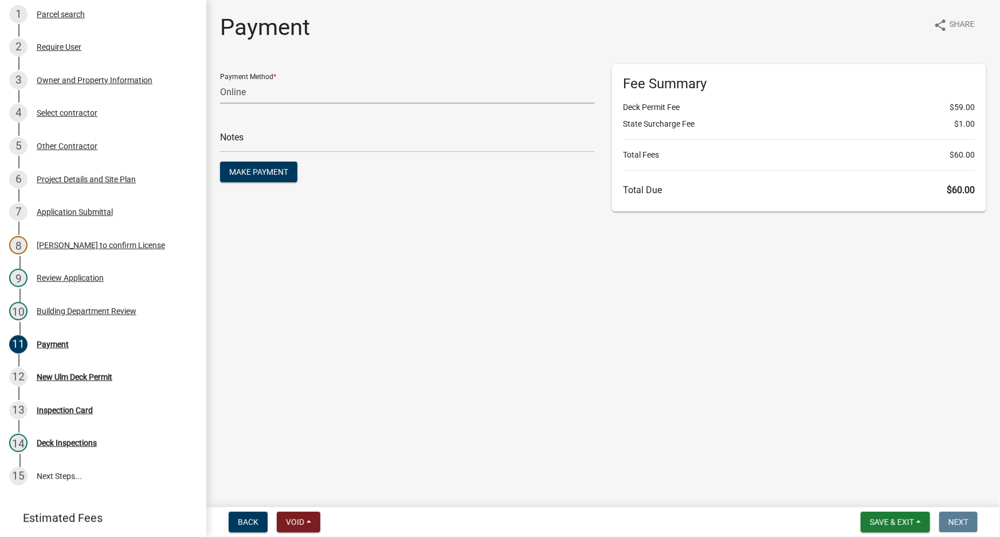
click at [292, 99] on select "Credit Card POS Check Cash Online" at bounding box center [407, 91] width 375 height 23
select select "1: 0"
click at [220, 80] on select "Credit Card POS Check Cash Online" at bounding box center [407, 91] width 375 height 23
click at [280, 135] on input "text" at bounding box center [407, 140] width 375 height 23
type input "6371"
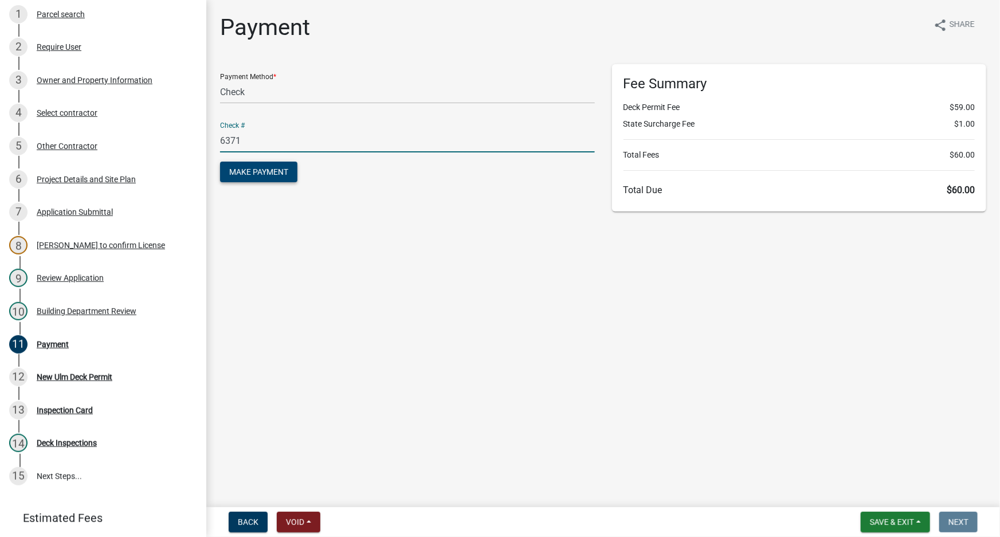
click at [266, 173] on span "Make Payment" at bounding box center [258, 171] width 59 height 9
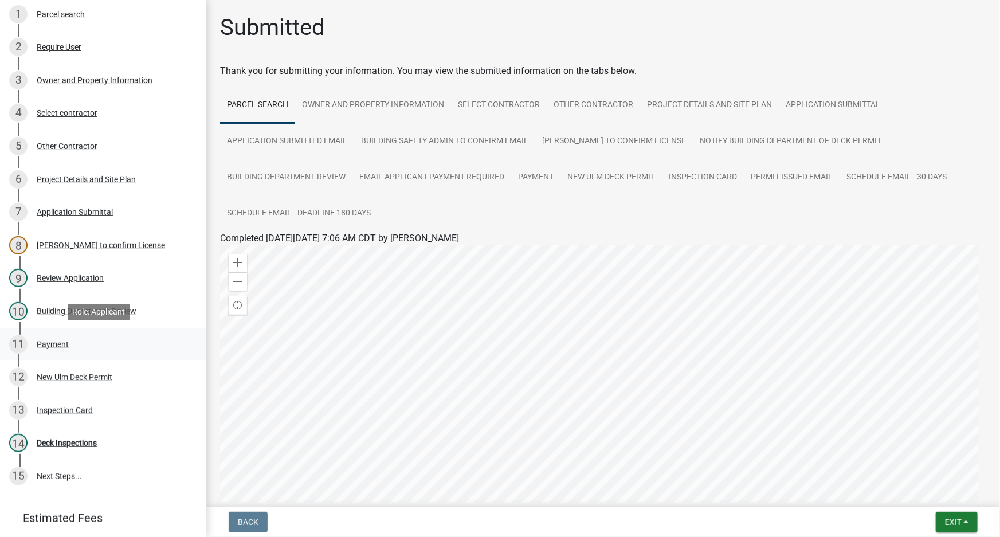
click at [58, 343] on div "Payment" at bounding box center [53, 344] width 32 height 8
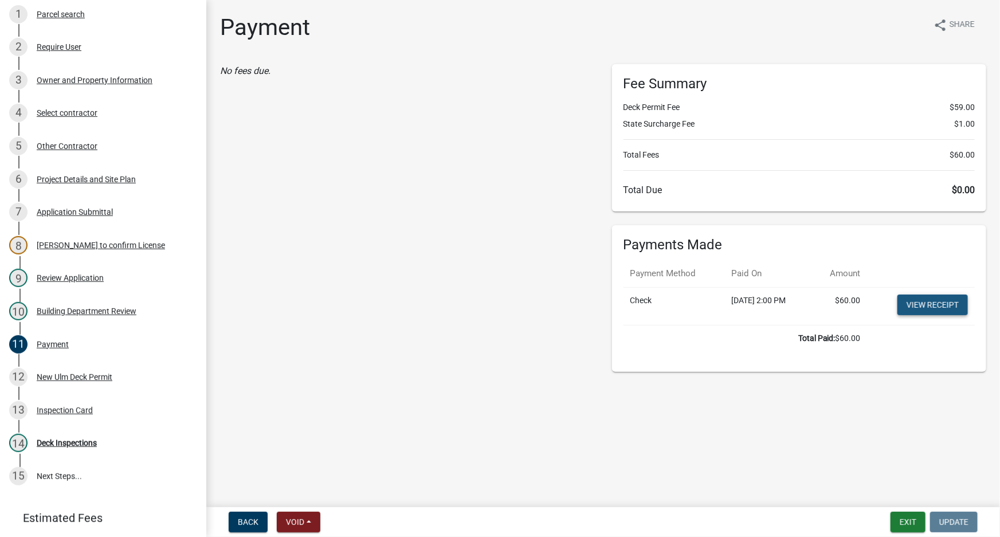
click at [924, 303] on link "View receipt" at bounding box center [933, 305] width 70 height 21
click at [80, 380] on div "New Ulm Deck Permit" at bounding box center [75, 377] width 76 height 8
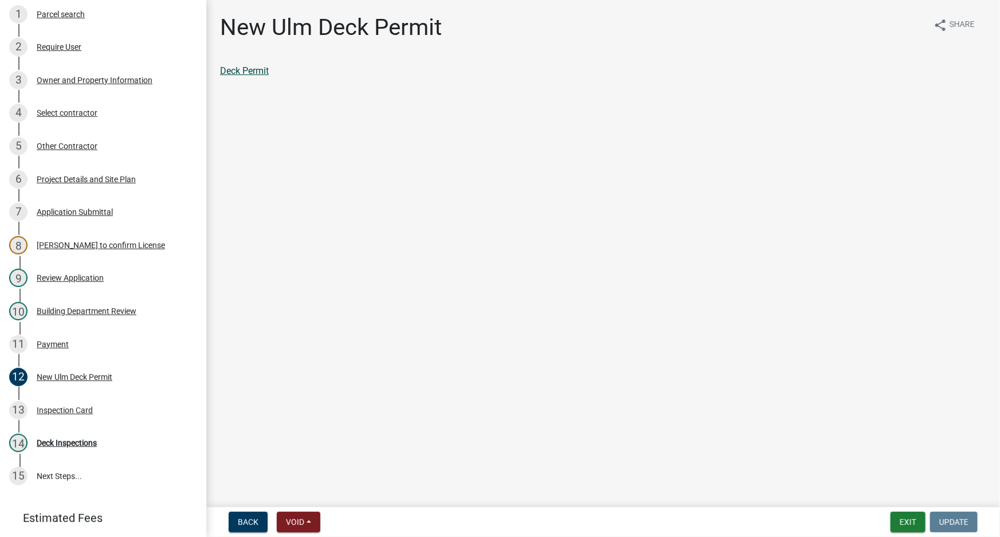
click at [254, 68] on link "Deck Permit" at bounding box center [244, 70] width 49 height 11
click at [371, 338] on main "New Ulm Deck Permit share Share Deck Permit" at bounding box center [603, 251] width 794 height 503
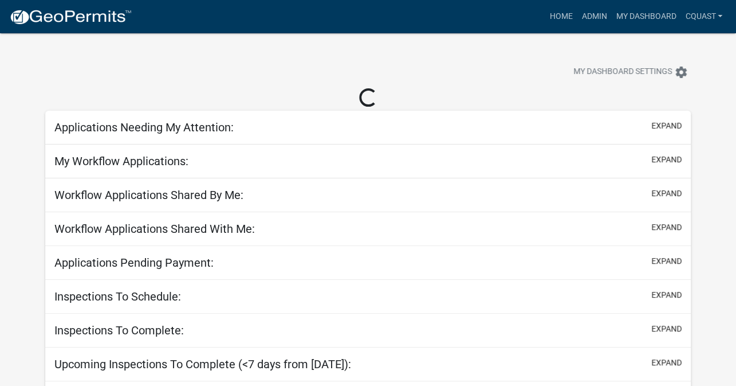
select select "1: 25"
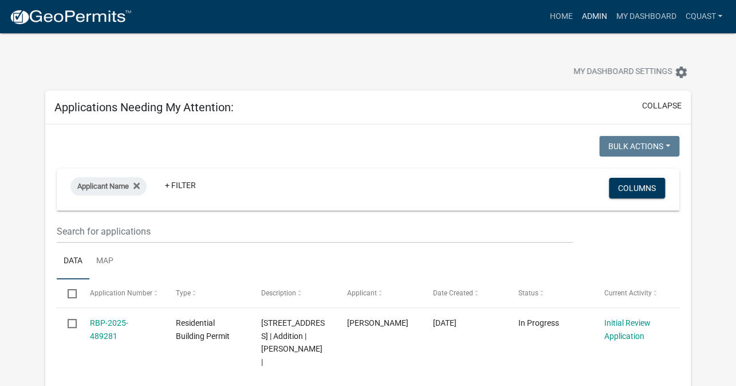
click at [589, 18] on link "Admin" at bounding box center [594, 17] width 34 height 22
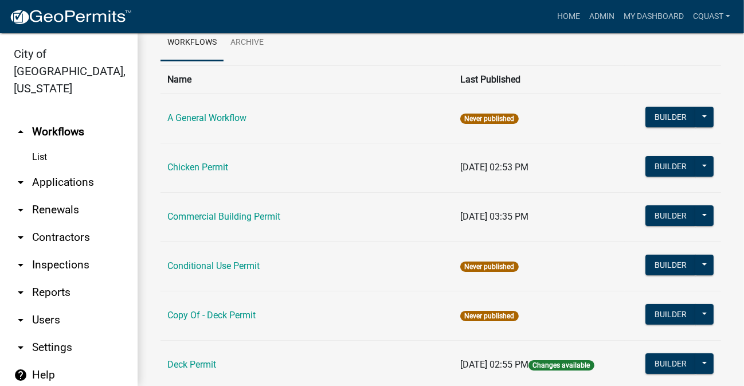
scroll to position [139, 0]
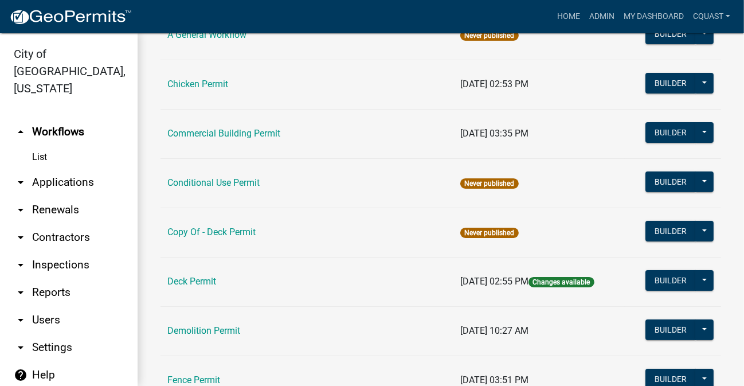
click at [62, 281] on link "arrow_drop_down Reports" at bounding box center [69, 293] width 138 height 28
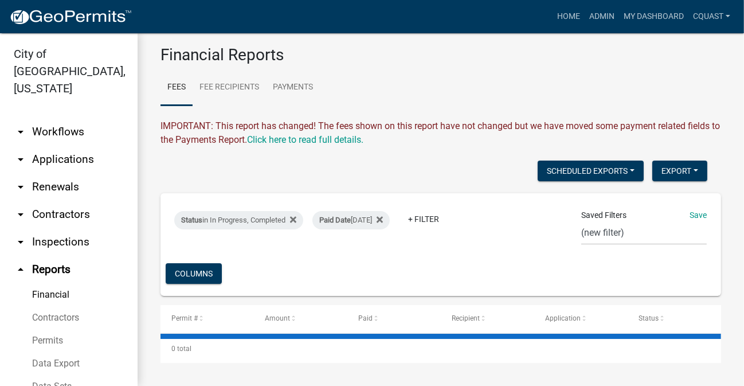
click at [75, 146] on link "arrow_drop_down Applications" at bounding box center [69, 160] width 138 height 28
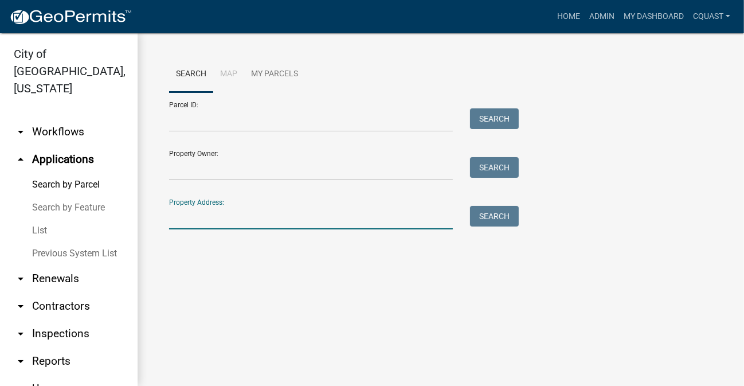
click at [304, 224] on input "Property Address:" at bounding box center [311, 217] width 284 height 23
type input "916 [US_STATE]"
click at [495, 207] on button "Search" at bounding box center [494, 216] width 49 height 21
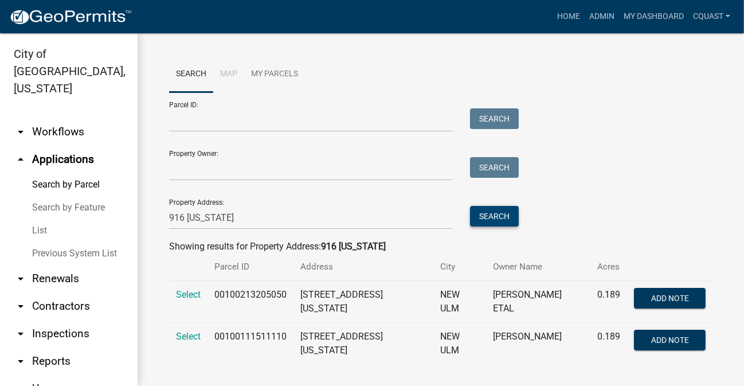
scroll to position [2, 0]
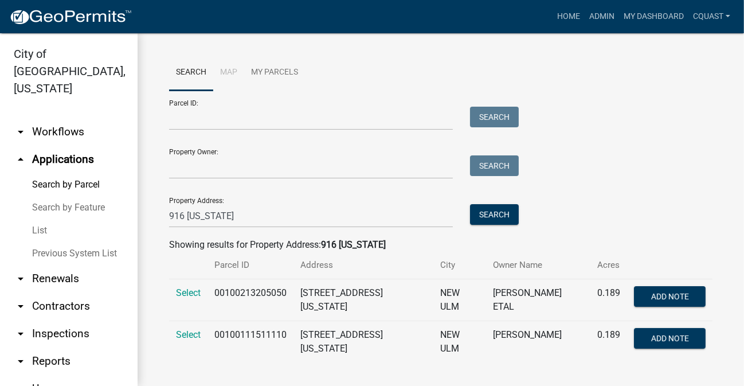
click at [195, 298] on td "Select" at bounding box center [188, 300] width 38 height 42
click at [183, 291] on span "Select" at bounding box center [188, 292] width 25 height 11
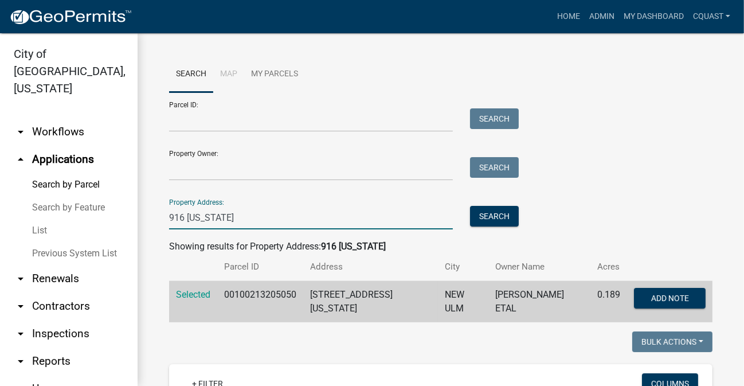
click at [250, 222] on input "916 [US_STATE]" at bounding box center [311, 217] width 284 height 23
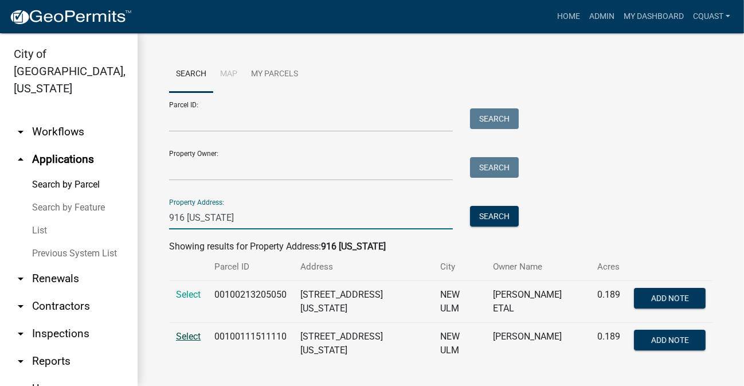
click at [195, 337] on span "Select" at bounding box center [188, 336] width 25 height 11
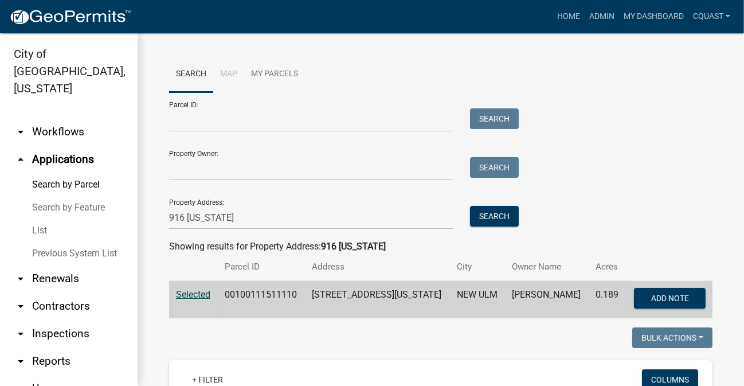
click at [192, 299] on td "Selected" at bounding box center [193, 300] width 49 height 38
click at [194, 292] on span "Selected" at bounding box center [193, 294] width 34 height 11
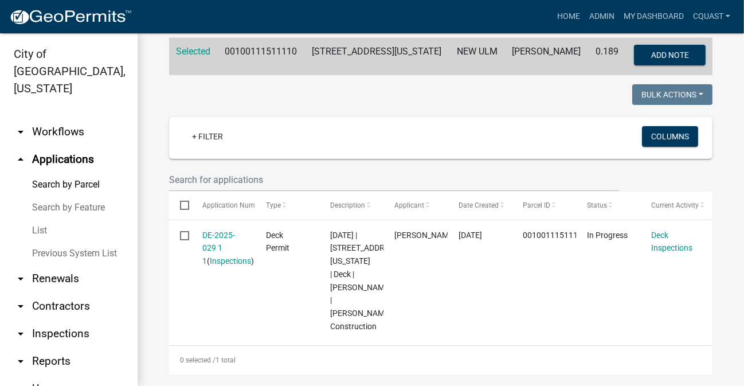
scroll to position [521, 0]
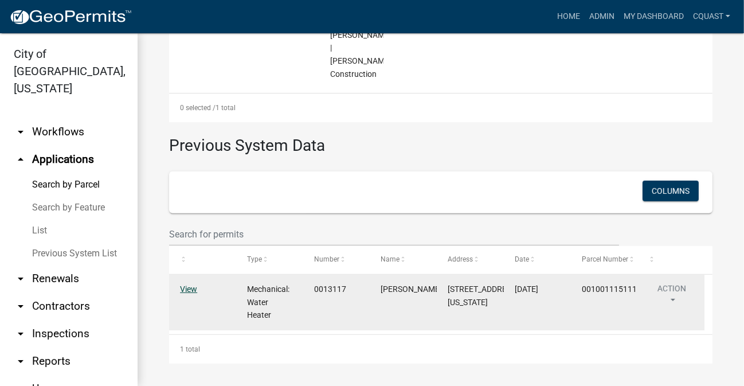
click at [186, 284] on link "View" at bounding box center [188, 288] width 17 height 9
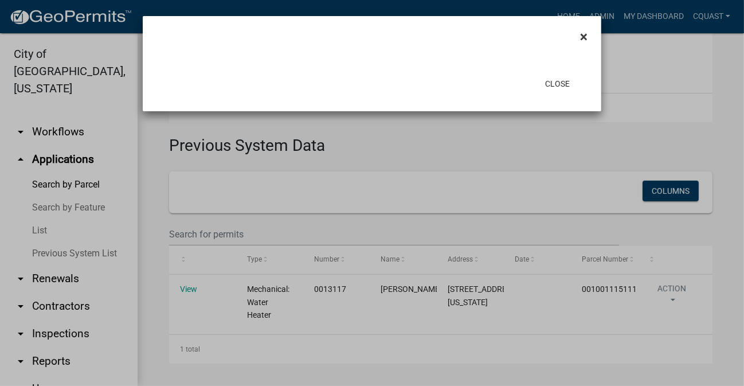
click at [586, 29] on span "×" at bounding box center [583, 37] width 7 height 16
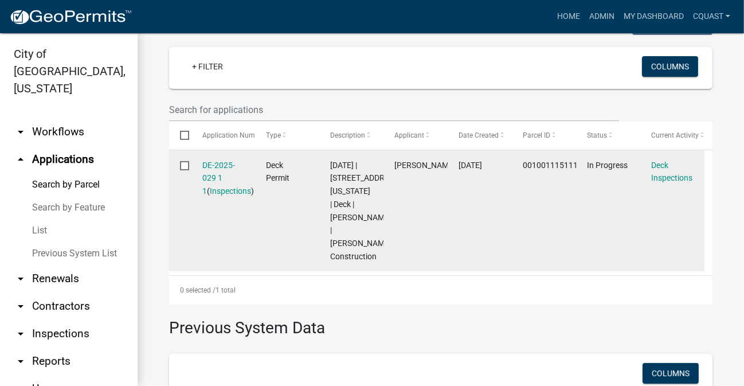
scroll to position [312, 0]
click at [207, 166] on link "DE-2025-029 1 1" at bounding box center [218, 179] width 33 height 36
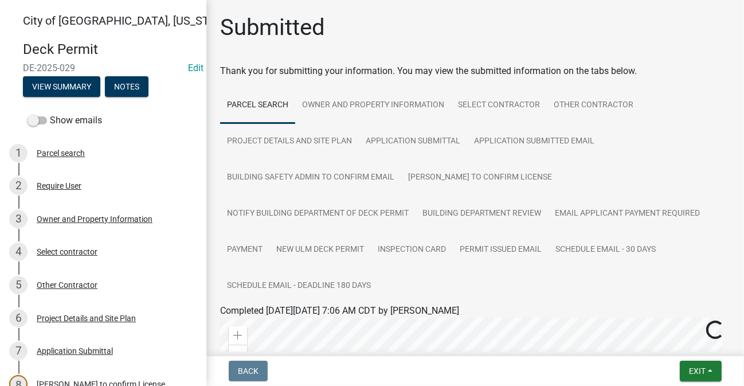
drag, startPoint x: 84, startPoint y: 68, endPoint x: 23, endPoint y: 68, distance: 61.3
click at [23, 68] on span "DE-2025-029" at bounding box center [103, 67] width 160 height 11
copy span "DE-2025-029"
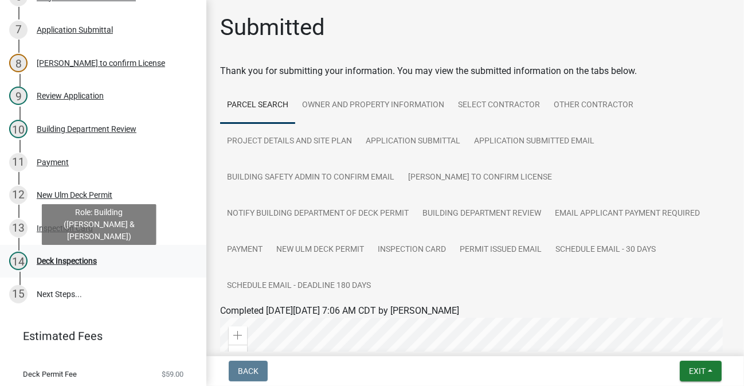
scroll to position [309, 0]
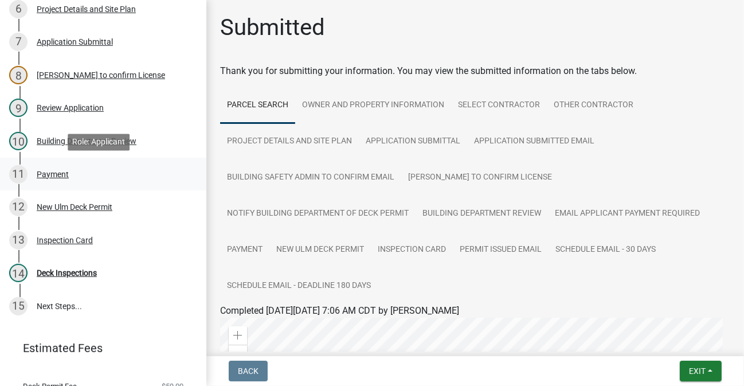
click at [58, 170] on div "Payment" at bounding box center [53, 174] width 32 height 8
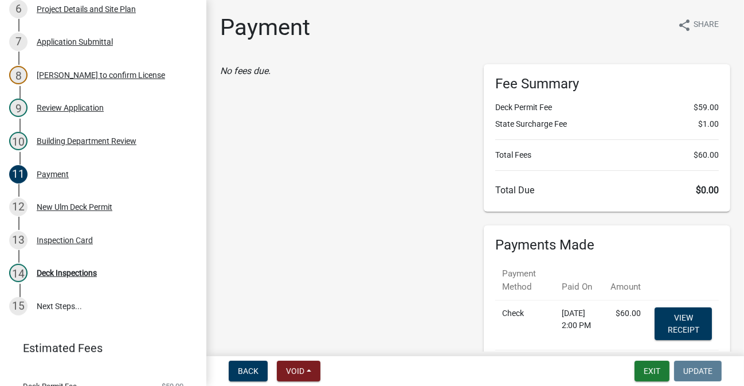
scroll to position [91, 0]
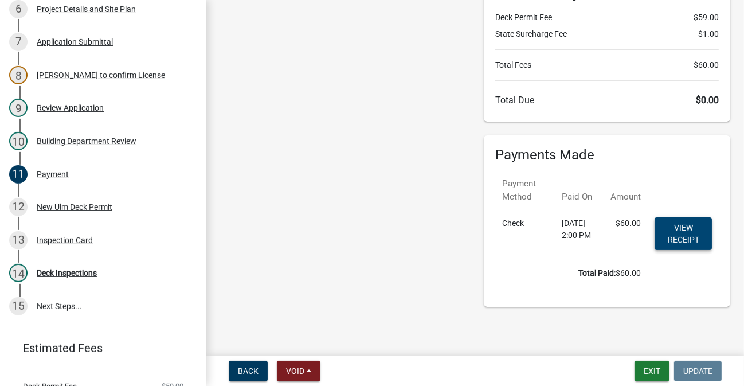
click at [677, 232] on link "View receipt" at bounding box center [683, 233] width 57 height 33
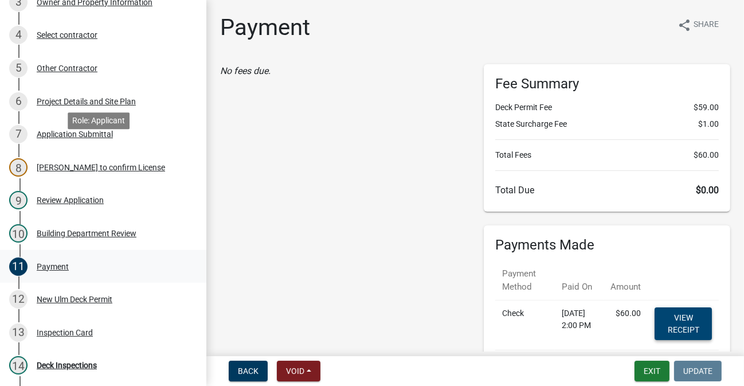
scroll to position [65, 0]
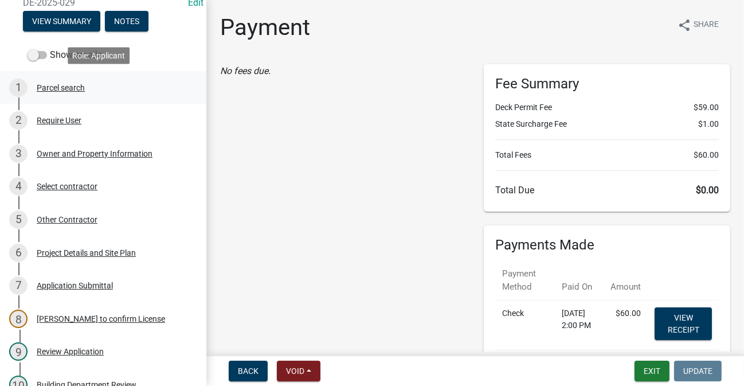
click at [71, 89] on div "Parcel search" at bounding box center [61, 88] width 48 height 8
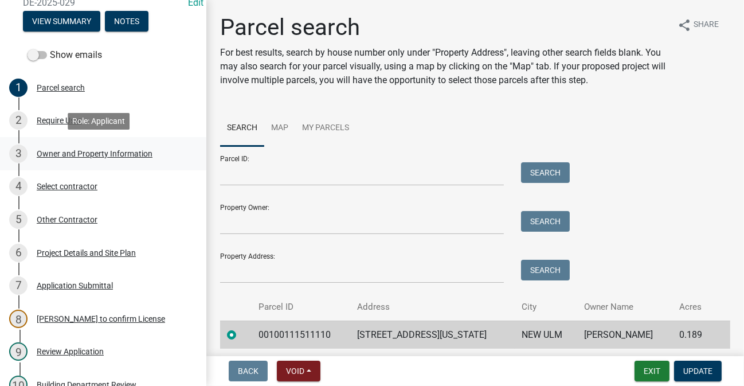
click at [85, 151] on div "Owner and Property Information" at bounding box center [95, 154] width 116 height 8
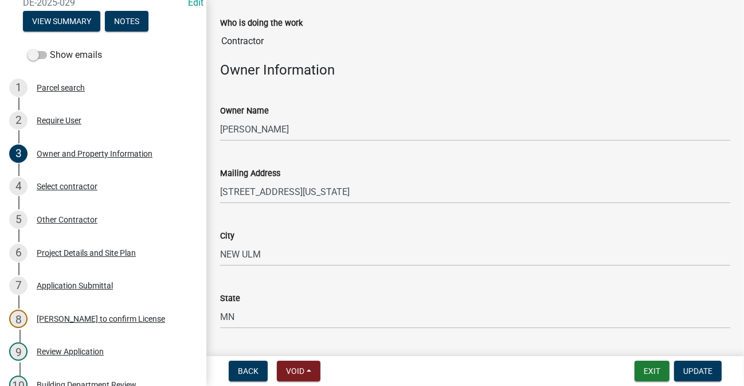
scroll to position [243, 0]
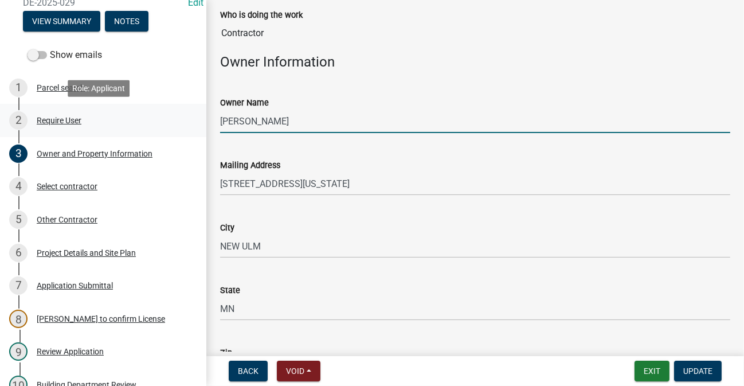
drag, startPoint x: 316, startPoint y: 124, endPoint x: 191, endPoint y: 120, distance: 125.6
click at [191, 120] on div "City of [GEOGRAPHIC_DATA], [US_STATE] Deck Permit DE-2025-029 Edit View Summary…" at bounding box center [372, 193] width 744 height 386
click at [268, 122] on input "[PERSON_NAME]" at bounding box center [475, 120] width 510 height 23
drag, startPoint x: 334, startPoint y: 126, endPoint x: 220, endPoint y: 122, distance: 114.1
click at [220, 122] on input "[PERSON_NAME]" at bounding box center [475, 120] width 510 height 23
